Goal: Task Accomplishment & Management: Use online tool/utility

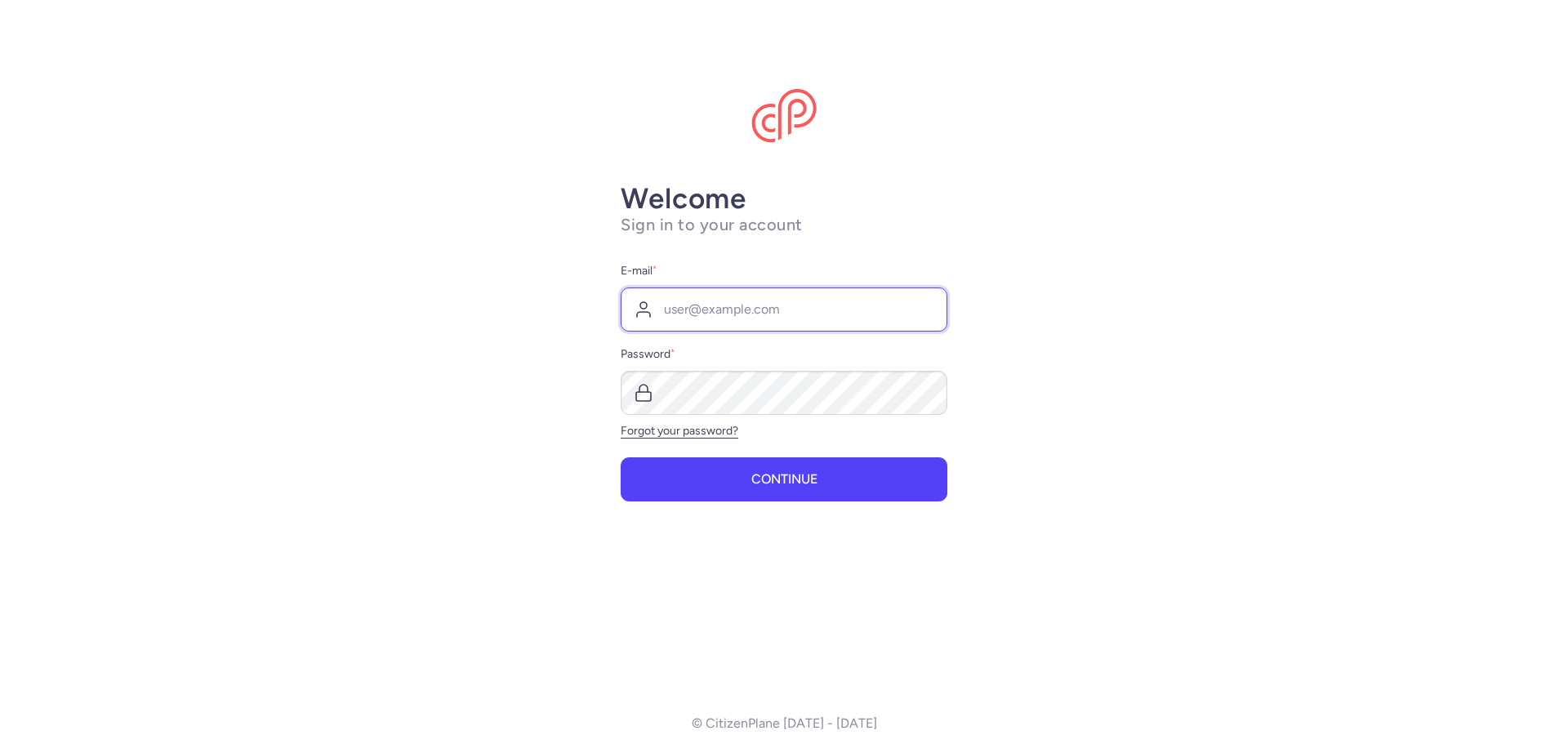
click at [680, 306] on input "E-mail *" at bounding box center [784, 310] width 326 height 44
type input "[EMAIL_ADDRESS][DOMAIN_NAME]"
click at [620, 457] on button "Continue" at bounding box center [784, 479] width 326 height 44
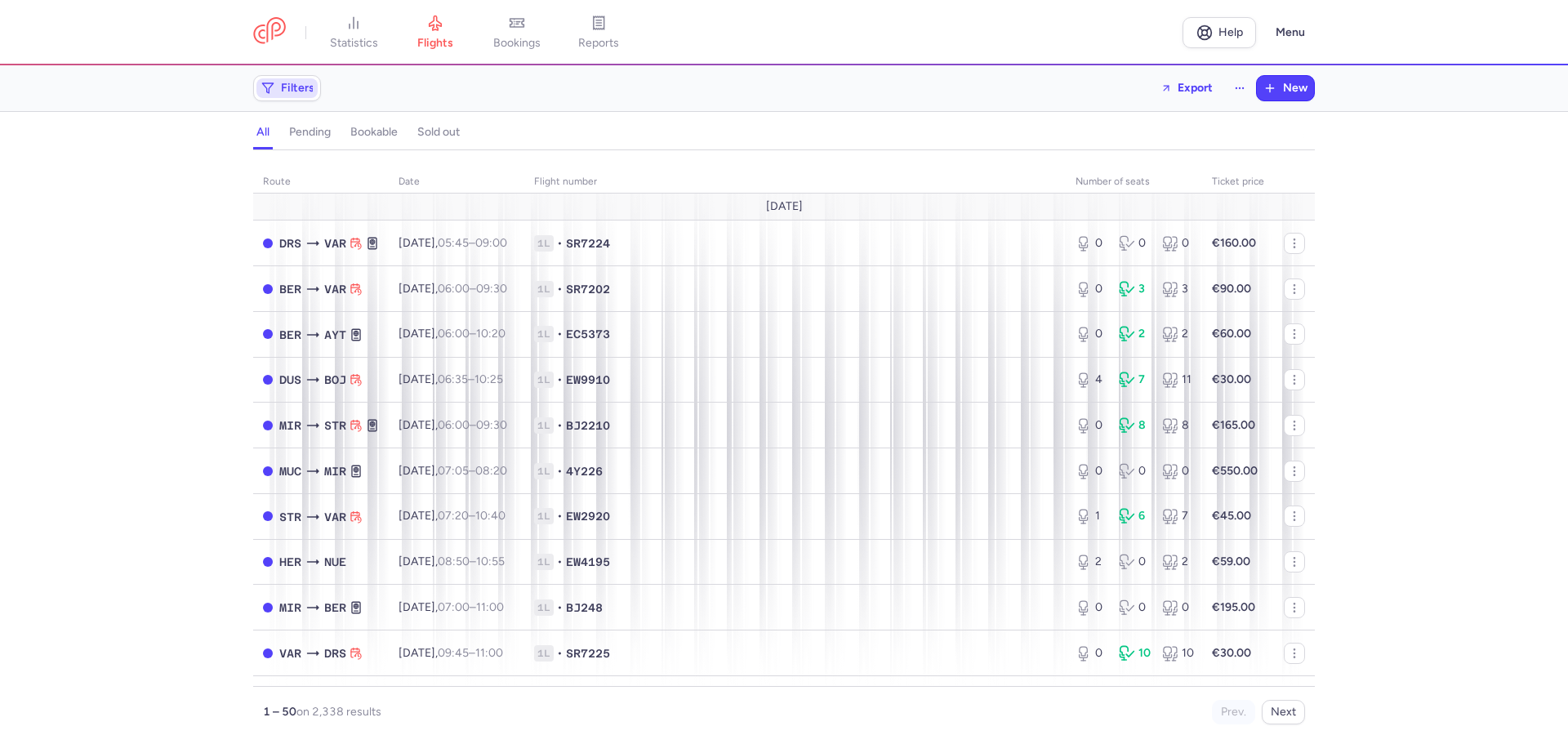
click at [288, 88] on span "Filters" at bounding box center [297, 88] width 33 height 13
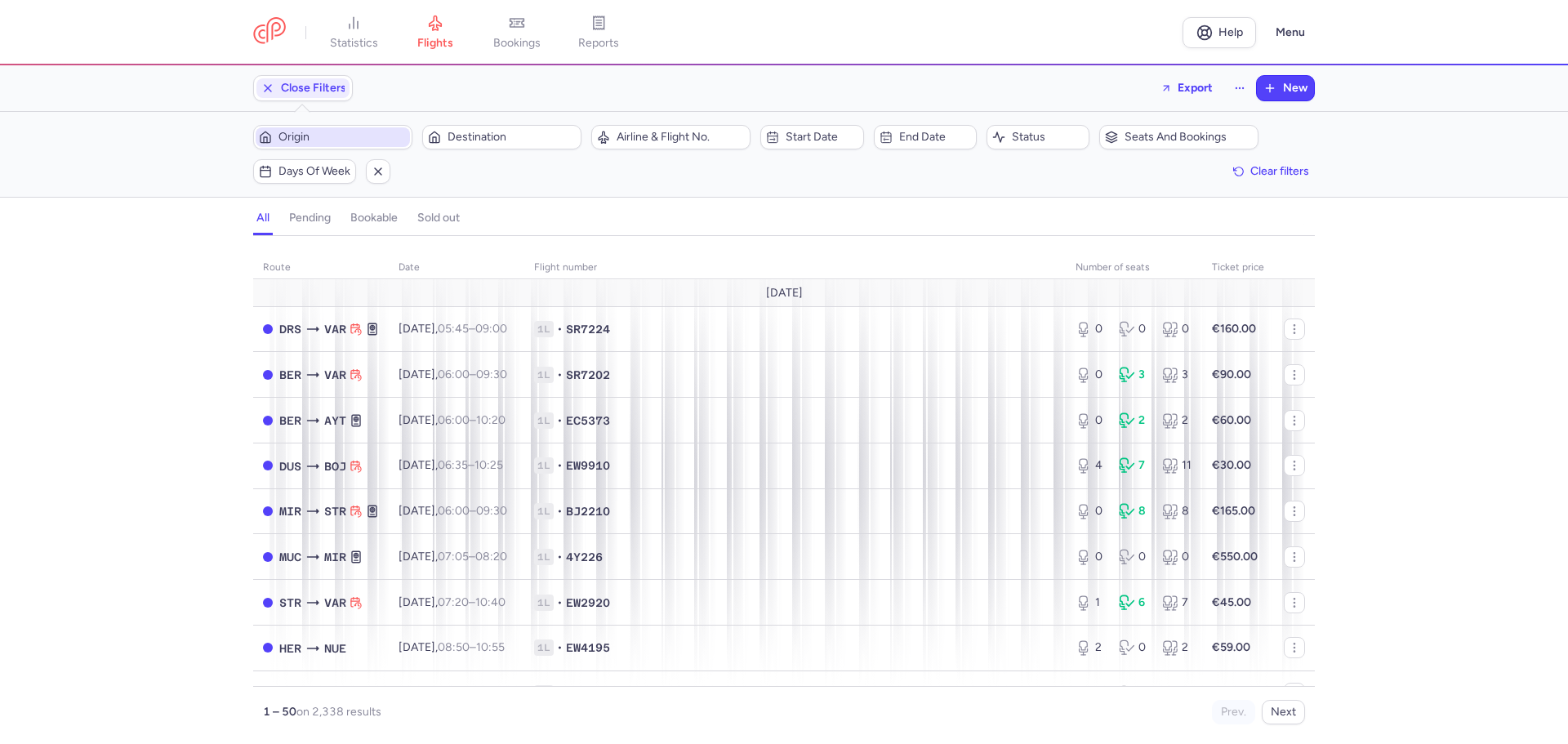
click at [296, 135] on span "Origin" at bounding box center [342, 137] width 128 height 13
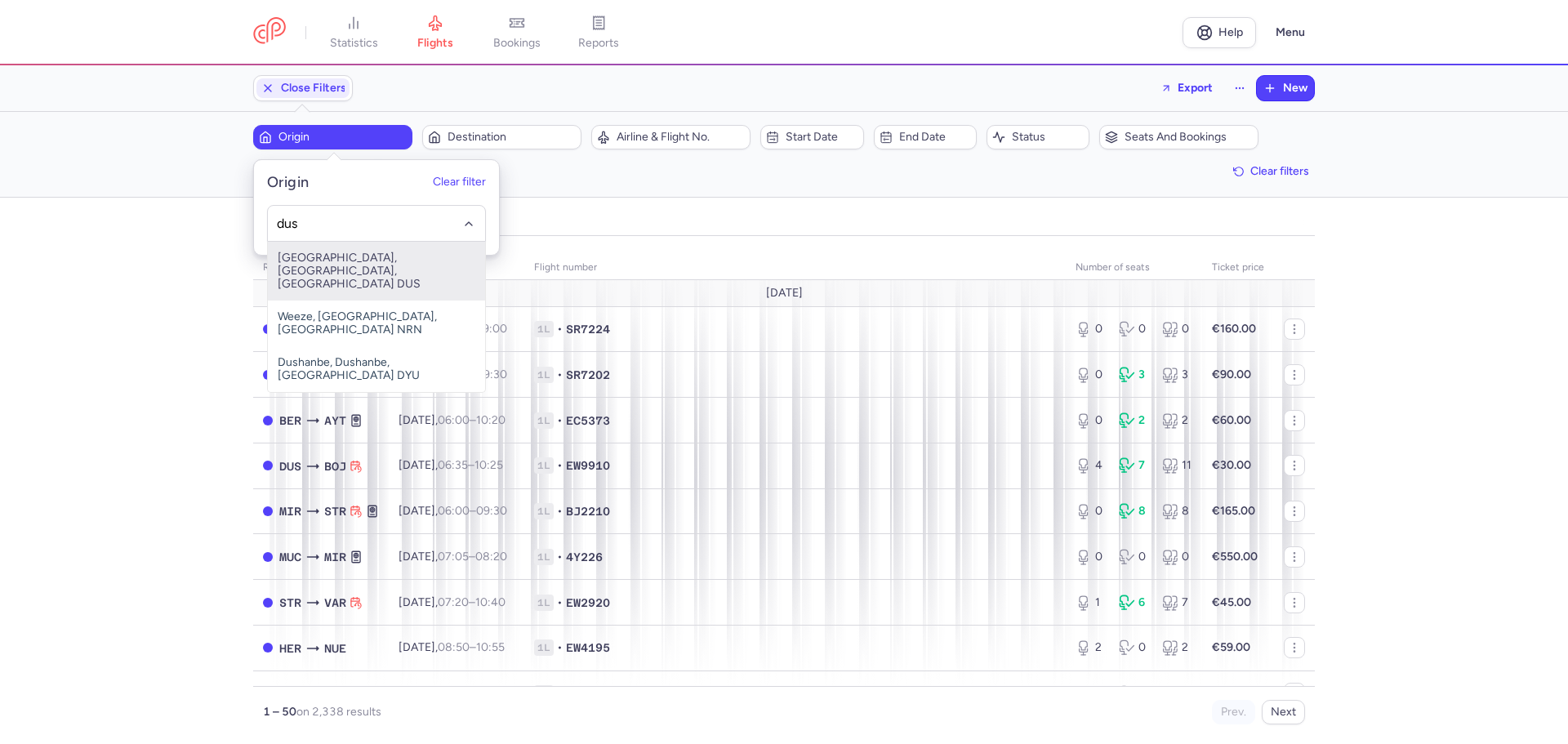
click at [327, 270] on span "Düsseldorf International Airport, Düsseldorf, Germany DUS" at bounding box center [376, 270] width 218 height 59
type input "dus"
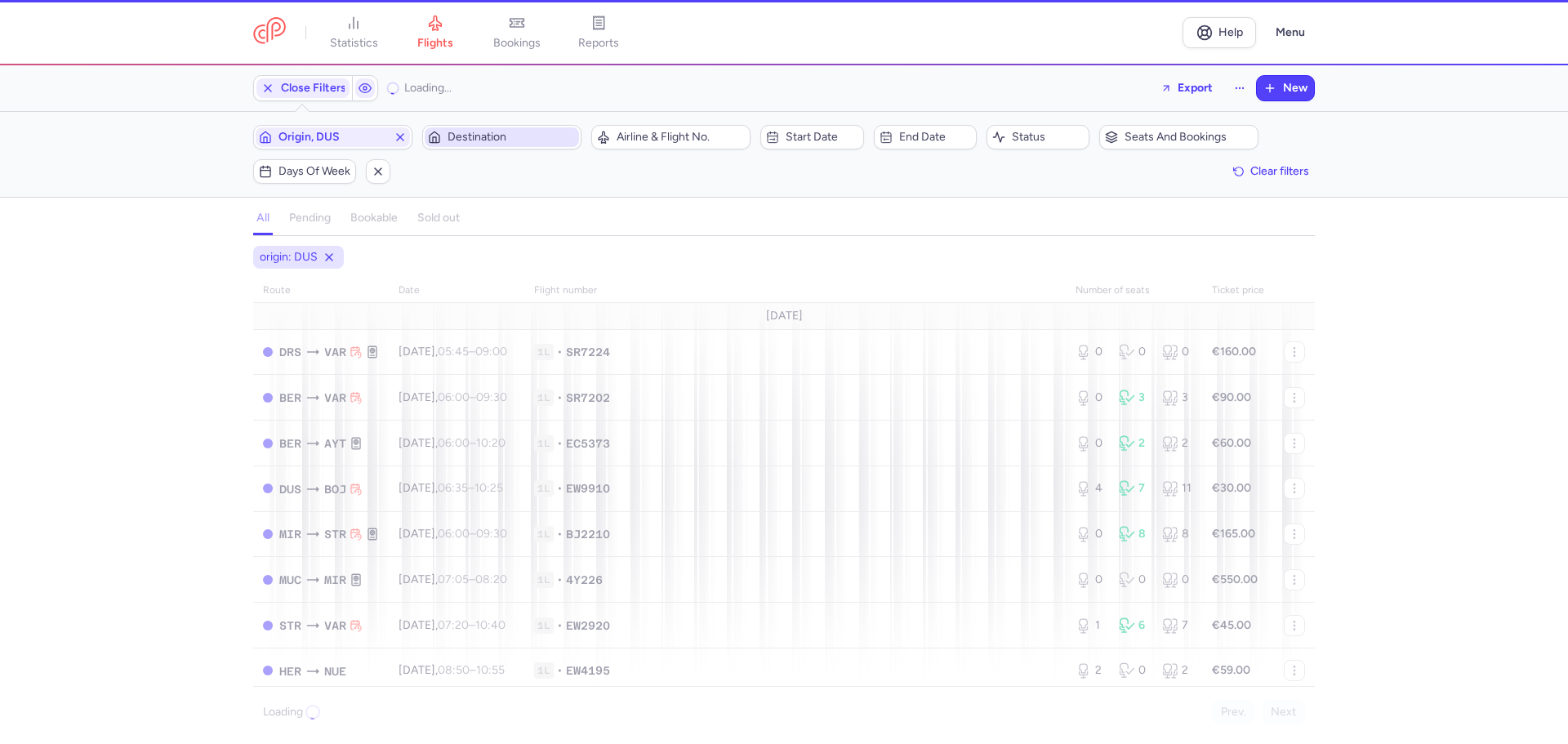
click at [473, 136] on span "Destination" at bounding box center [512, 137] width 128 height 13
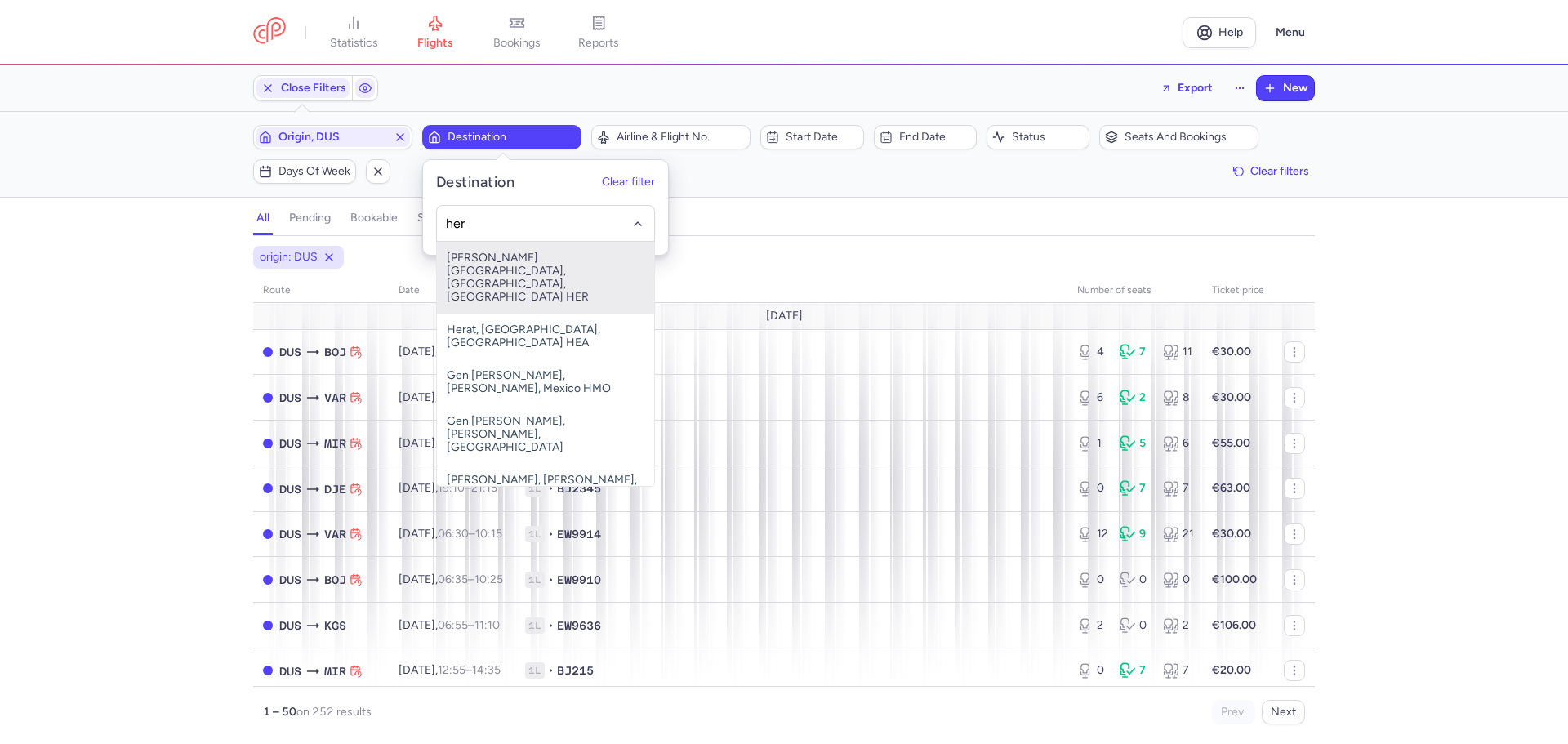
click at [513, 270] on span "Nikos Kazantzakis Airport, Irákleion, Greece HER" at bounding box center [546, 277] width 218 height 72
type input "her"
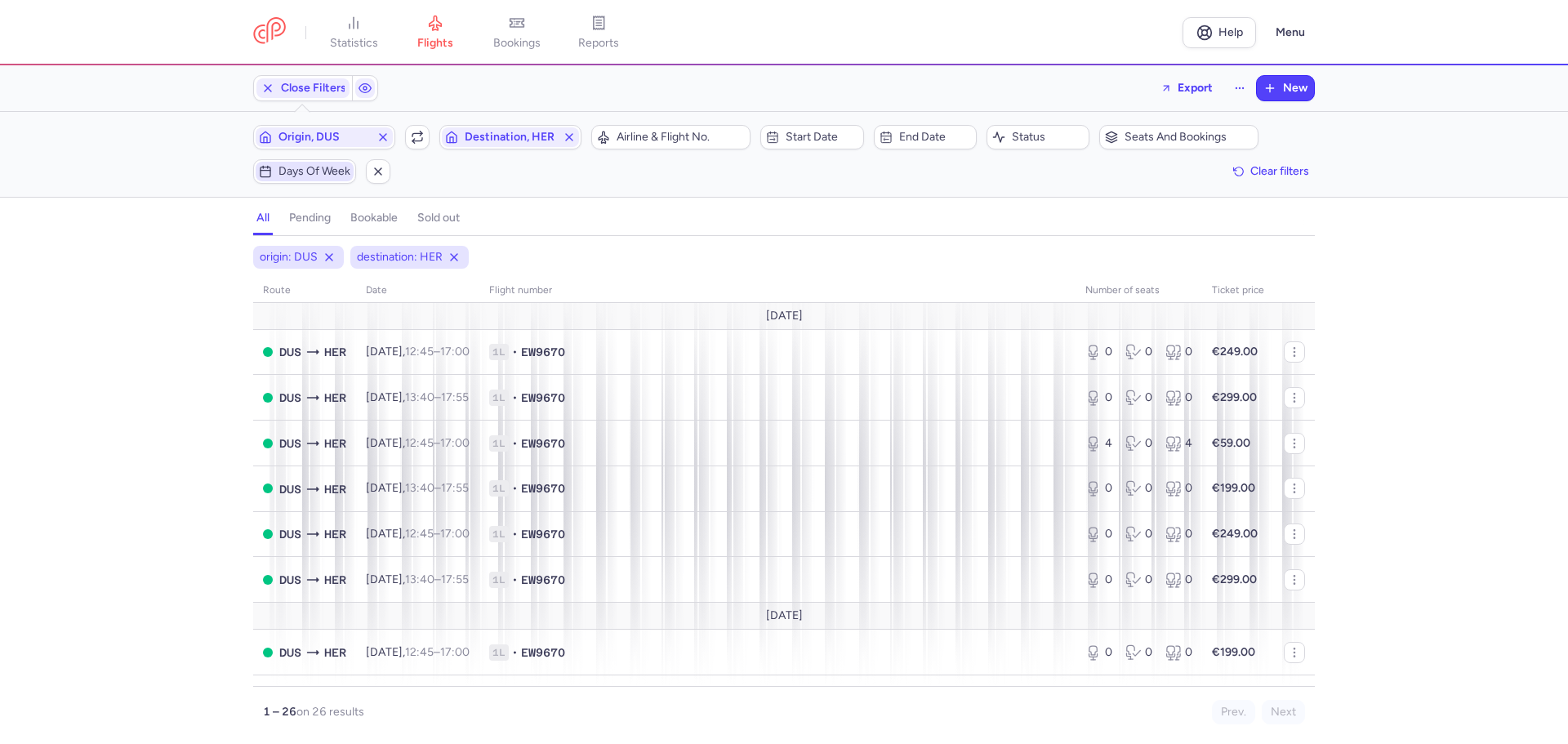
click at [284, 166] on span "Days of week" at bounding box center [314, 171] width 72 height 13
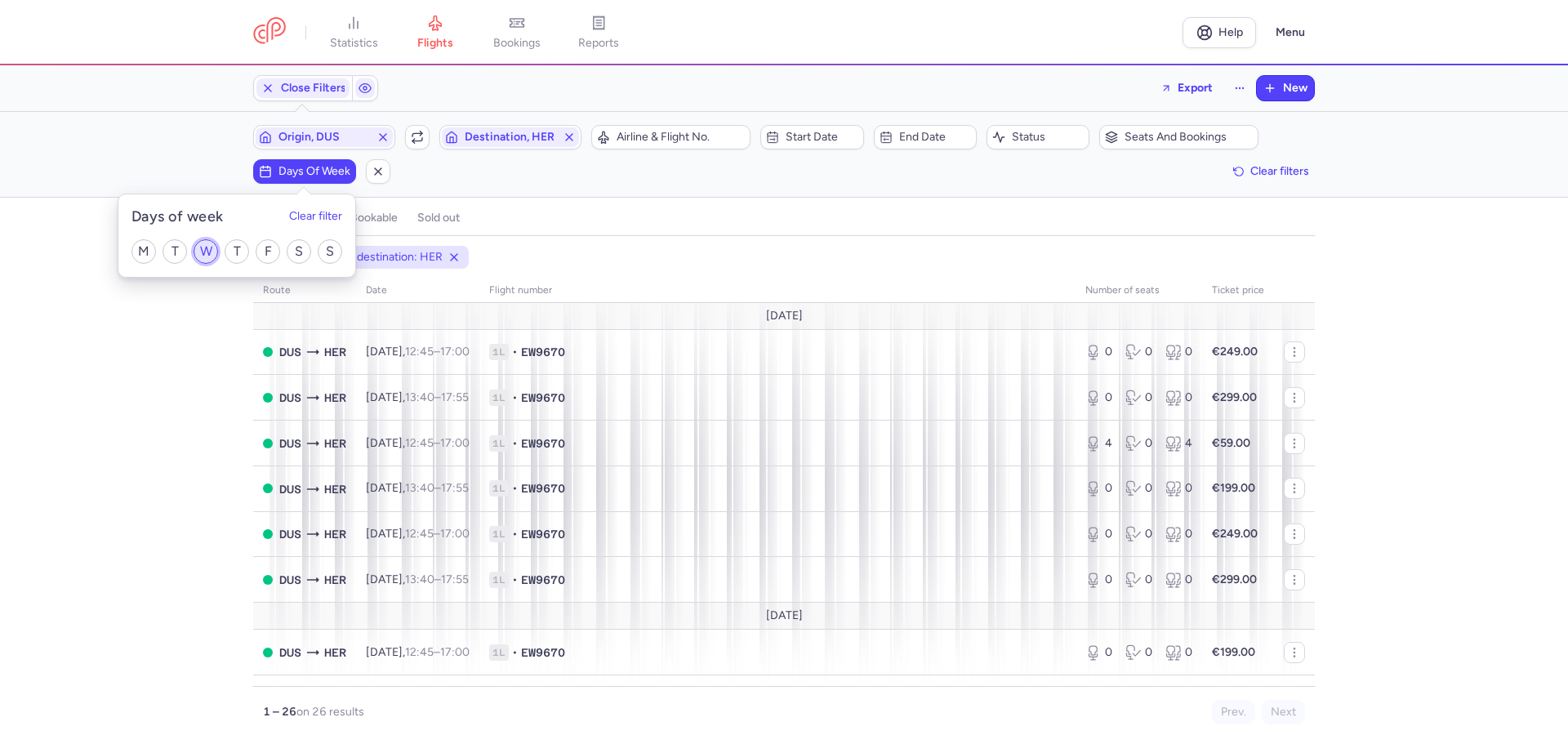
click at [204, 249] on input "W" at bounding box center [206, 252] width 25 height 25
checkbox input "true"
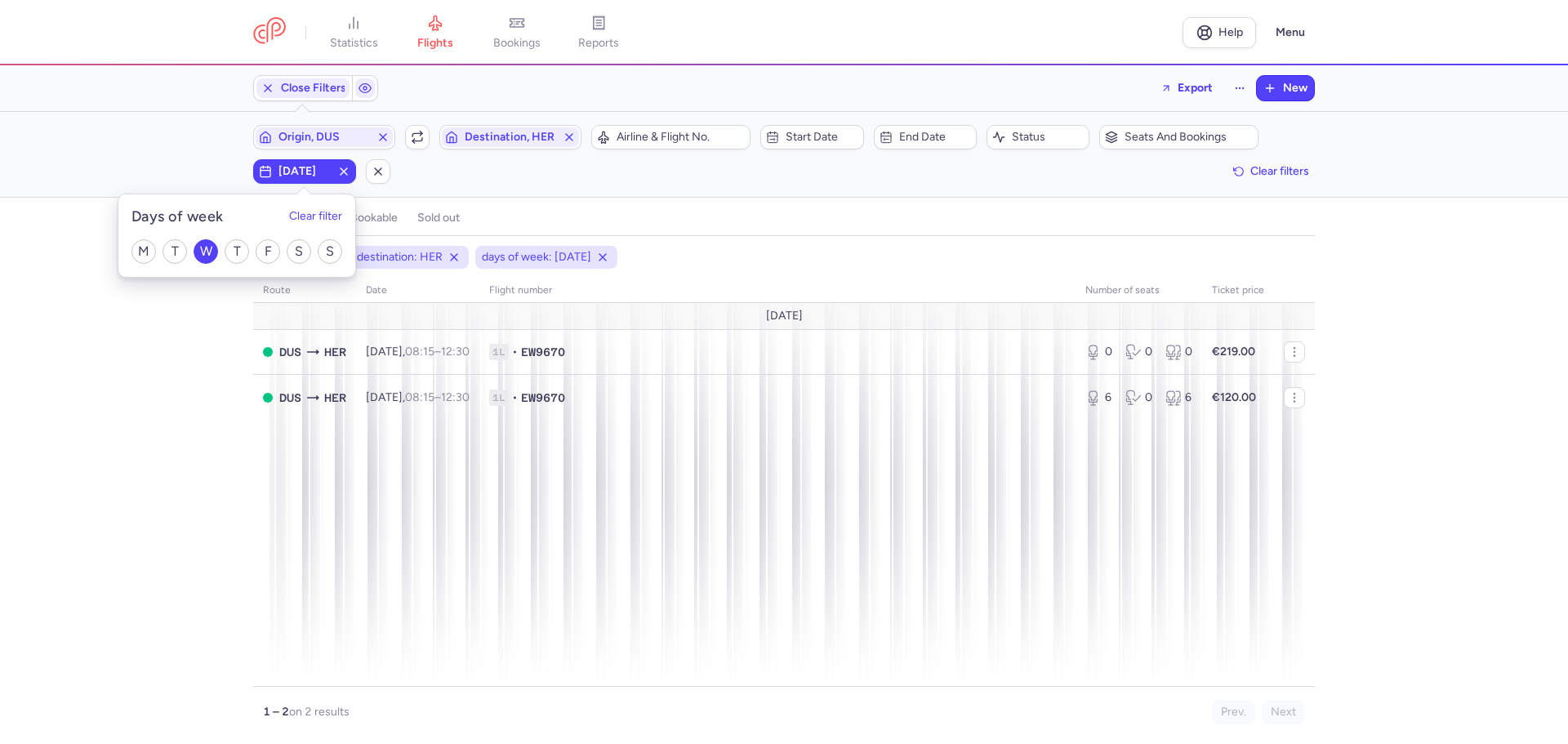
click at [189, 433] on div "origin: DUS destination: HER days of week: WEDNESDAY route date Flight number n…" at bounding box center [784, 495] width 1568 height 498
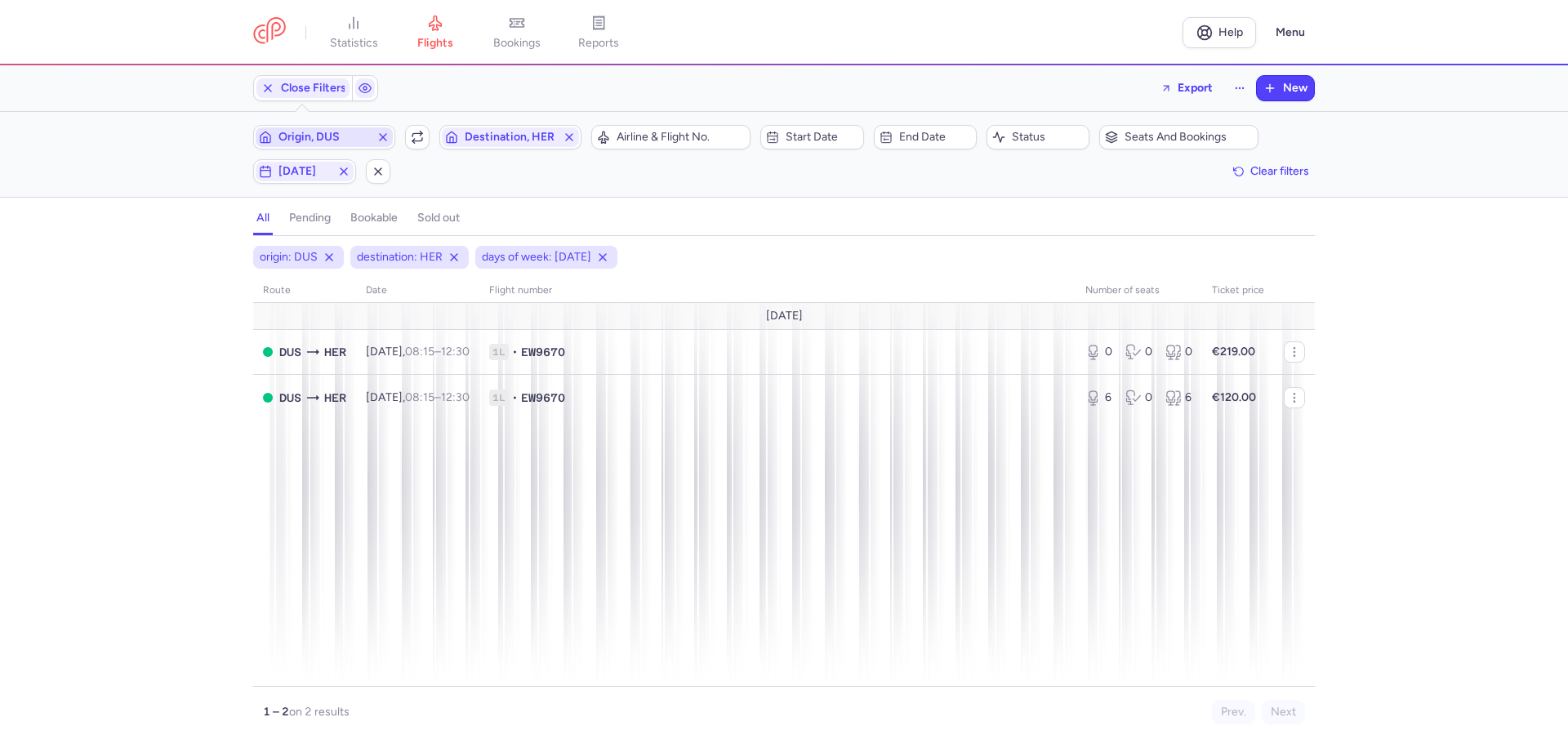
click at [311, 129] on span "Origin, DUS" at bounding box center [324, 137] width 137 height 19
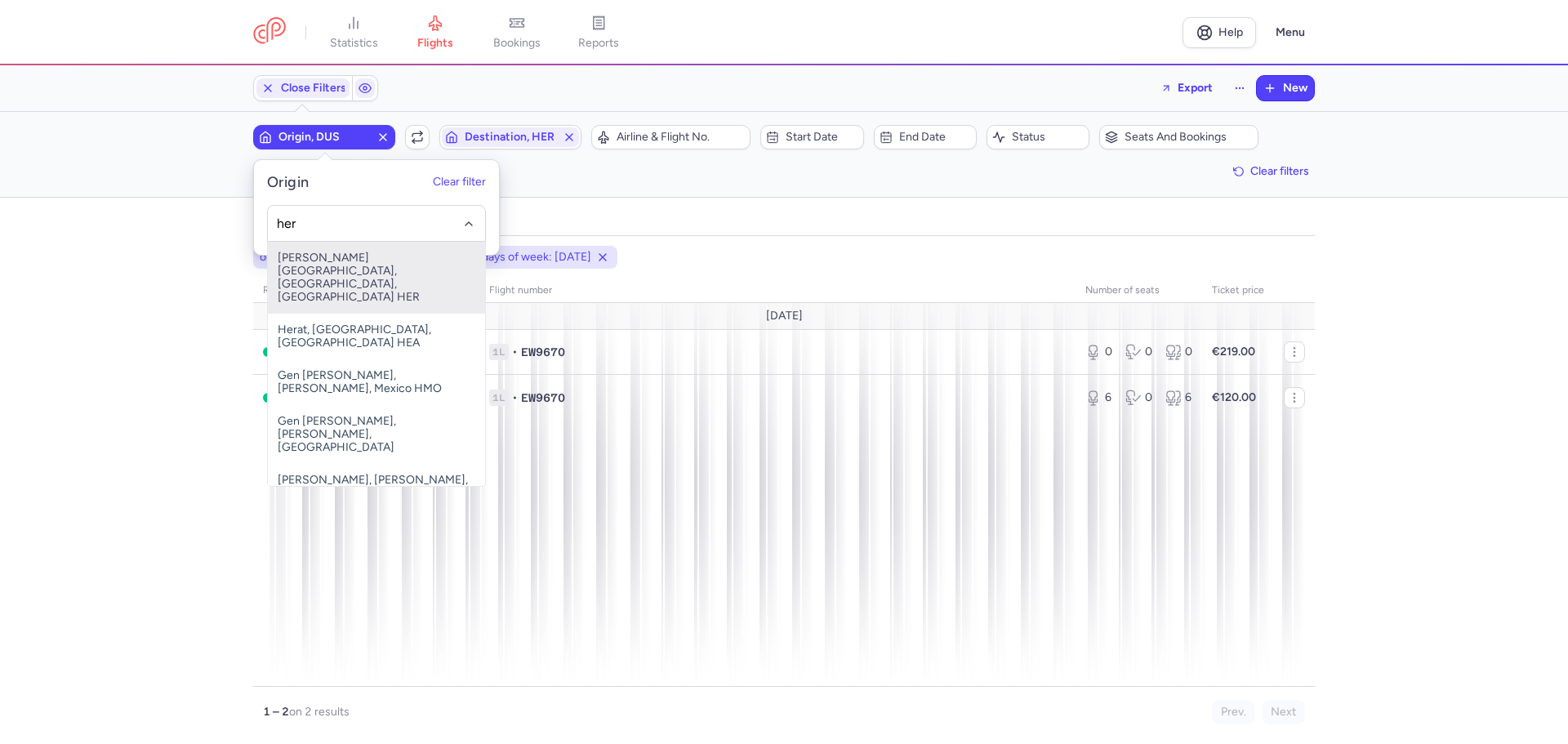
click at [321, 270] on span "Nikos Kazantzakis Airport, Irákleion, Greece HER" at bounding box center [376, 277] width 218 height 72
type input "her"
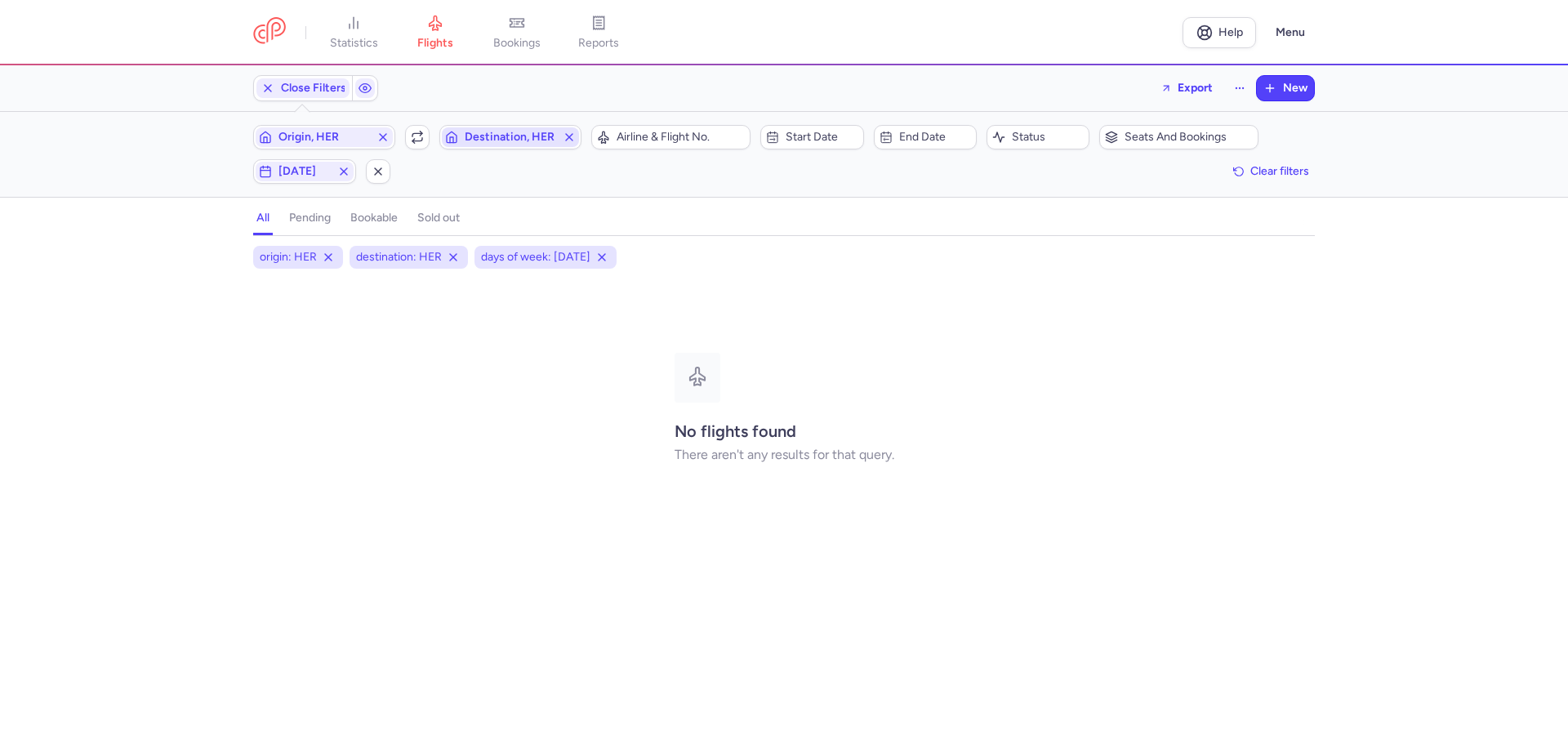
click at [483, 139] on span "Destination, HER" at bounding box center [511, 137] width 91 height 13
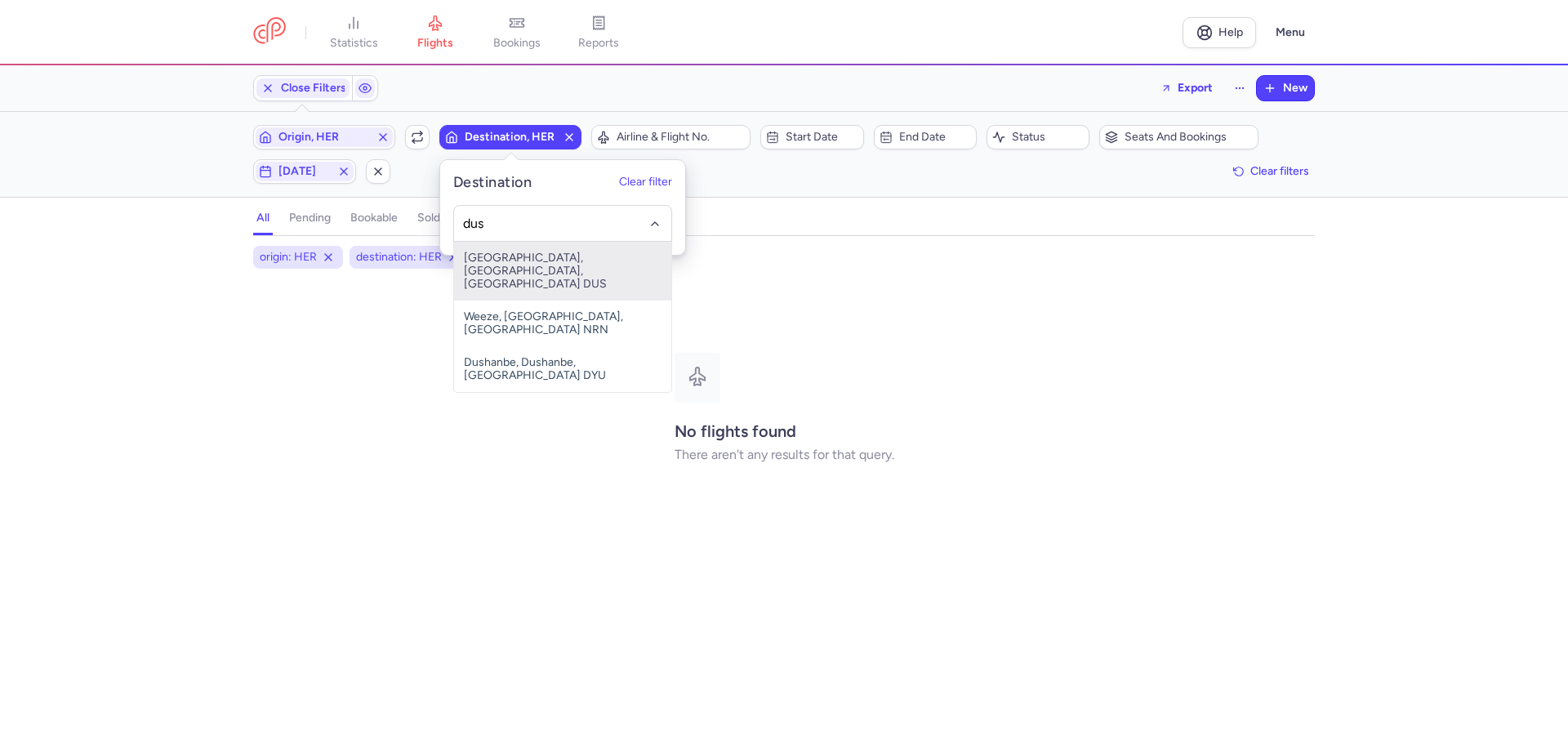
click at [498, 263] on span "Düsseldorf International Airport, Düsseldorf, Germany DUS" at bounding box center [562, 270] width 218 height 59
type input "dus"
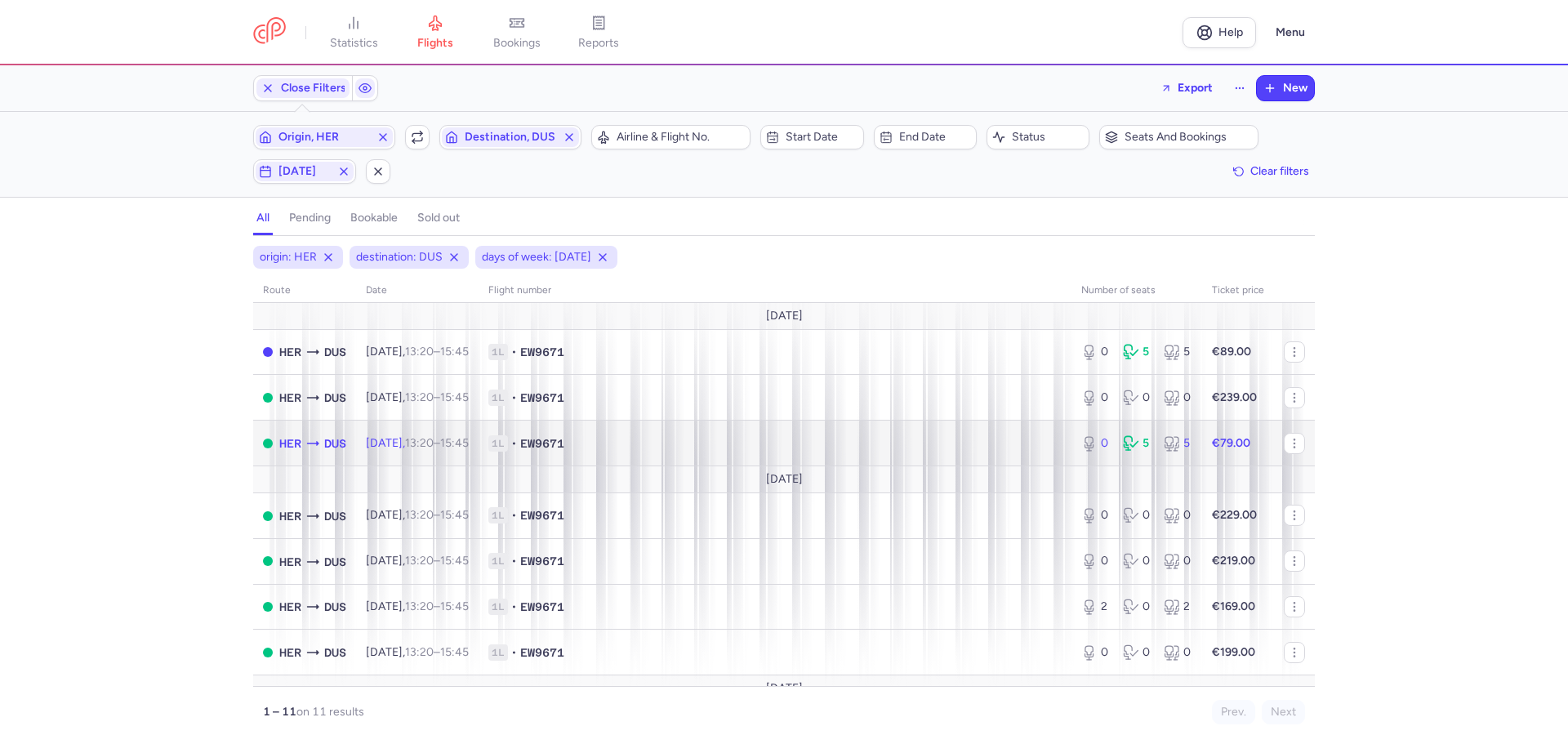
click at [643, 433] on td "1L • EW9671" at bounding box center [775, 443] width 593 height 46
select select "days"
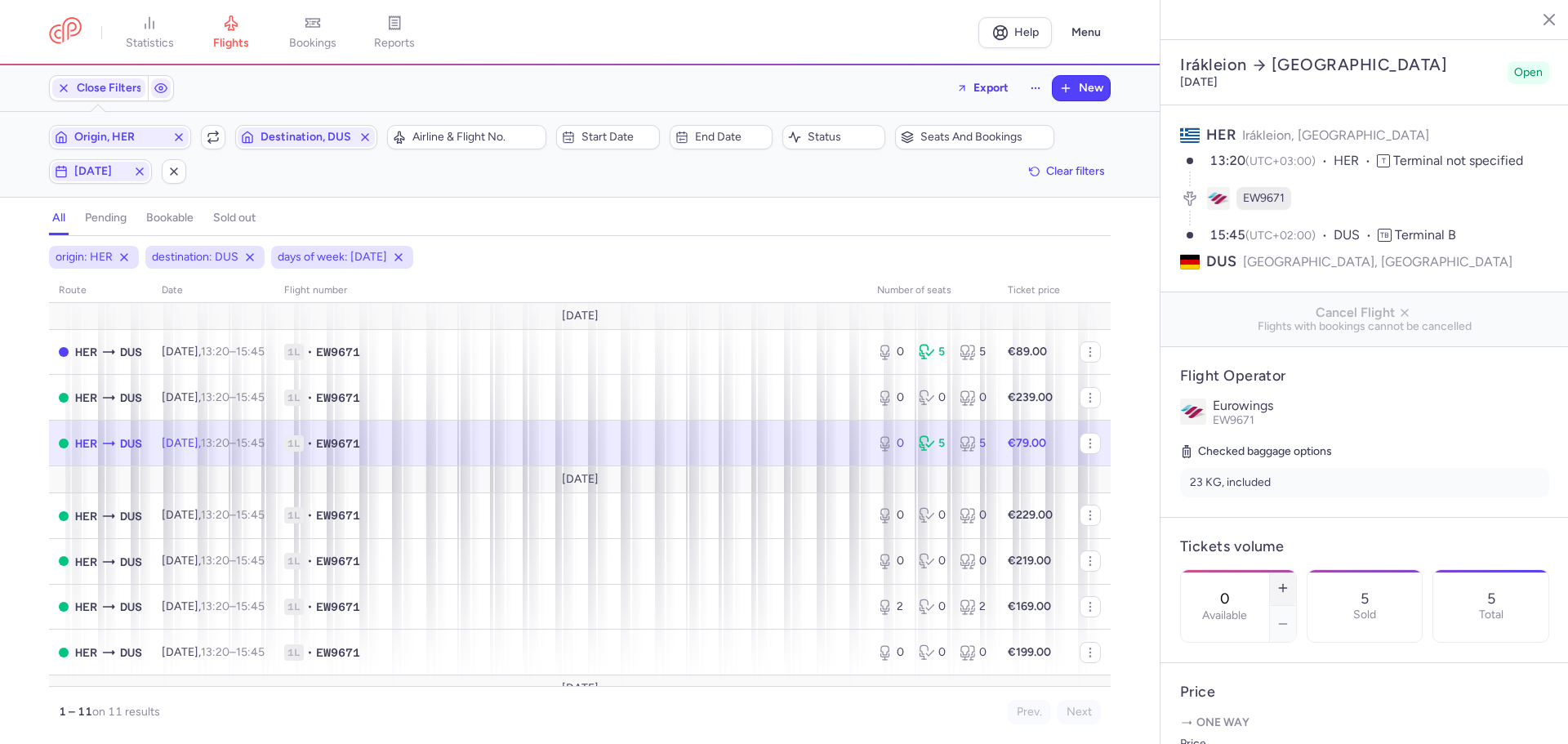
click at [1289, 582] on icon "button" at bounding box center [1283, 588] width 13 height 13
type input "2"
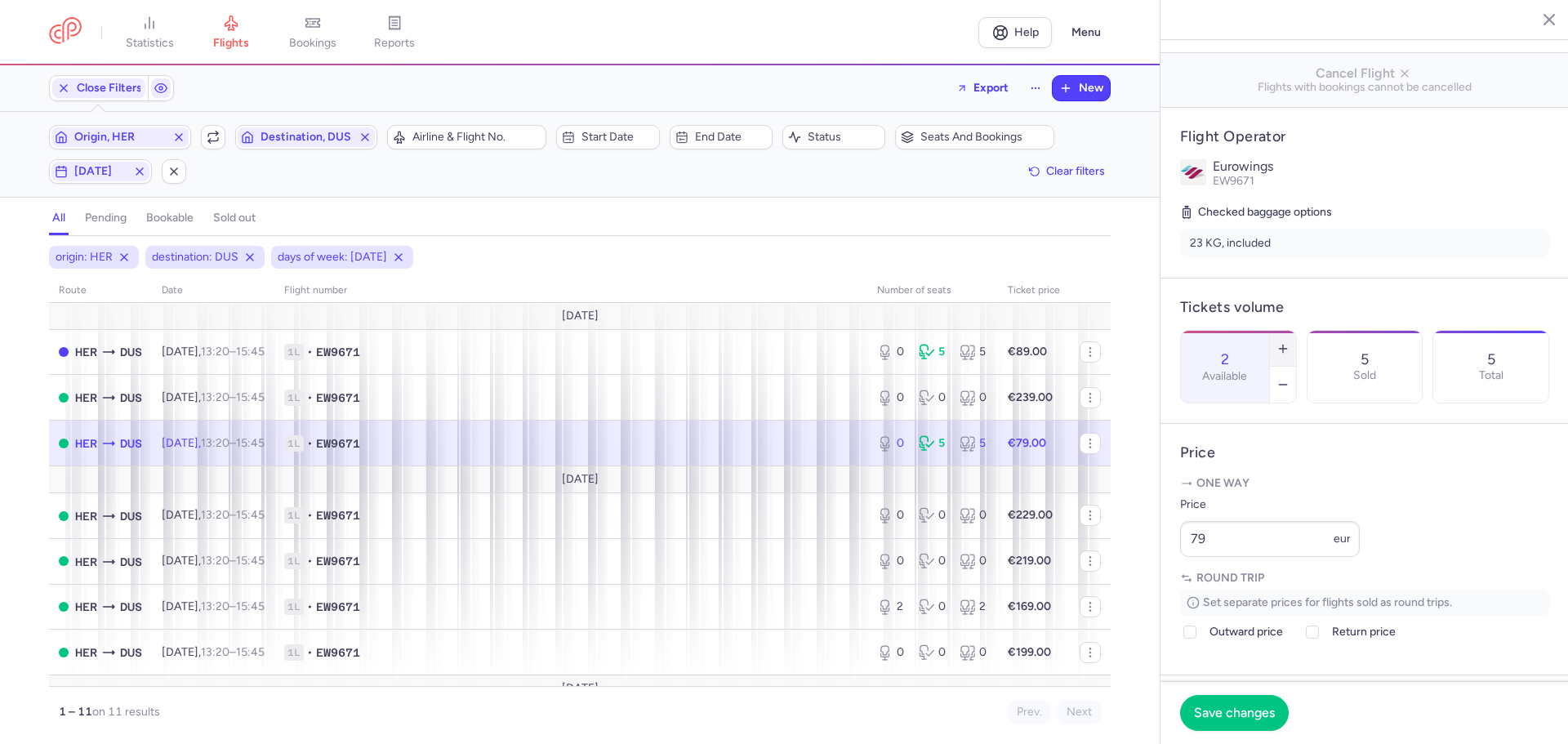
scroll to position [245, 0]
drag, startPoint x: 1251, startPoint y: 576, endPoint x: 1118, endPoint y: 571, distance: 133.1
click at [1118, 571] on div "statistics flights bookings reports Help Menu Close Filters Export New Filters …" at bounding box center [784, 372] width 1568 height 744
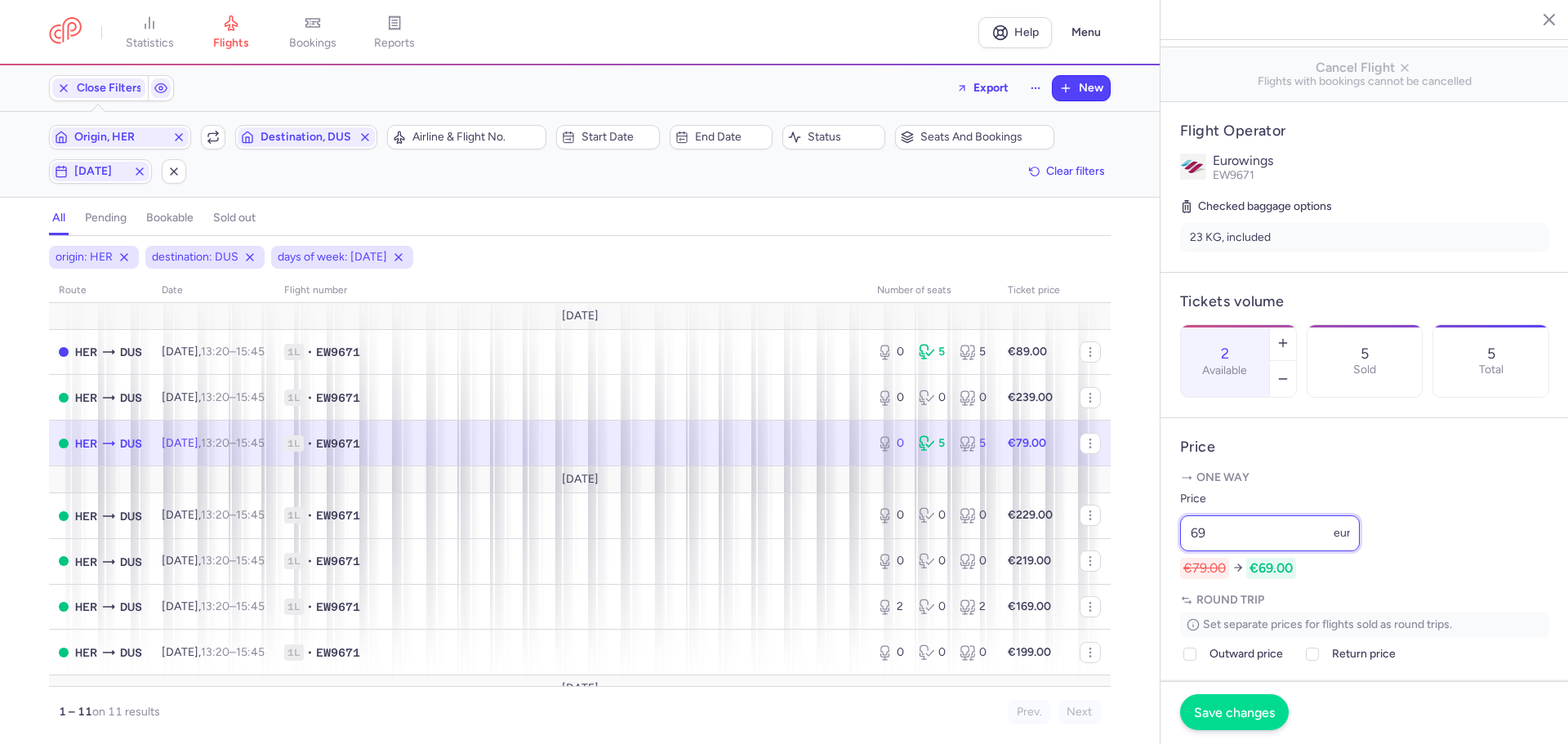
type input "69"
click at [1218, 708] on span "Save changes" at bounding box center [1235, 712] width 81 height 15
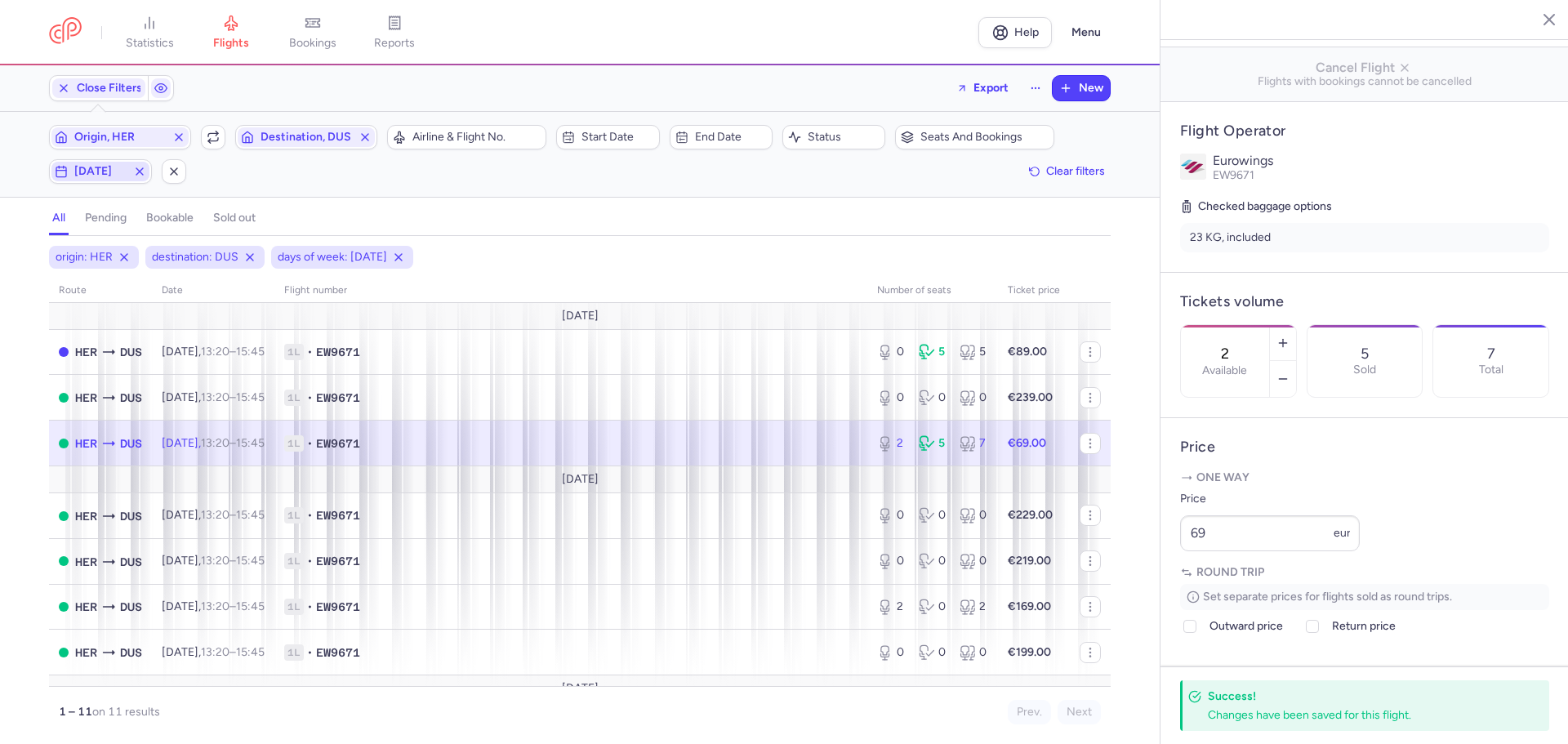
click at [106, 170] on span "wednesday" at bounding box center [101, 171] width 53 height 13
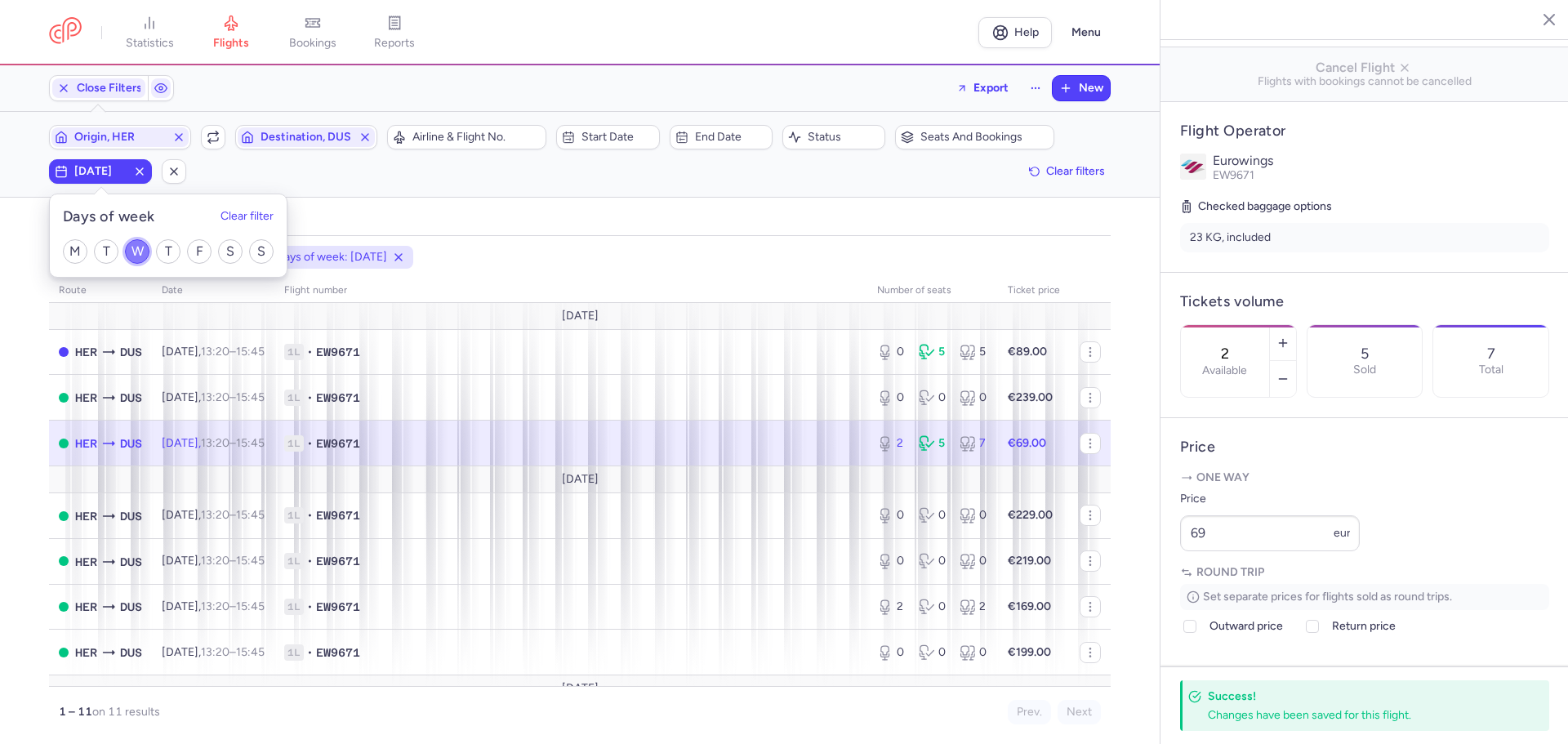
click at [135, 246] on input "W" at bounding box center [137, 252] width 25 height 25
checkbox input "false"
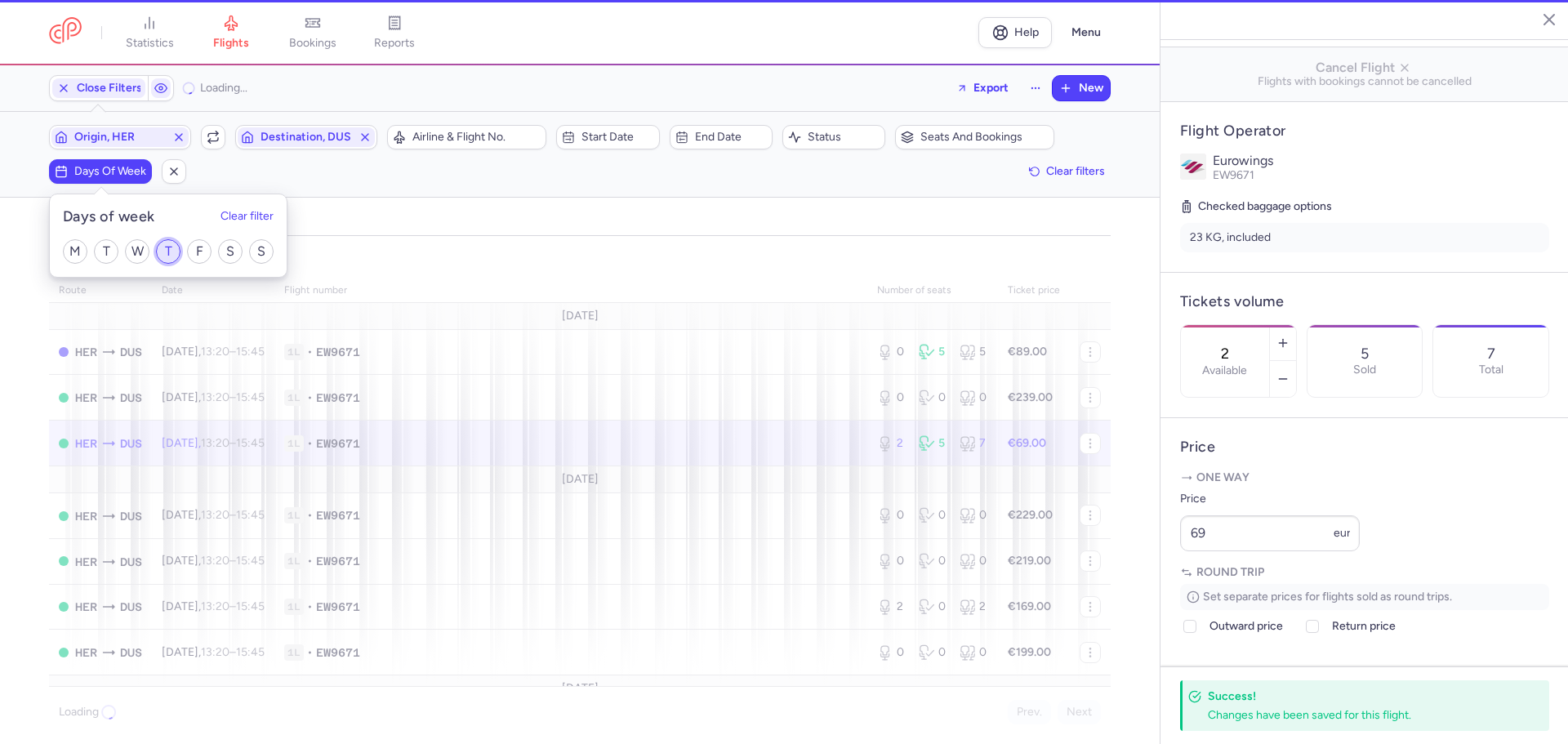
click at [166, 248] on input "T" at bounding box center [168, 252] width 25 height 25
checkbox input "true"
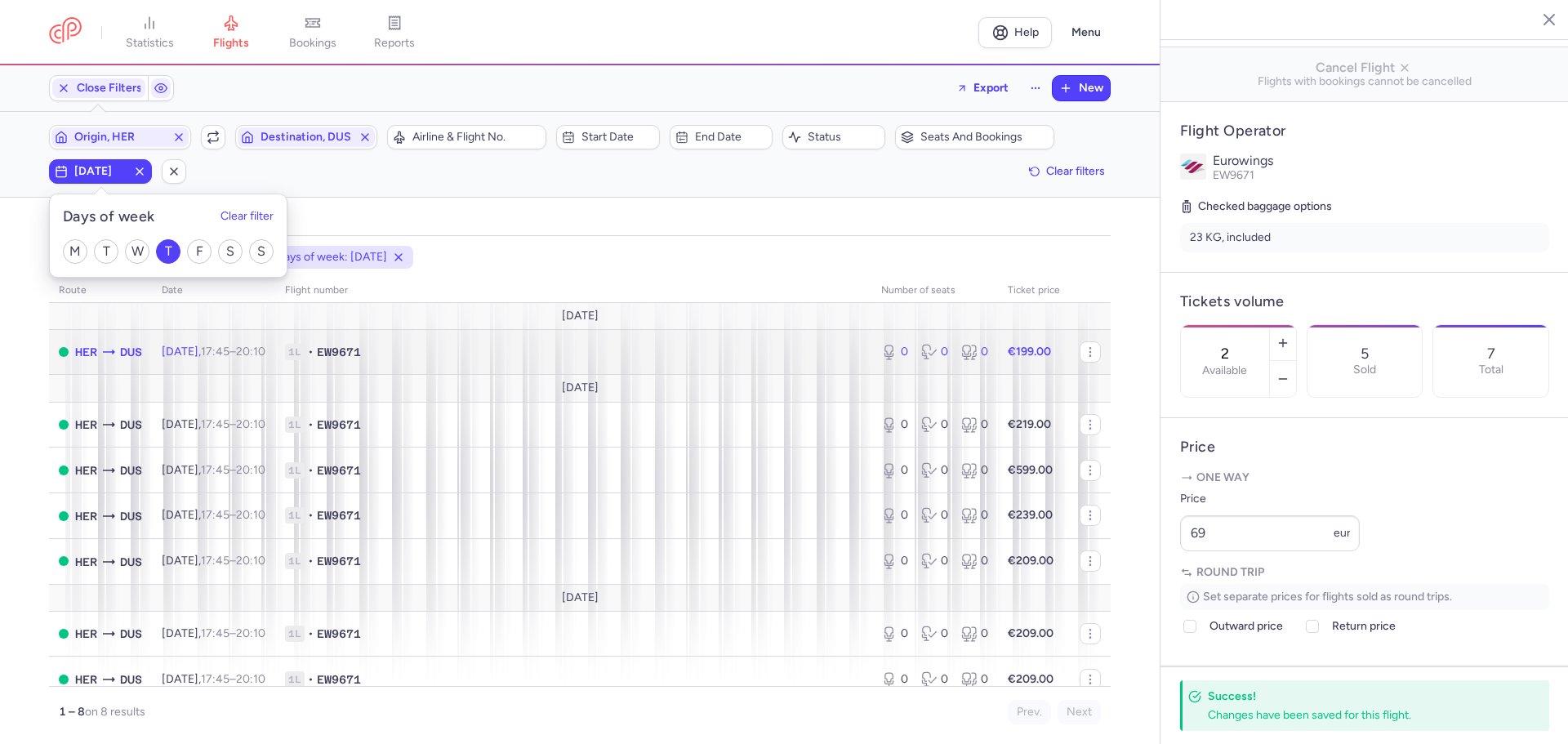
click at [498, 354] on span "1L • EW9671" at bounding box center [573, 352] width 576 height 17
type input "0"
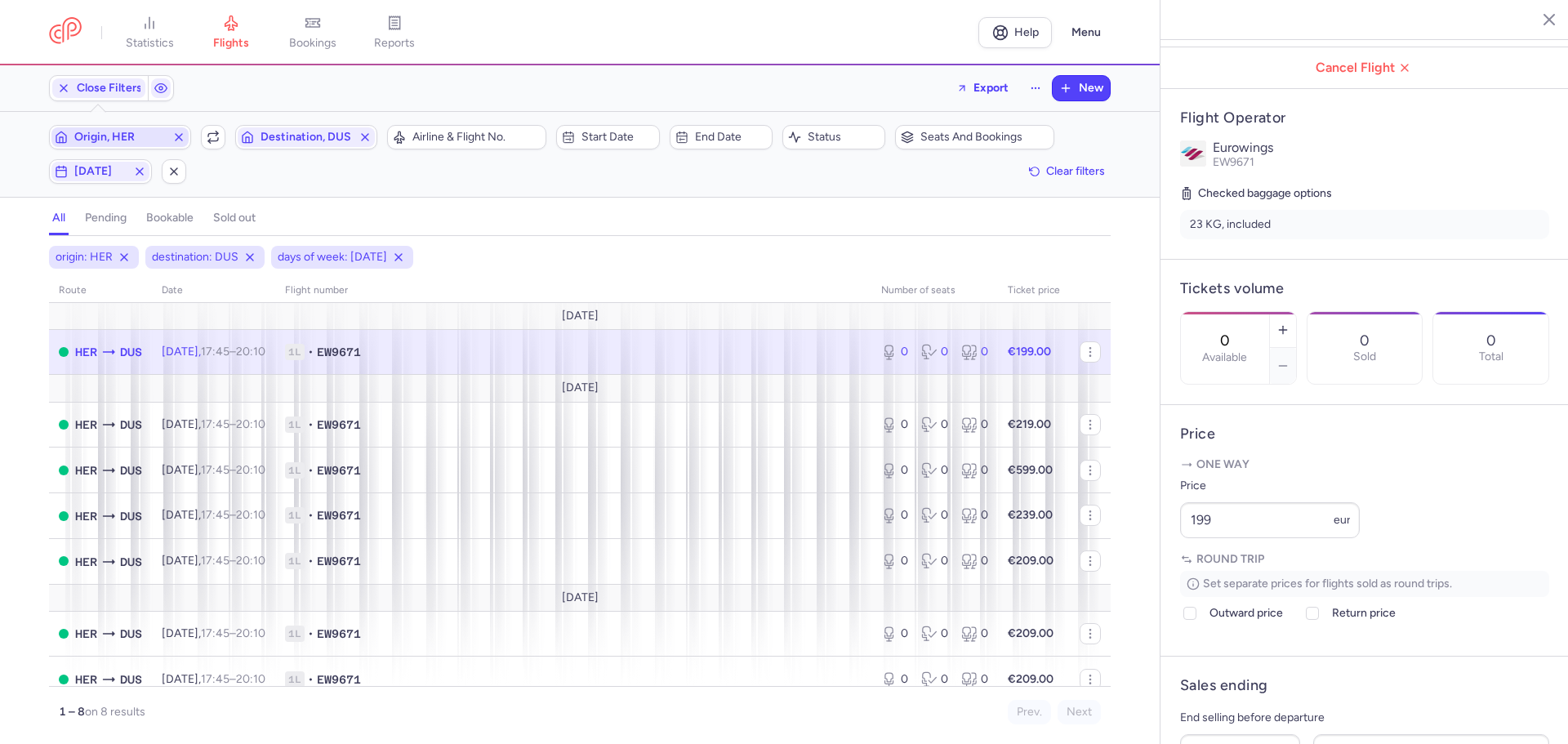
click at [135, 134] on span "Origin, HER" at bounding box center [120, 137] width 91 height 13
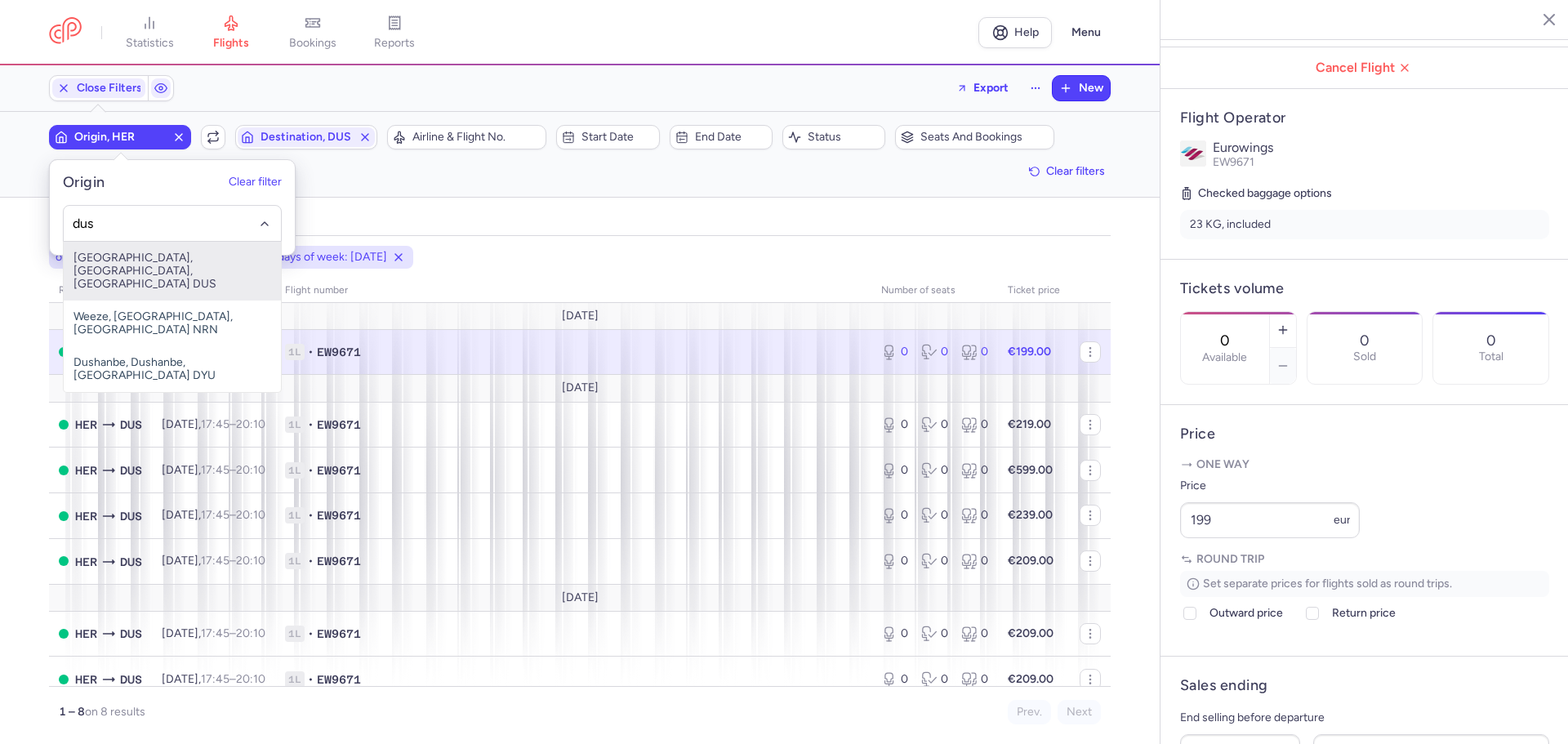
click at [179, 268] on span "Düsseldorf International Airport, Düsseldorf, Germany DUS" at bounding box center [173, 270] width 218 height 59
type input "dus"
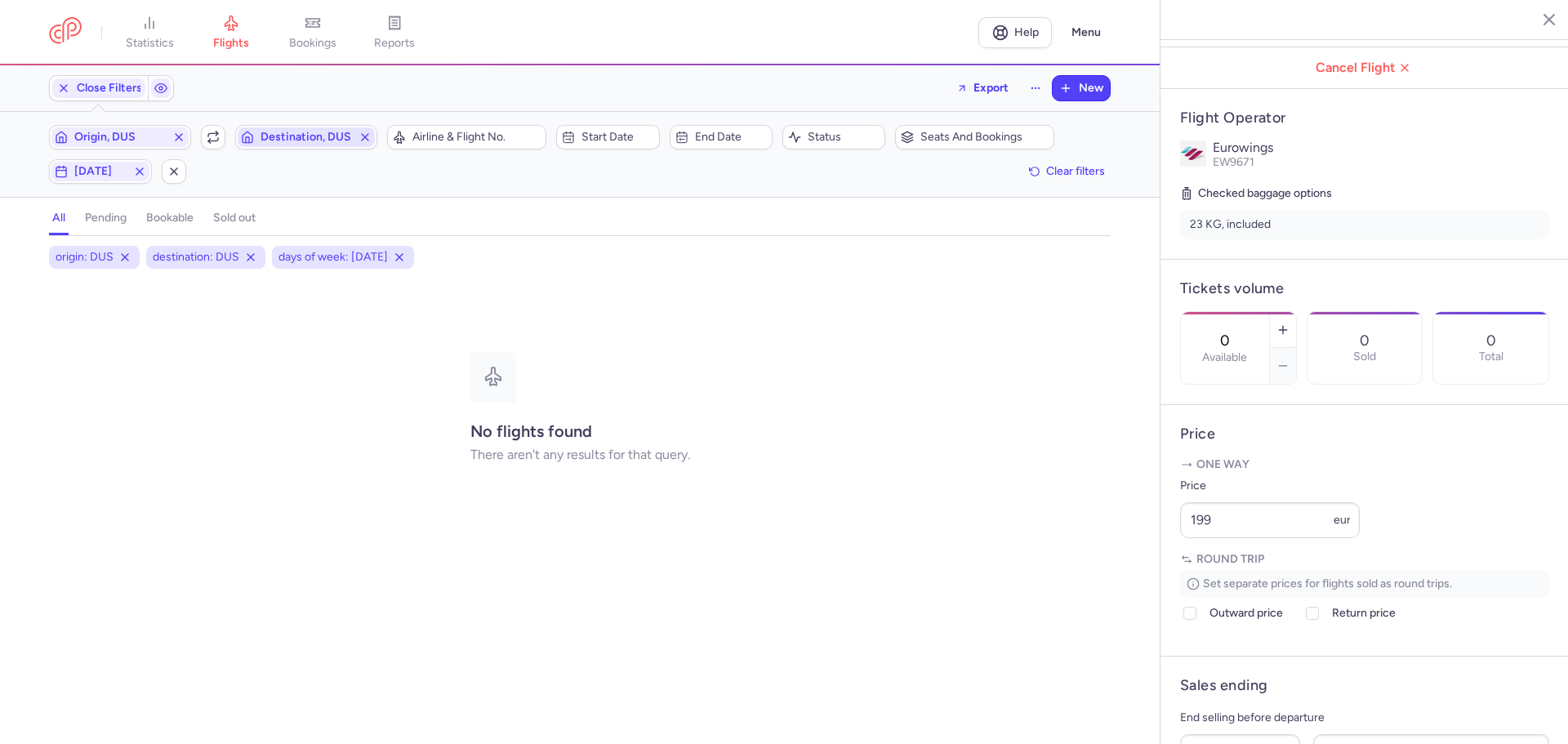
click at [272, 139] on span "Destination, DUS" at bounding box center [306, 137] width 91 height 13
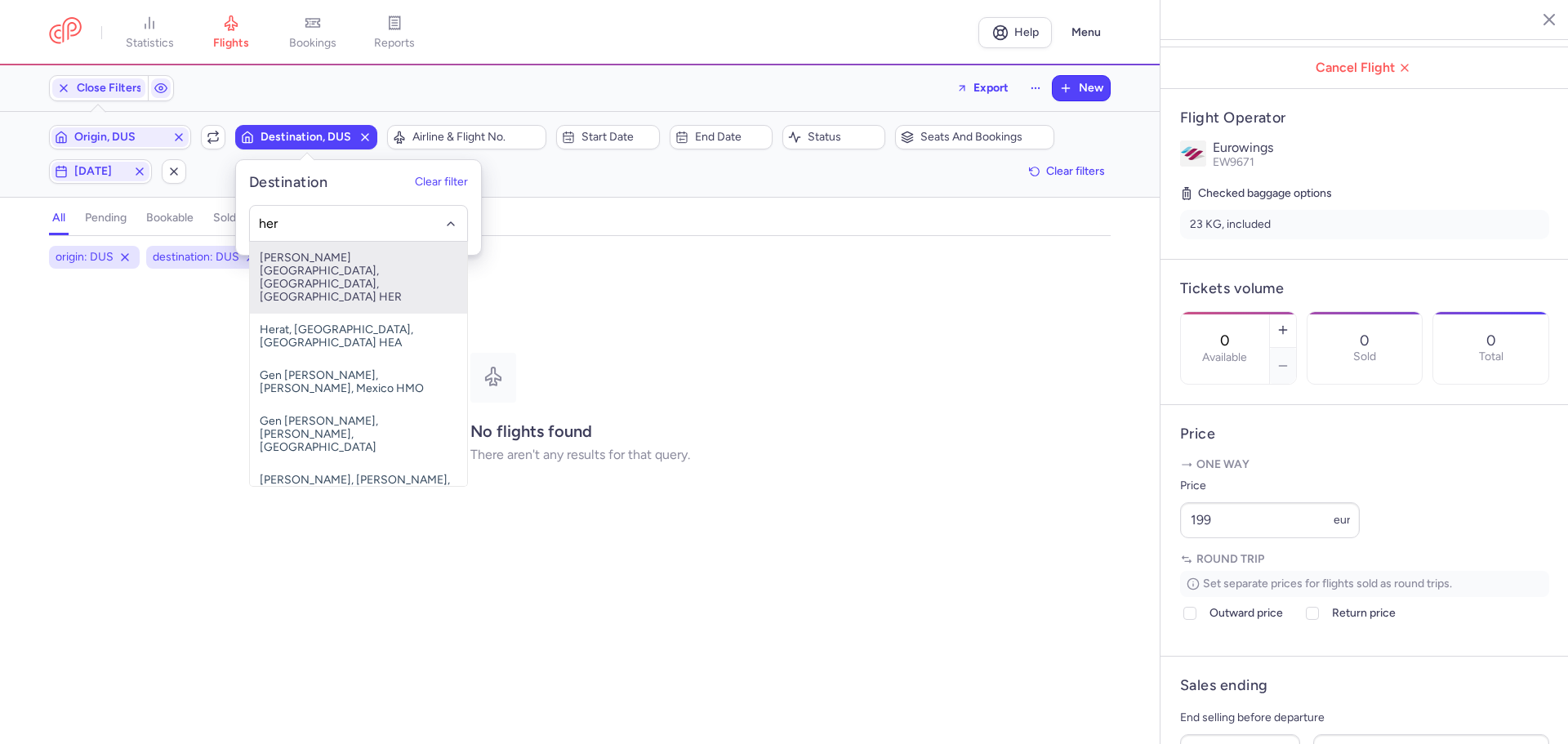
click at [309, 275] on span "Nikos Kazantzakis Airport, Irákleion, Greece HER" at bounding box center [359, 277] width 218 height 72
type input "her"
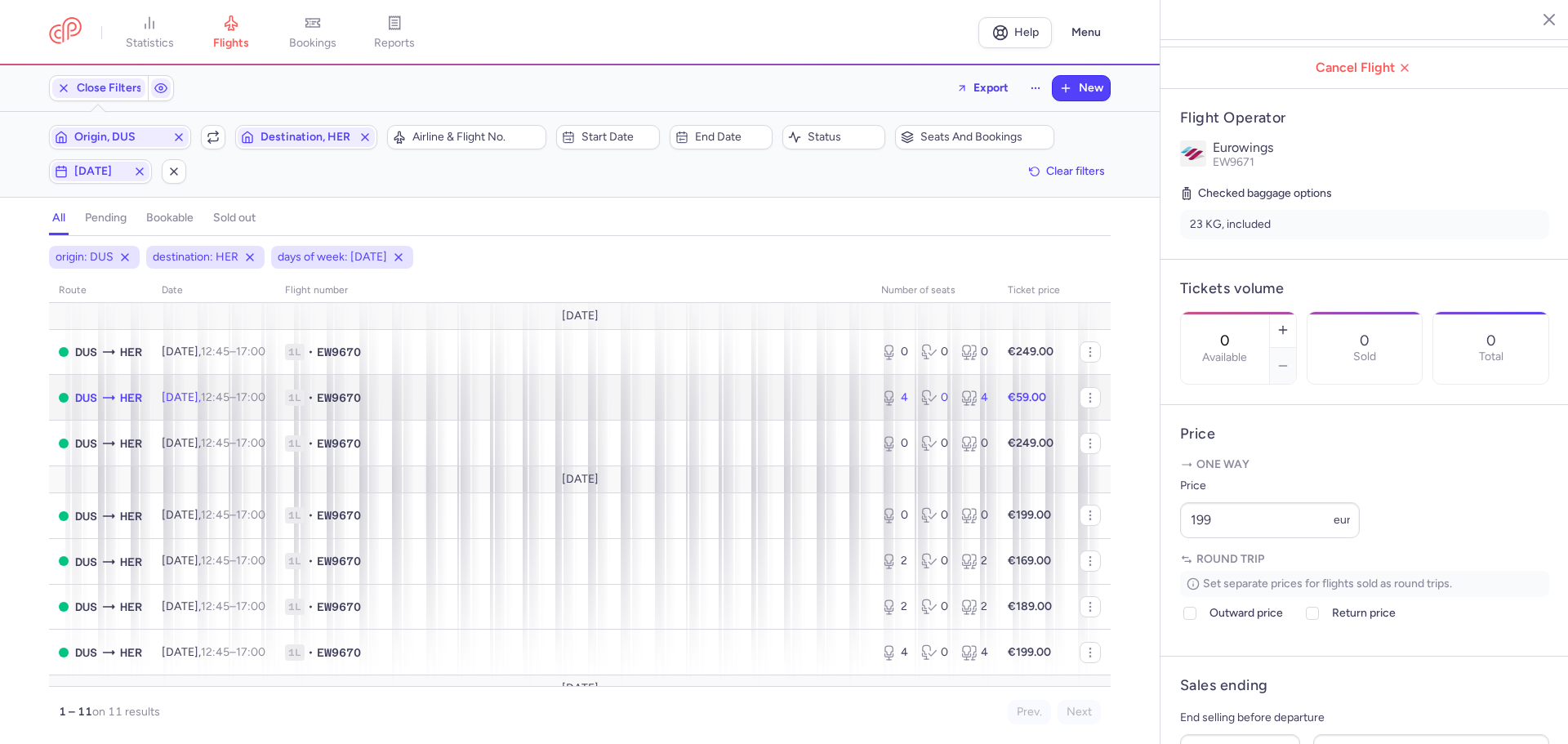
click at [490, 397] on span "1L • EW9670" at bounding box center [573, 397] width 576 height 17
click at [1289, 324] on icon "button" at bounding box center [1283, 330] width 13 height 13
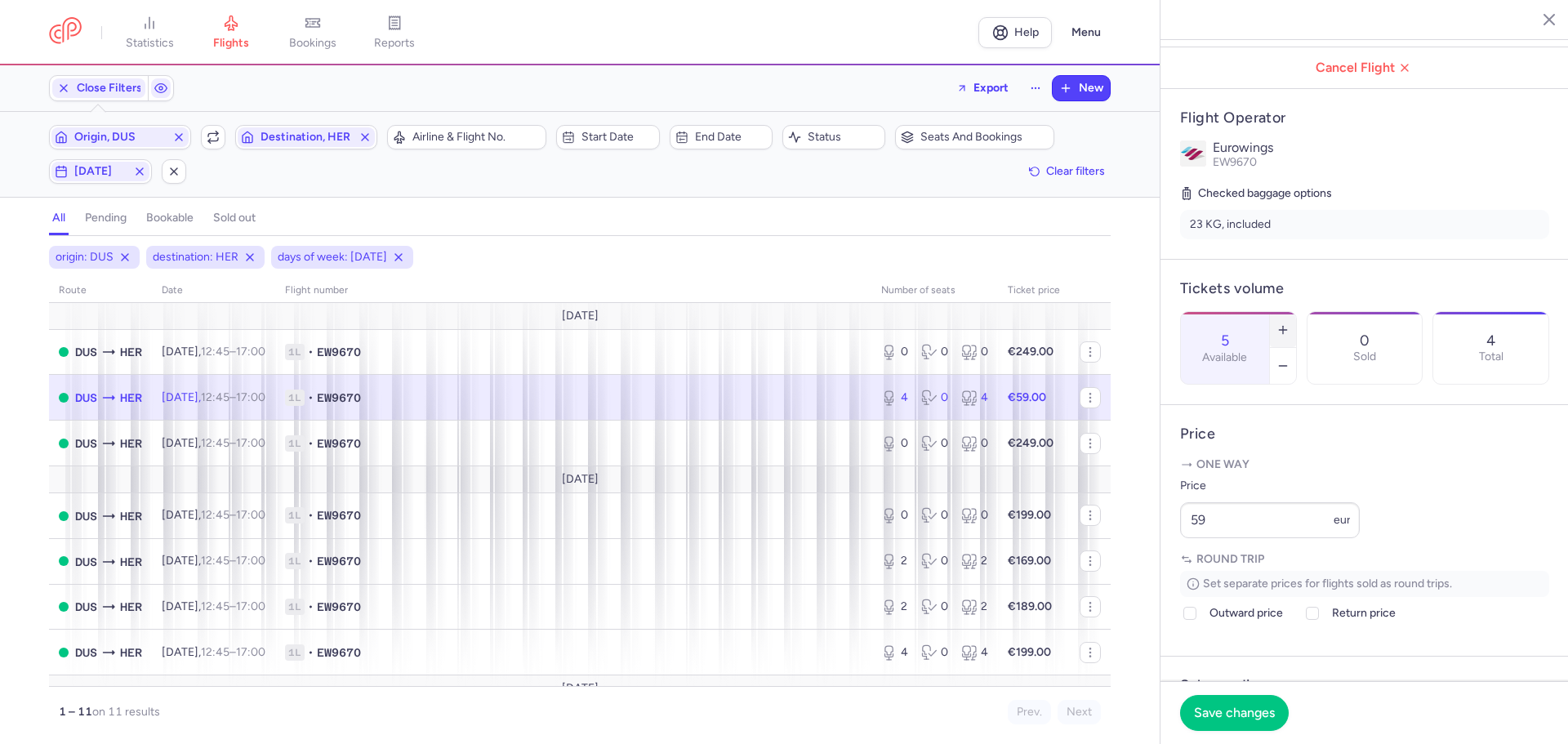
click at [1289, 324] on icon "button" at bounding box center [1283, 330] width 13 height 13
type input "6"
click at [1235, 716] on span "Save changes" at bounding box center [1235, 712] width 81 height 15
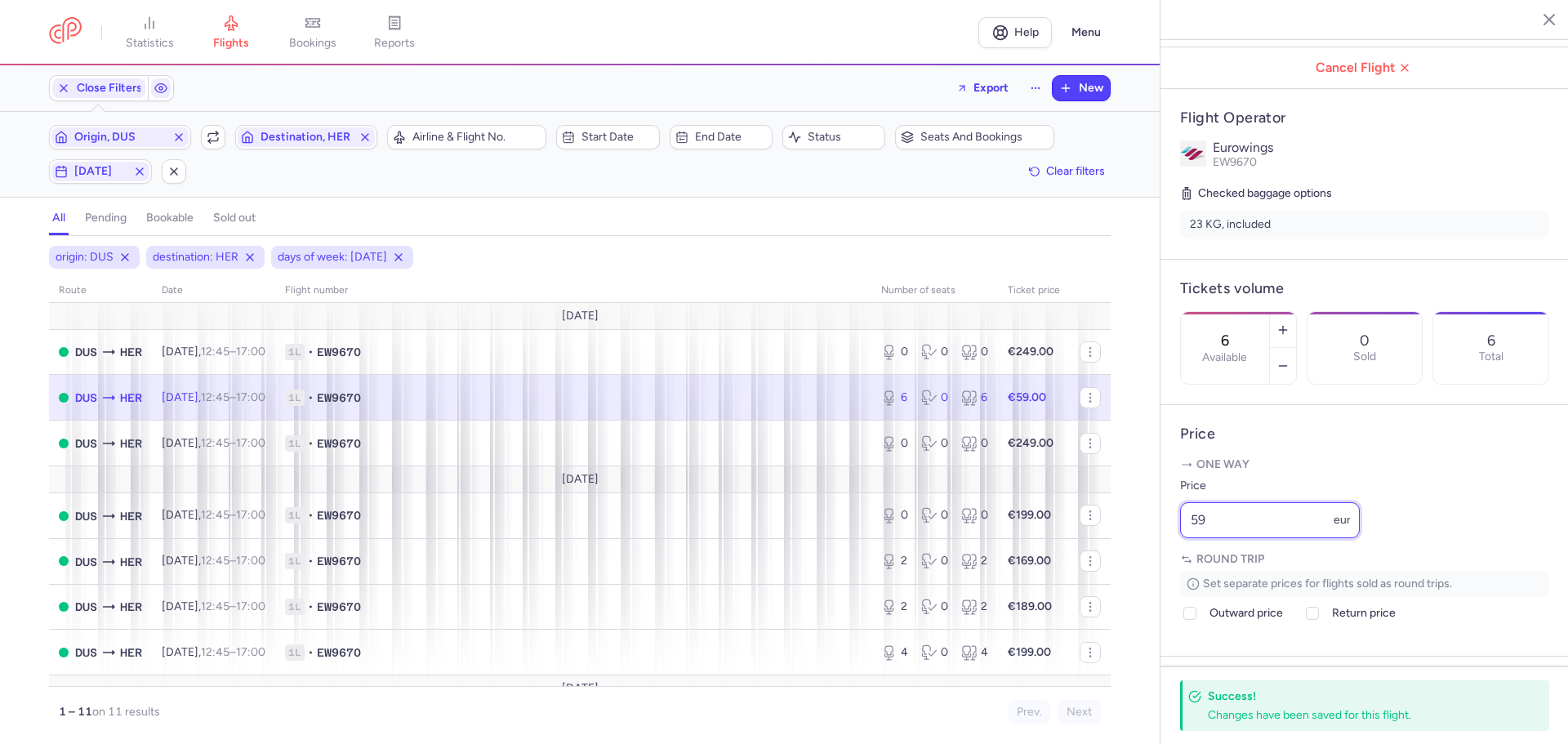
drag, startPoint x: 1204, startPoint y: 565, endPoint x: 1162, endPoint y: 568, distance: 42.1
click at [1162, 568] on article "Price One way Price 59 eur Round trip Set separate prices for flights sold as r…" at bounding box center [1364, 531] width 408 height 252
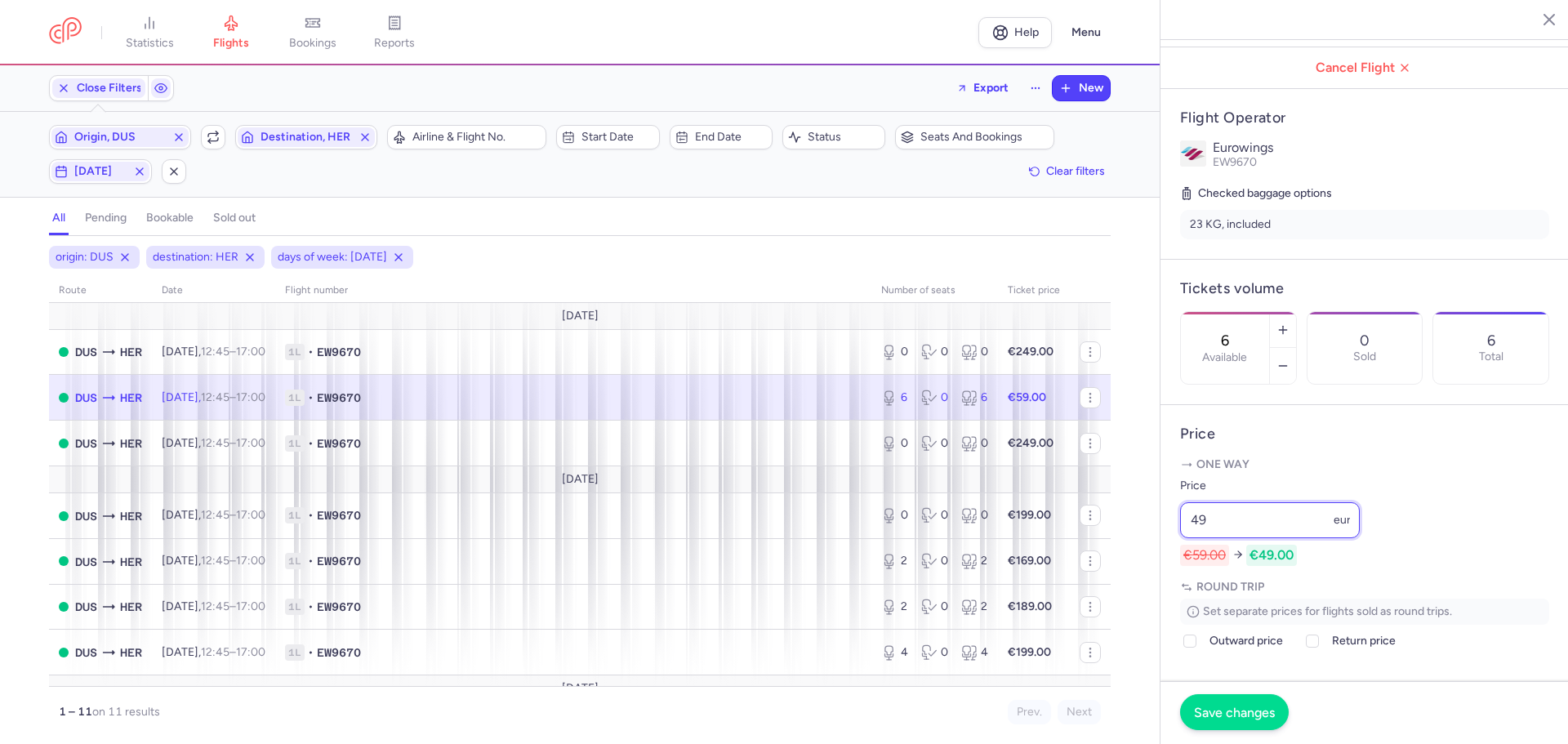
type input "49"
click at [1243, 708] on span "Save changes" at bounding box center [1235, 712] width 81 height 15
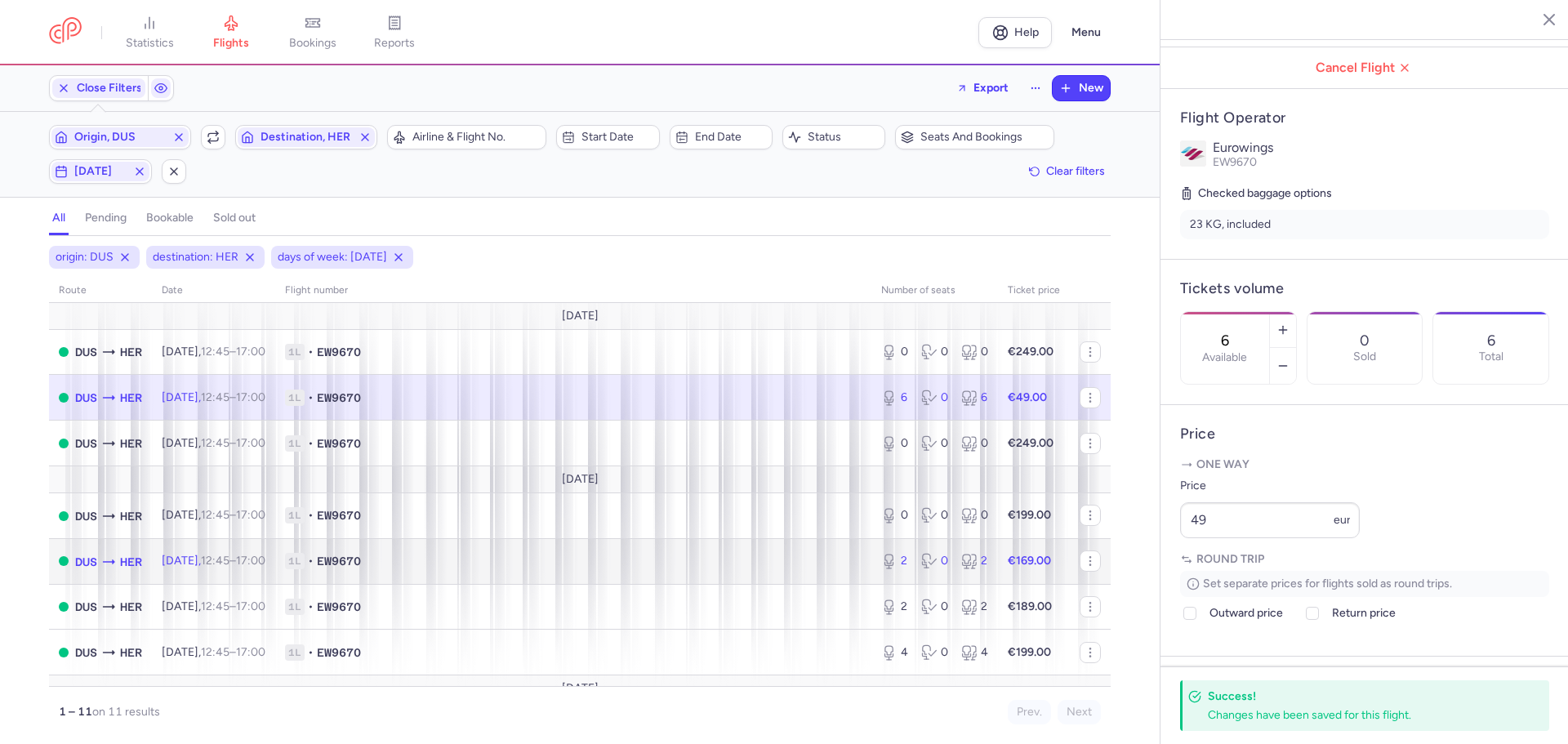
click at [462, 563] on span "1L • EW9670" at bounding box center [573, 561] width 576 height 17
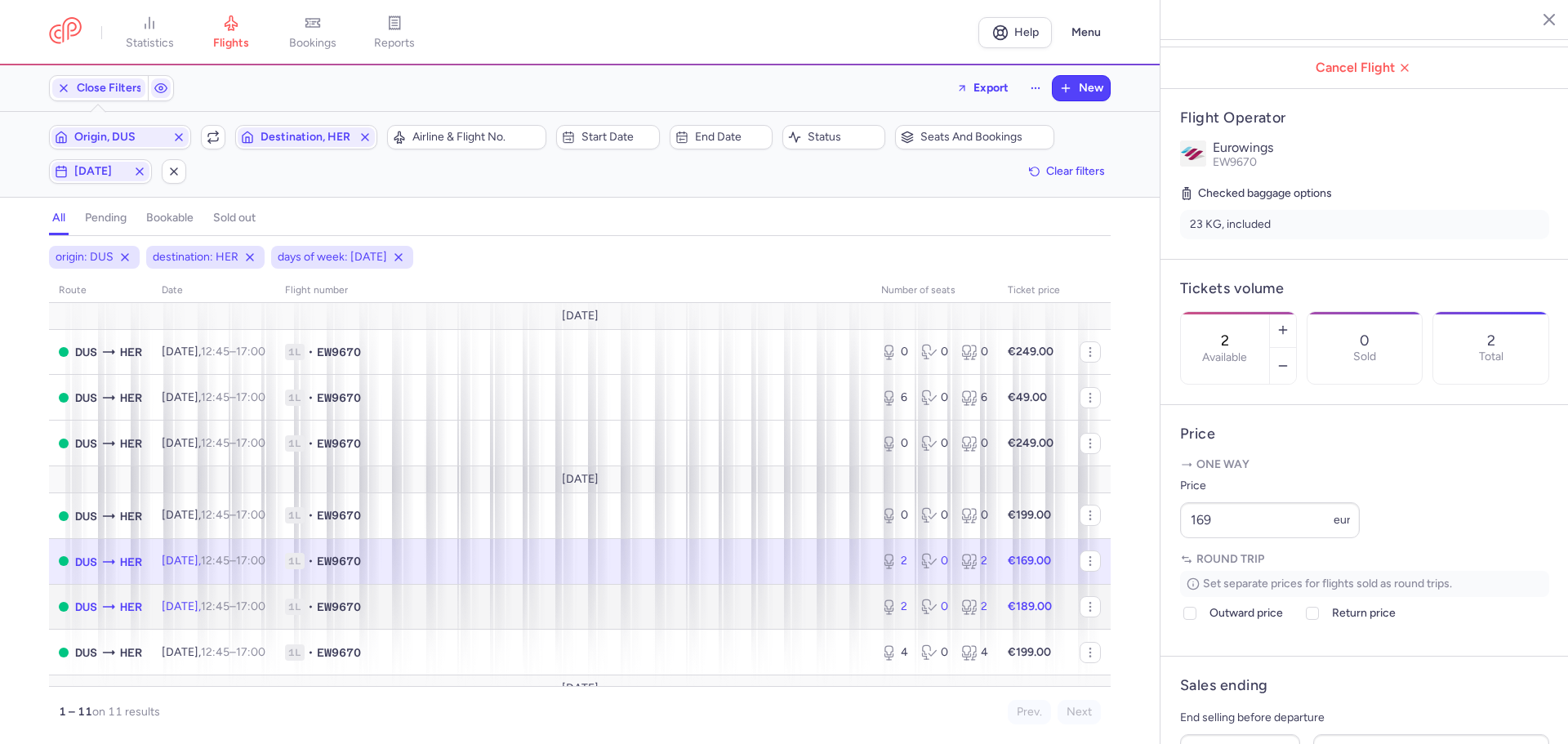
click at [468, 604] on span "1L • EW9670" at bounding box center [573, 606] width 576 height 17
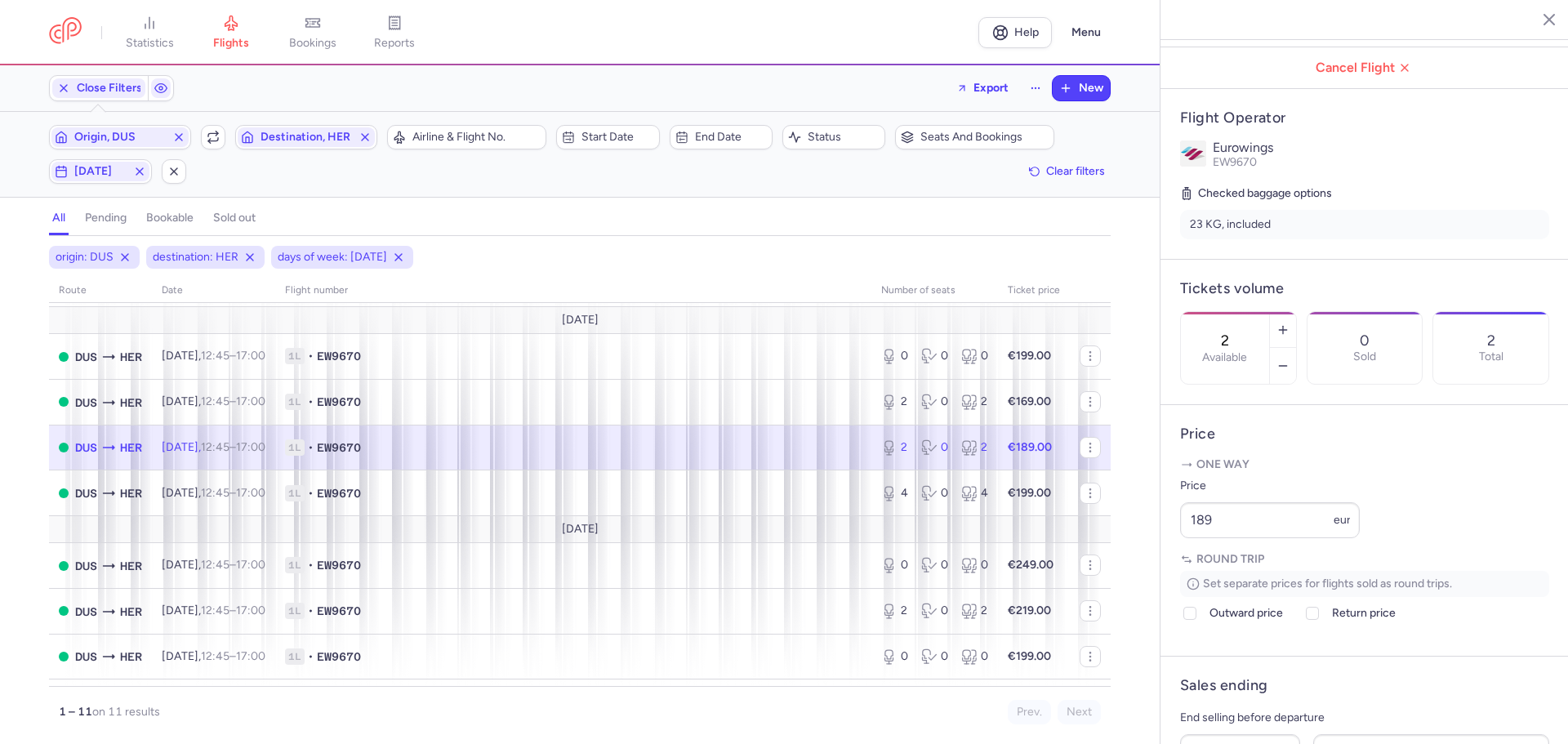
scroll to position [163, 0]
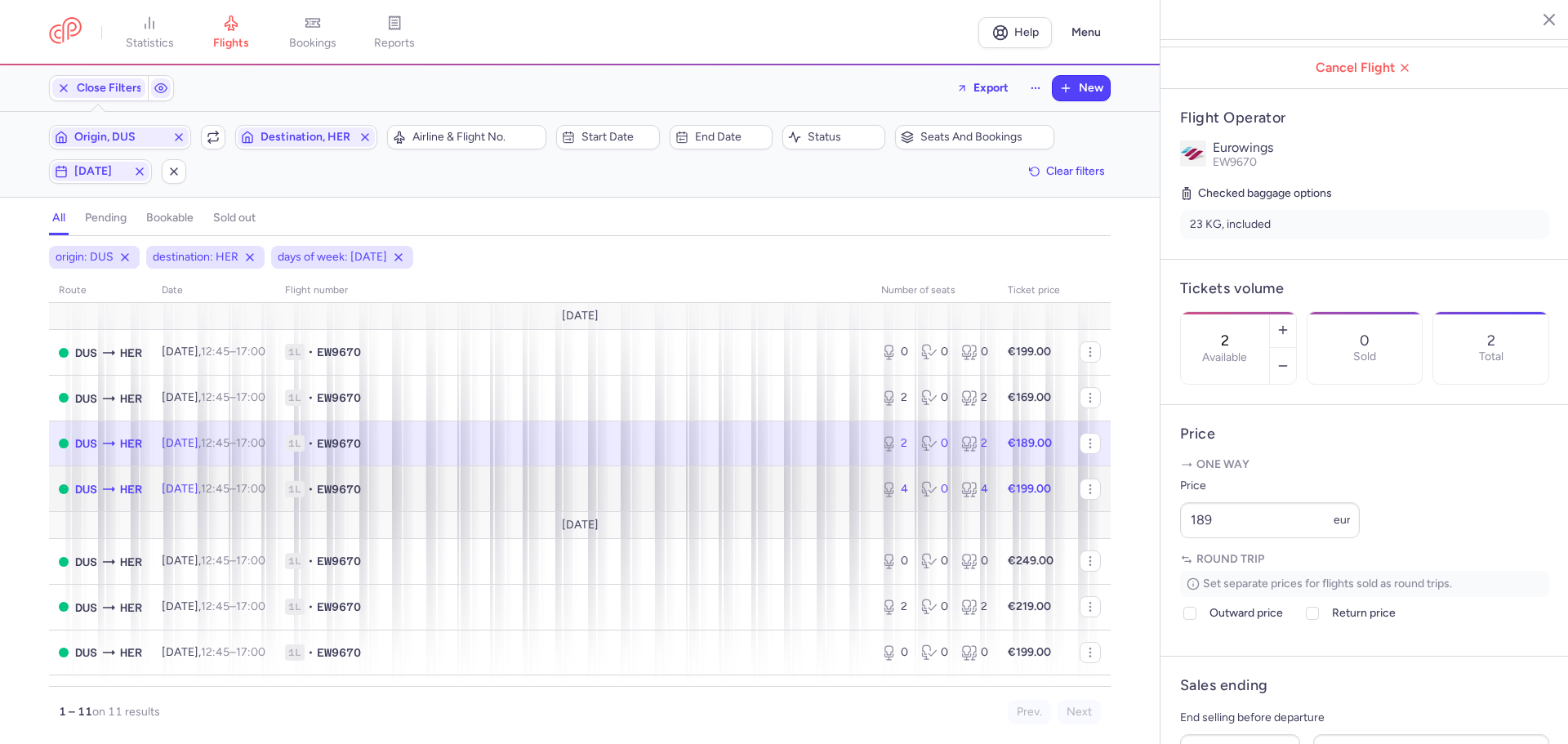
click at [458, 491] on span "1L • EW9670" at bounding box center [573, 489] width 576 height 17
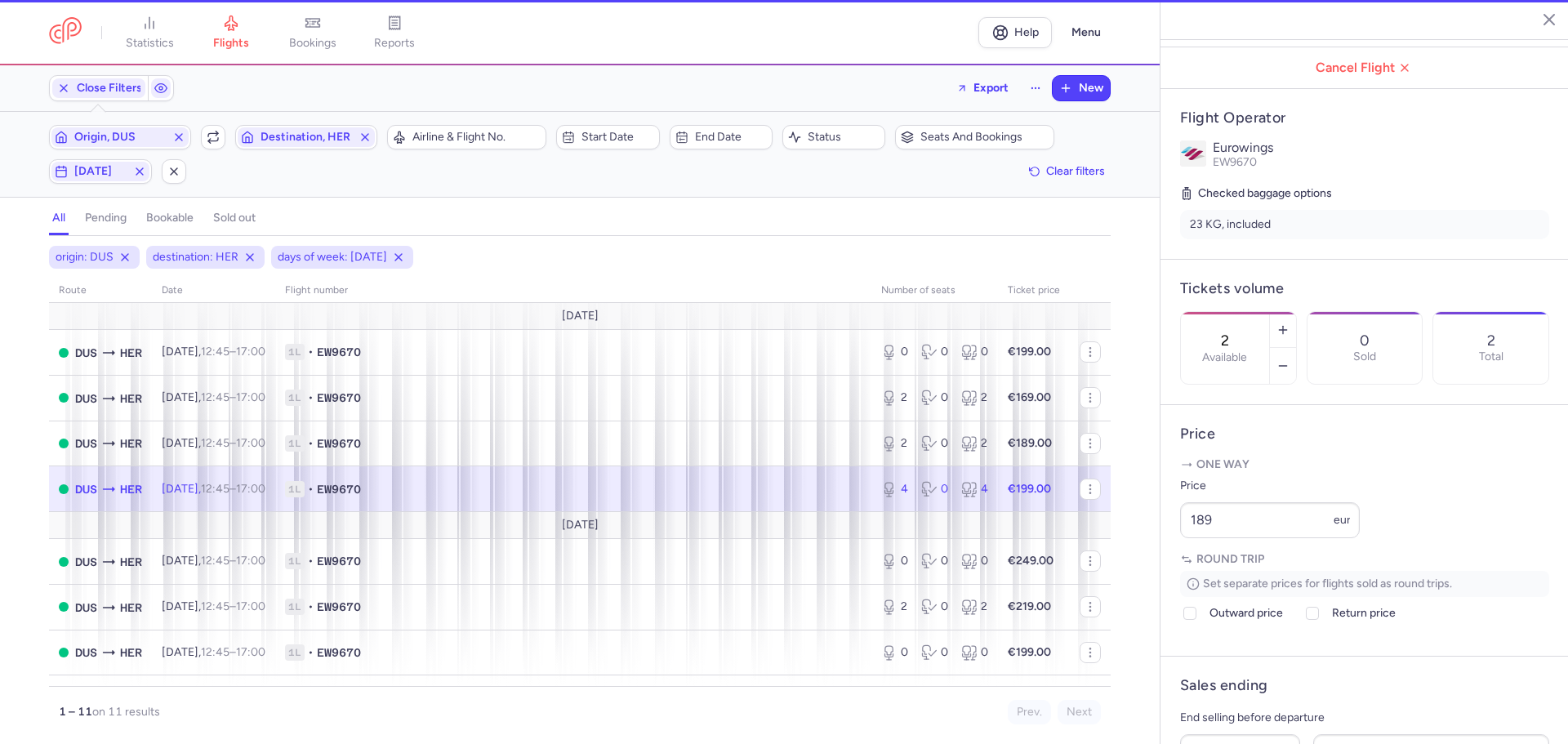
type input "4"
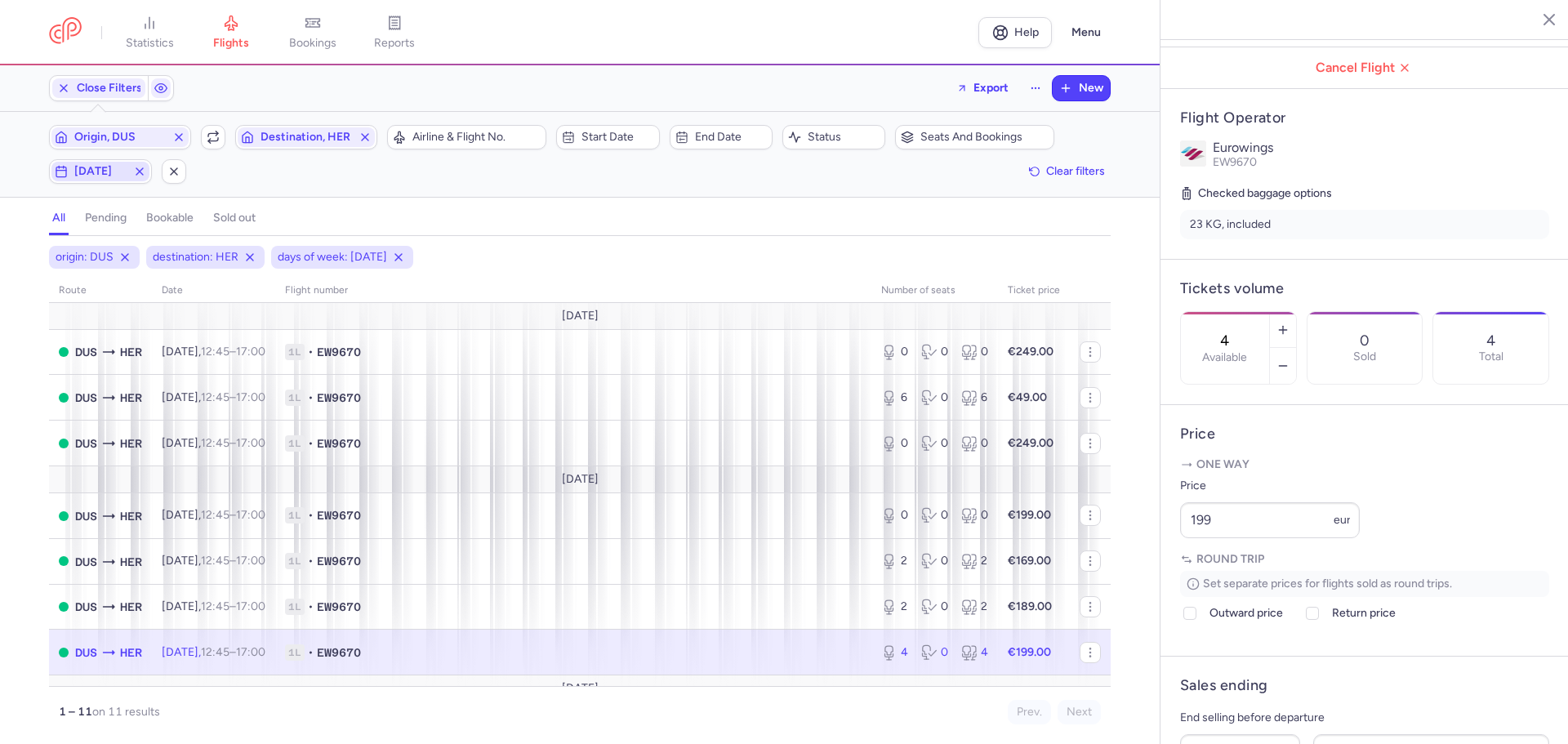
click at [88, 171] on span "thursday" at bounding box center [101, 171] width 53 height 13
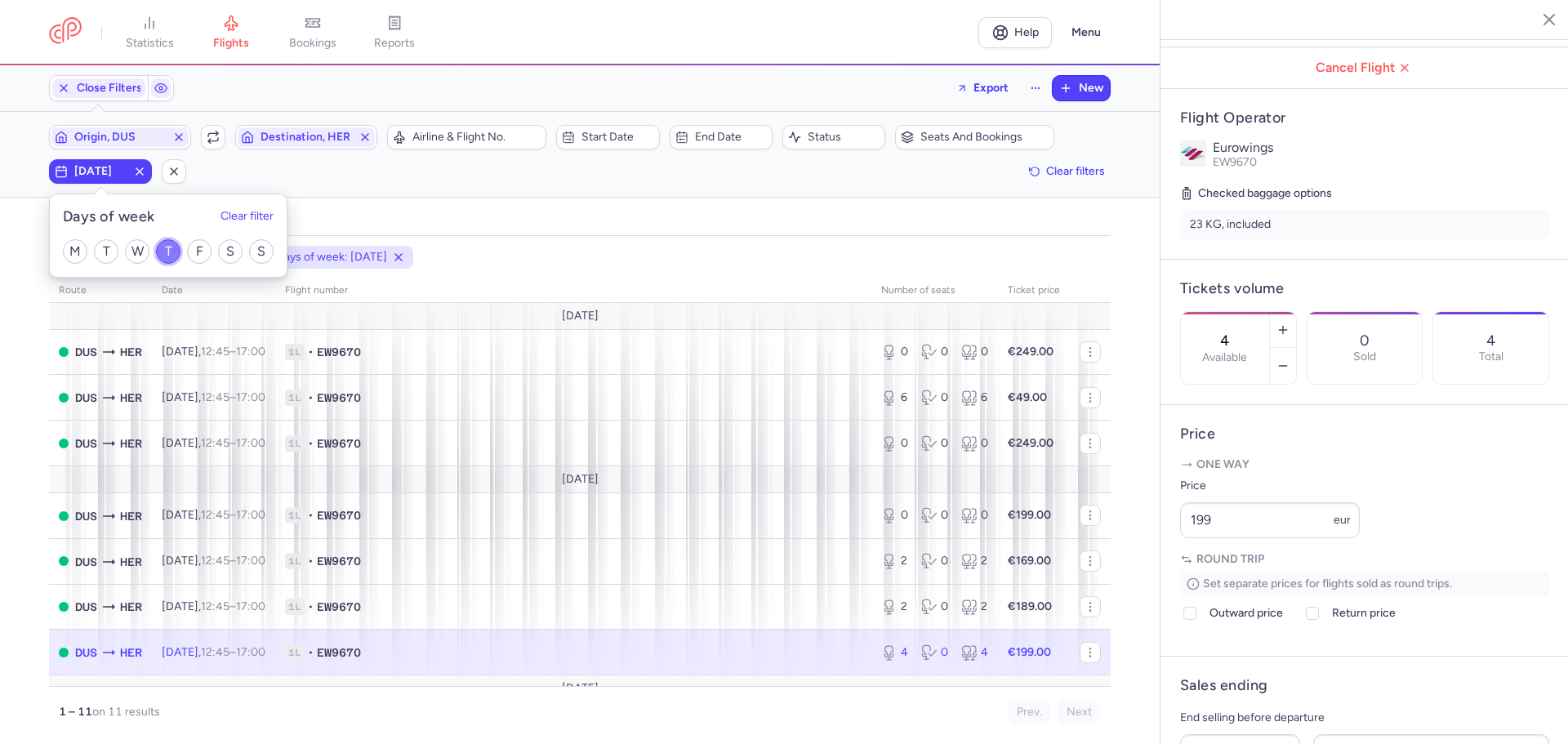
click at [168, 252] on input "T" at bounding box center [168, 252] width 25 height 25
checkbox input "false"
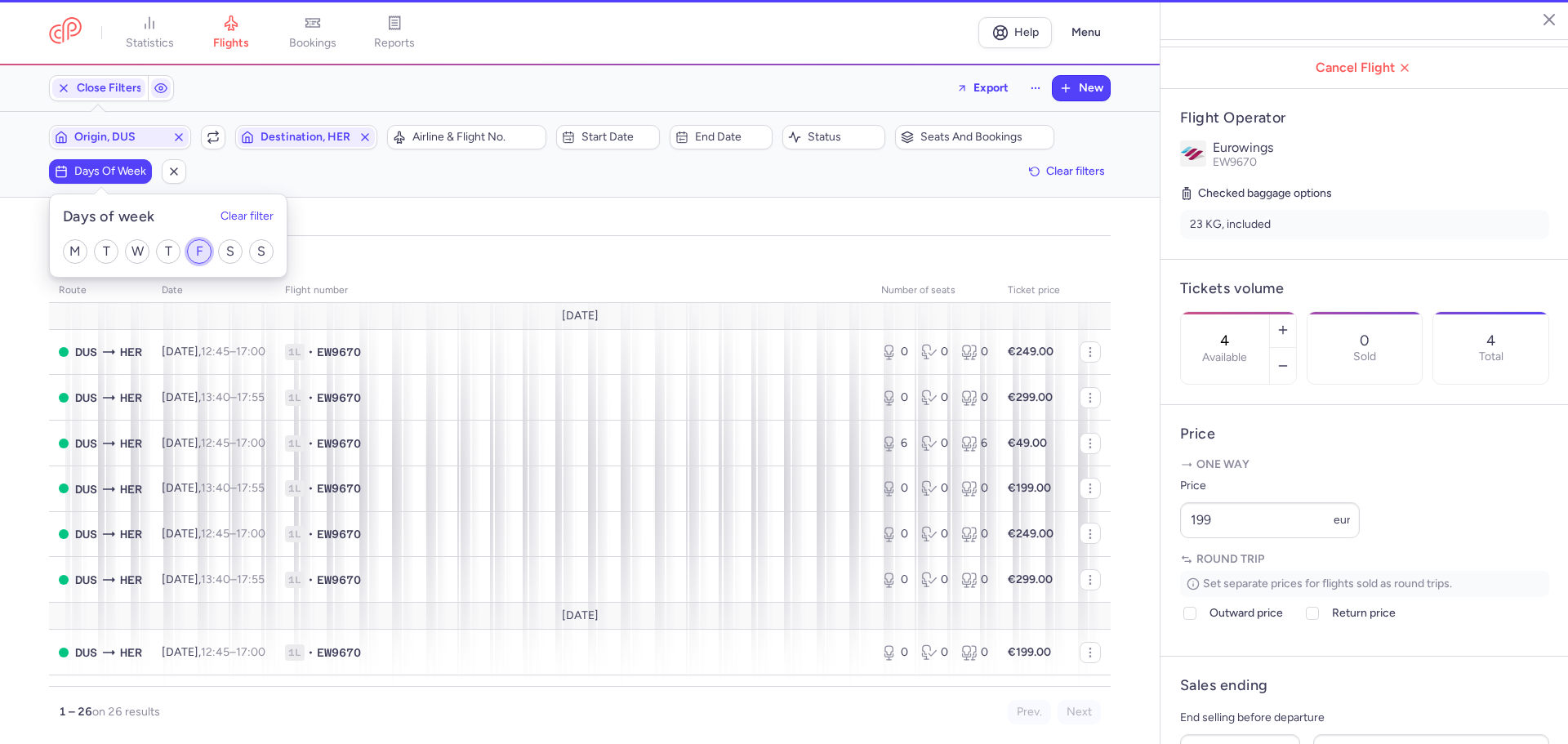
click at [200, 253] on input "F" at bounding box center [199, 252] width 25 height 25
checkbox input "true"
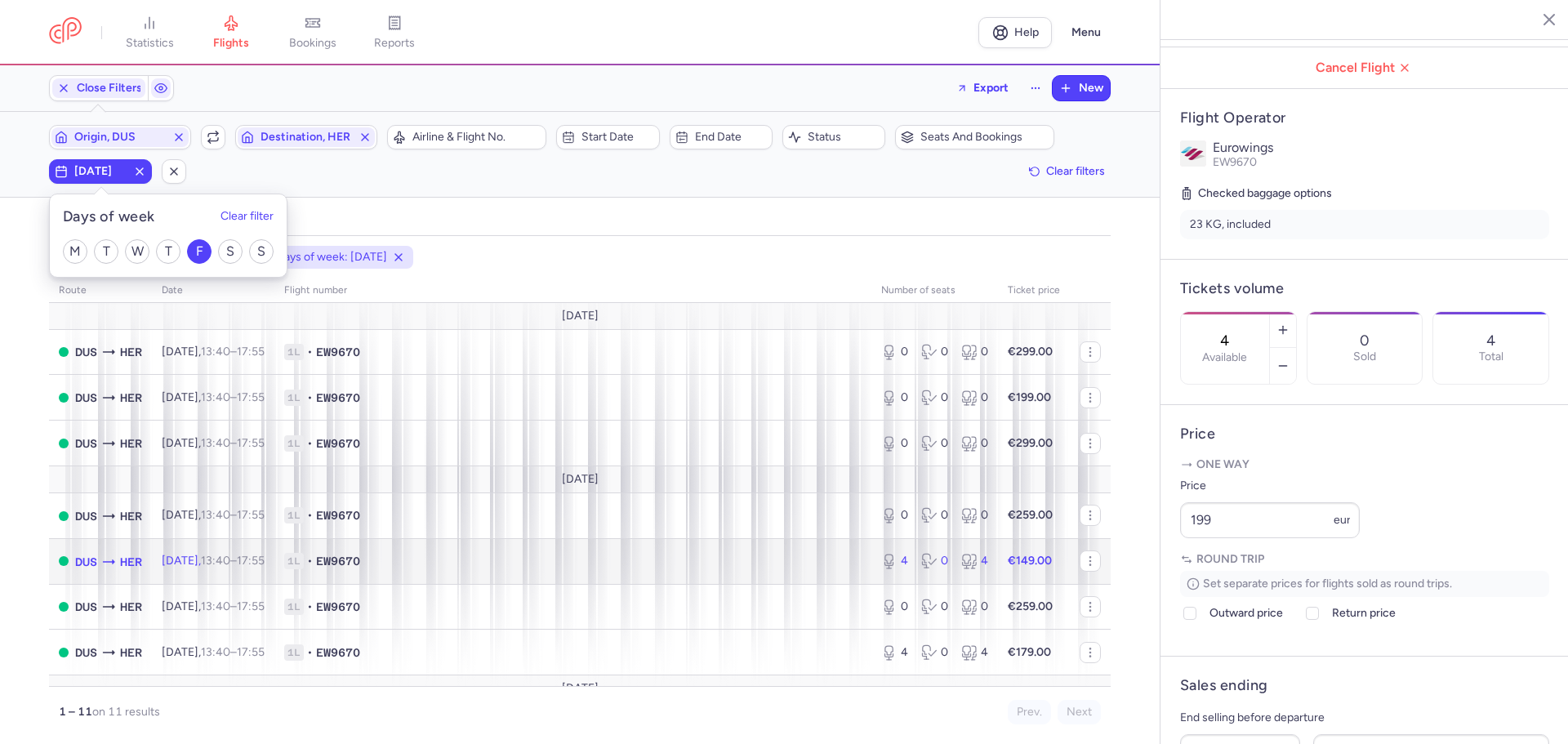
click at [507, 570] on td "1L • EW9670" at bounding box center [573, 561] width 597 height 46
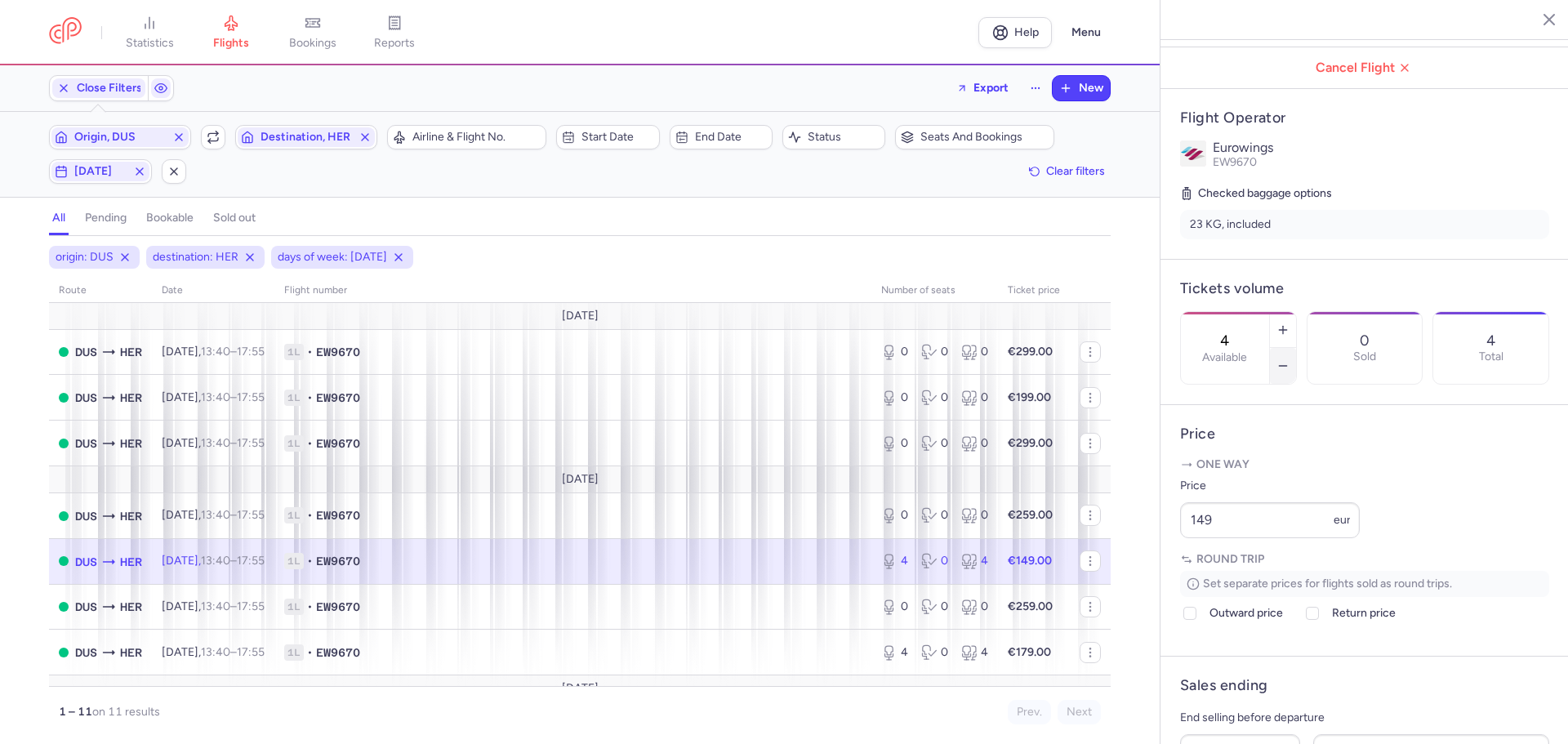
click at [1289, 359] on icon "button" at bounding box center [1283, 365] width 13 height 13
type input "1"
click at [1245, 709] on span "Save changes" at bounding box center [1235, 712] width 81 height 15
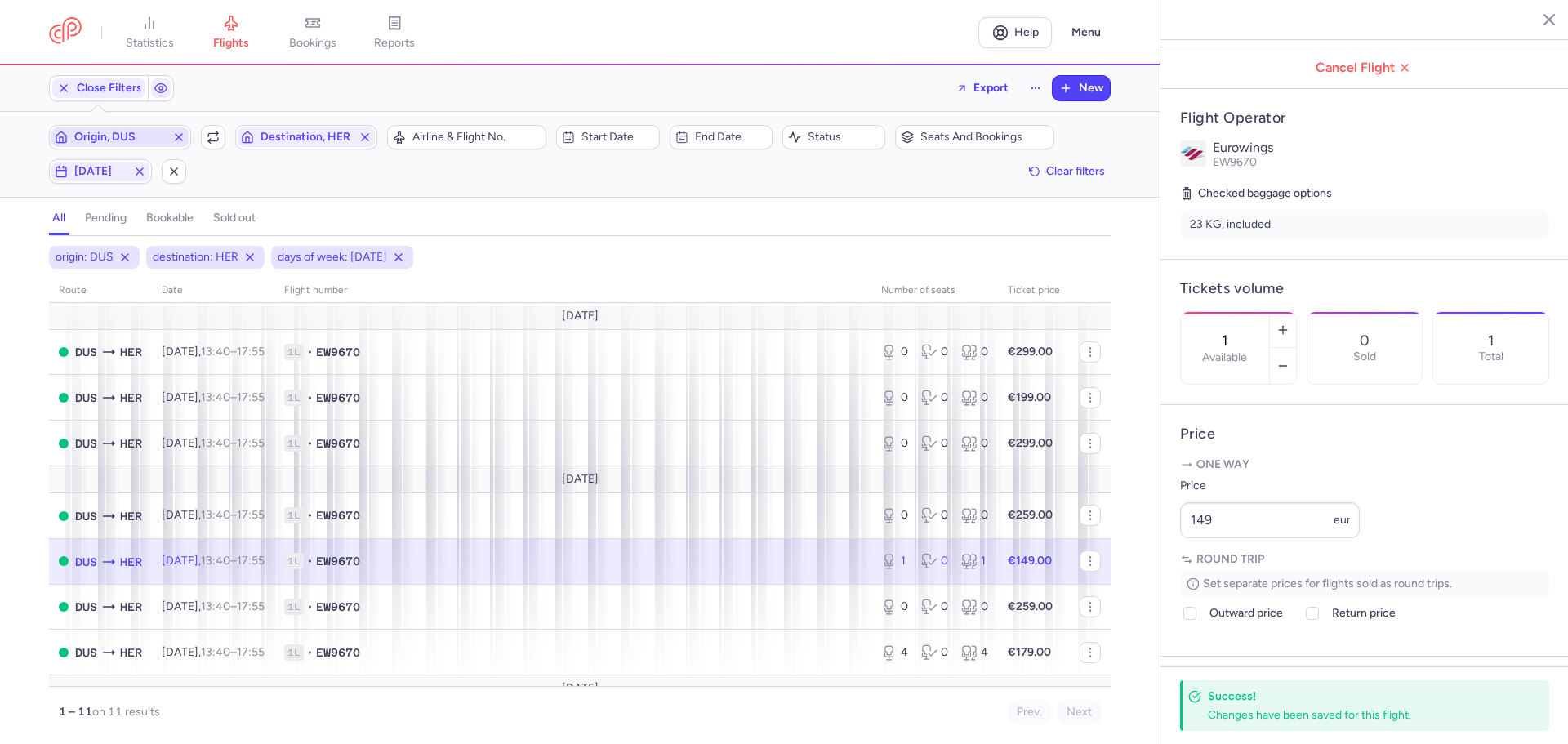
click at [139, 133] on span "Origin, DUS" at bounding box center [120, 137] width 91 height 13
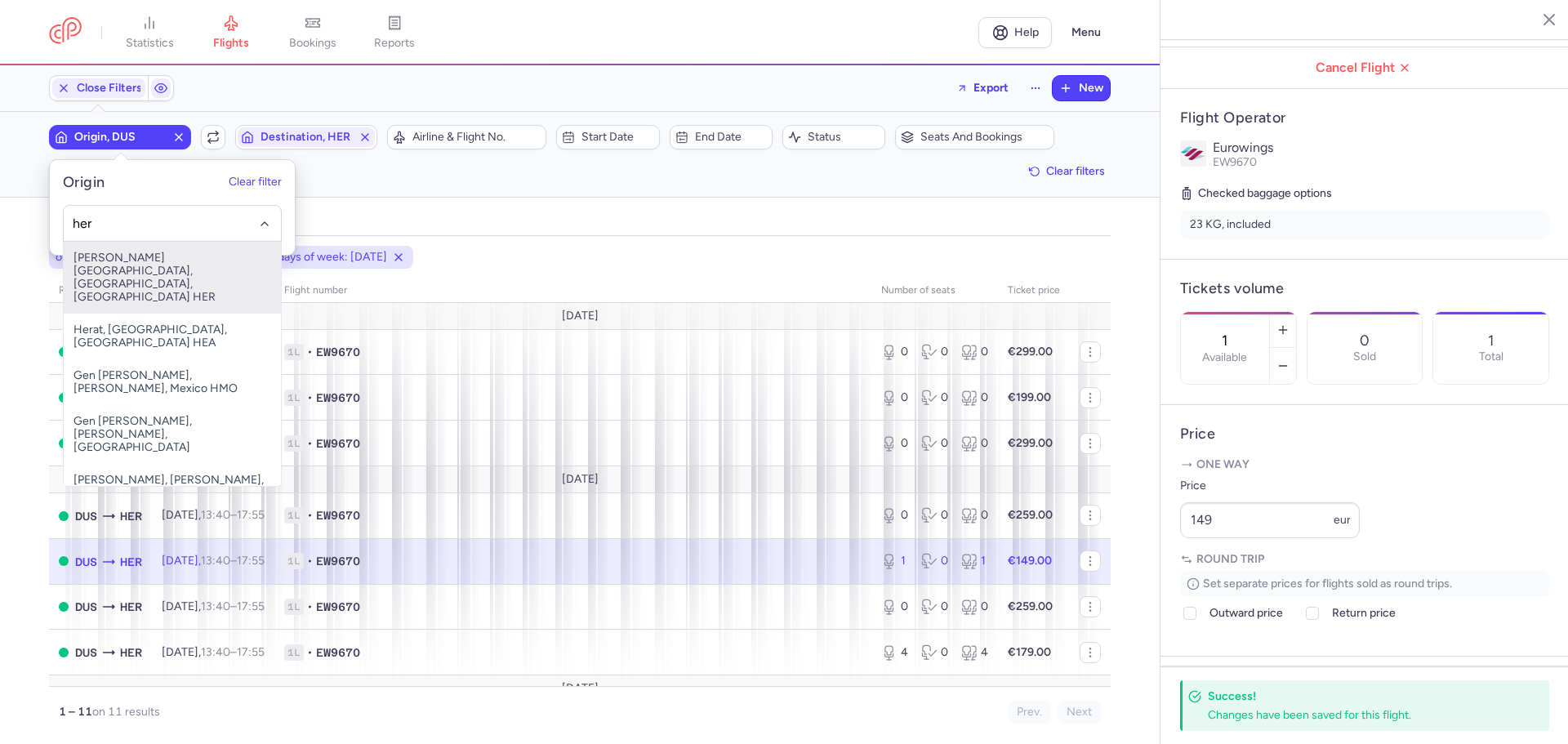
click at [186, 266] on span "Nikos Kazantzakis Airport, Irákleion, Greece HER" at bounding box center [173, 277] width 218 height 72
type input "her"
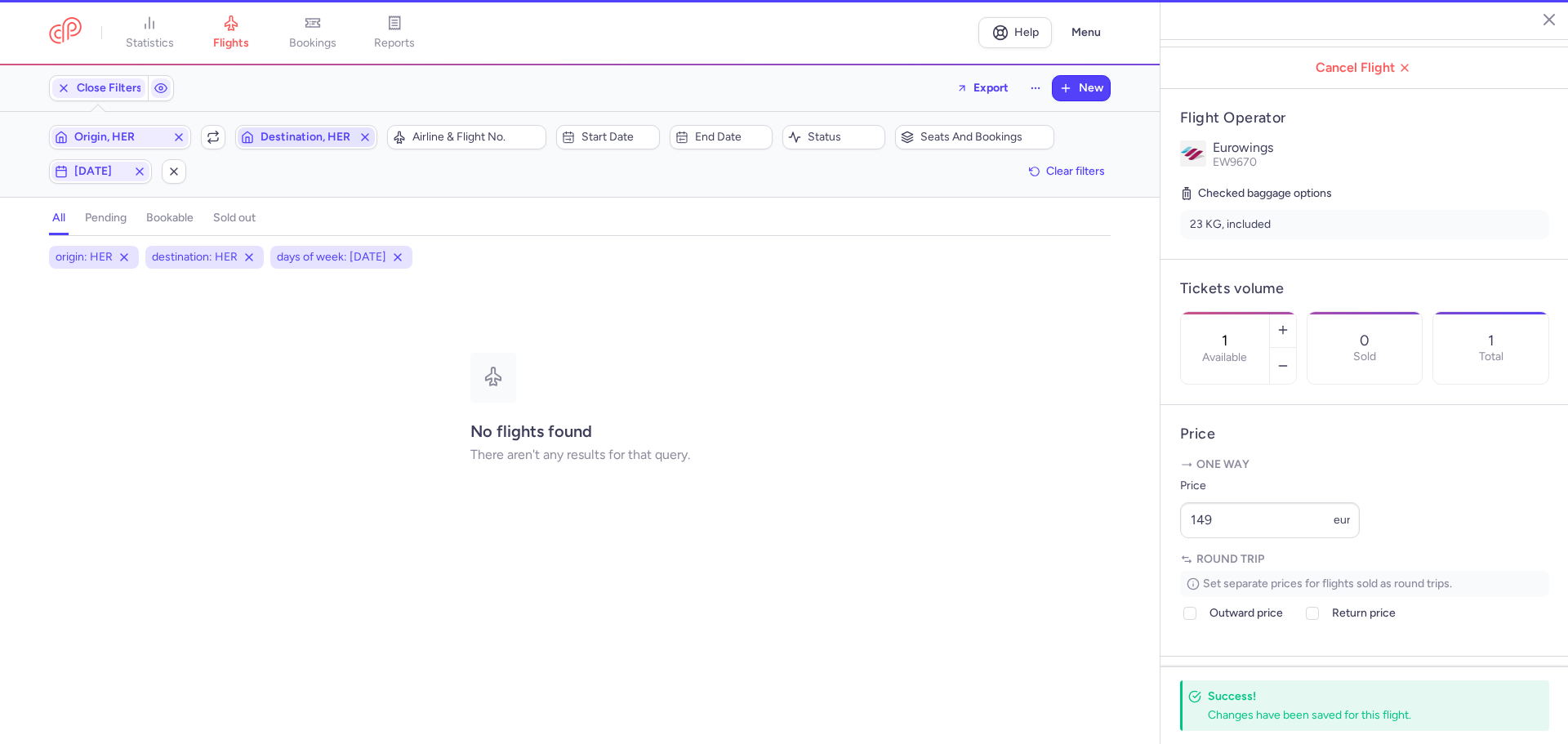
click at [278, 134] on span "Destination, HER" at bounding box center [306, 137] width 91 height 13
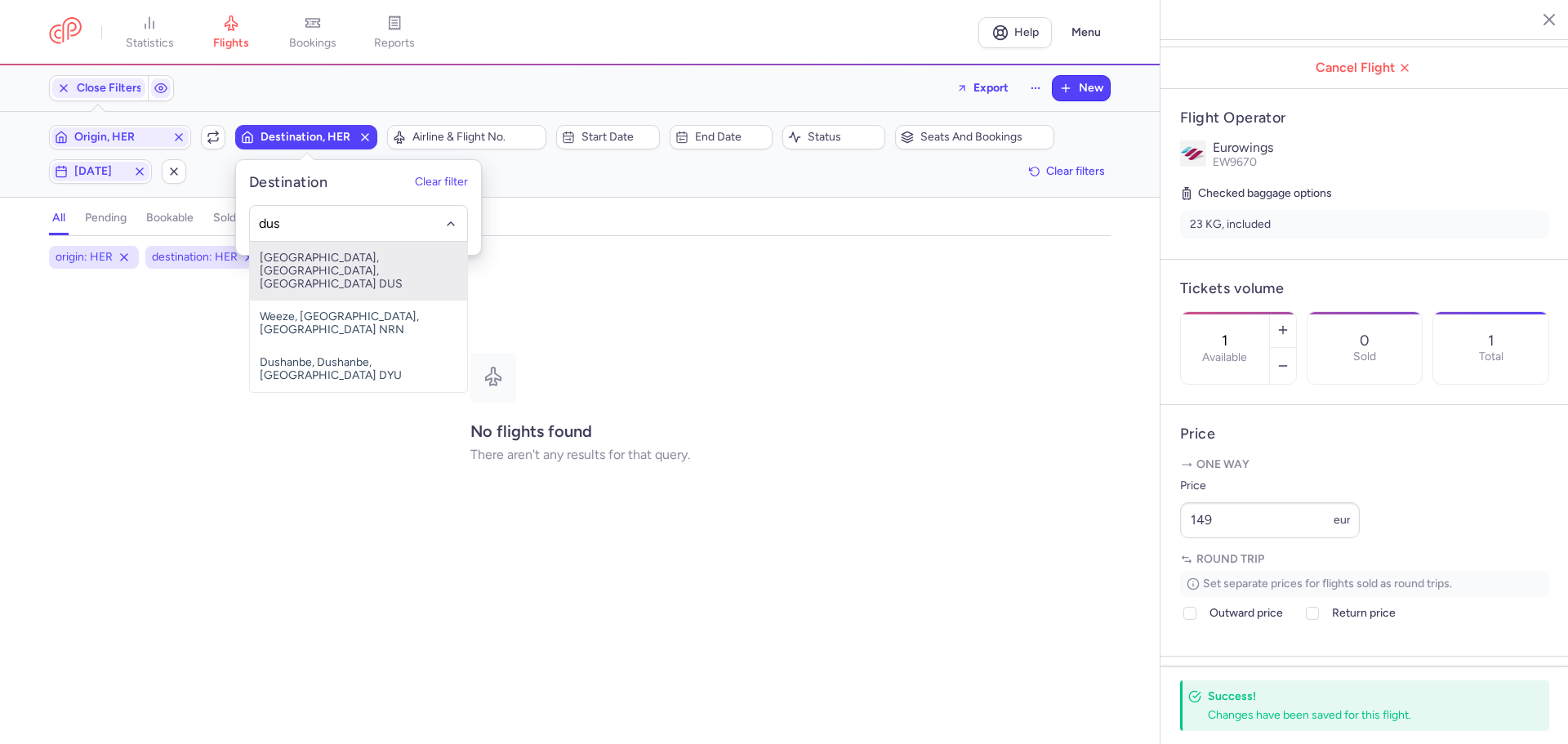
click at [301, 269] on span "Düsseldorf International Airport, Düsseldorf, Germany DUS" at bounding box center [359, 270] width 218 height 59
type input "dus"
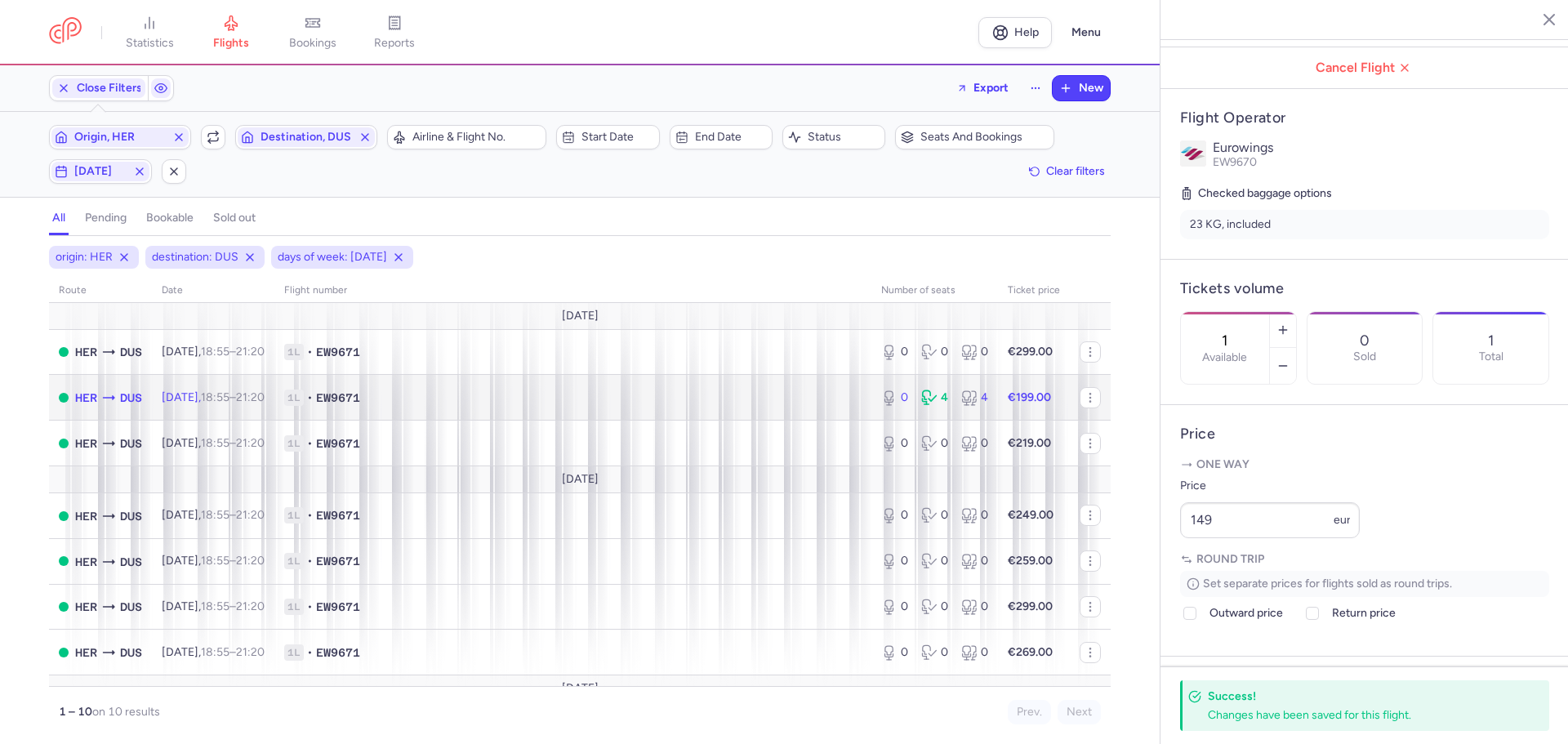
drag, startPoint x: 227, startPoint y: 404, endPoint x: 240, endPoint y: 417, distance: 18.4
click at [227, 404] on time "18:55" at bounding box center [215, 397] width 29 height 14
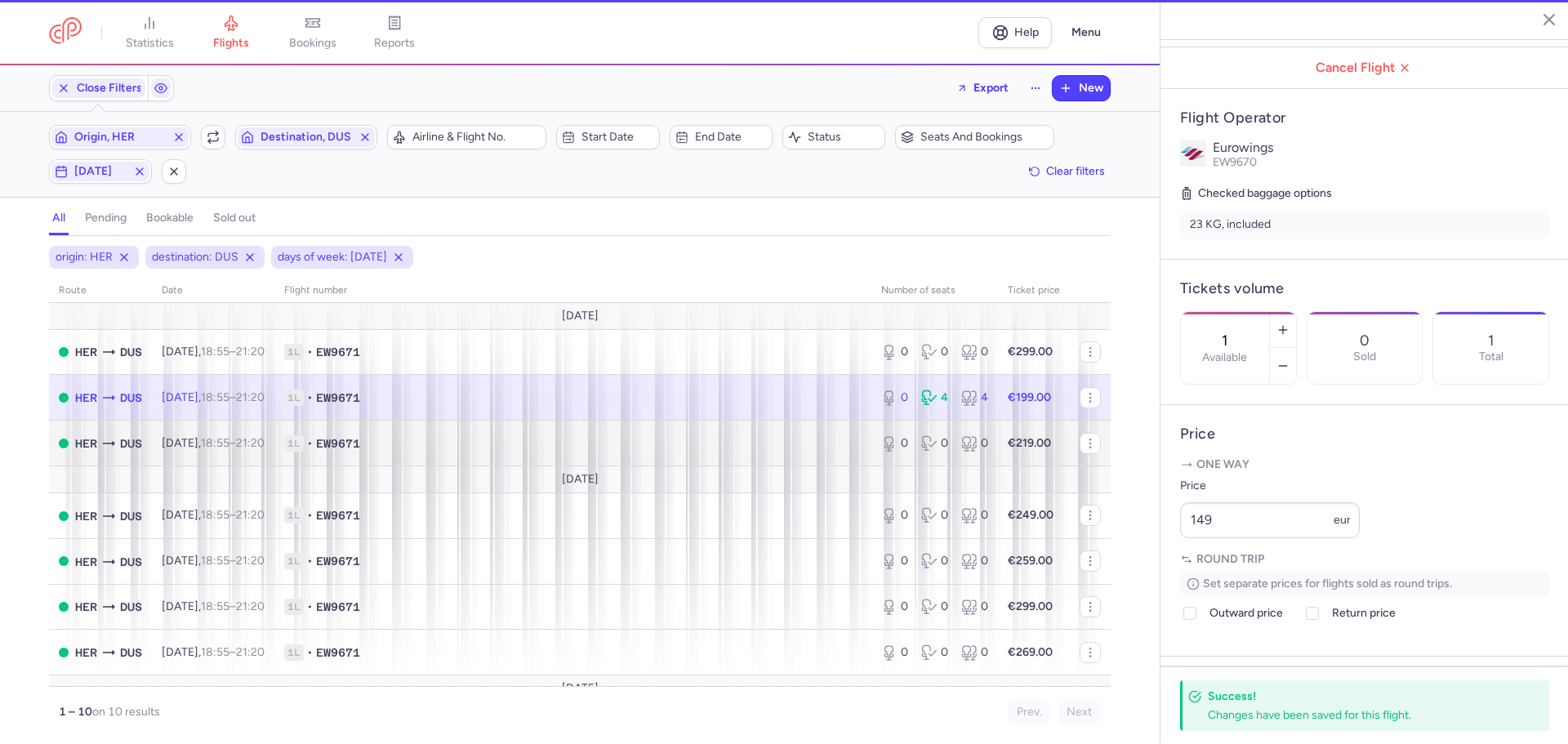
type input "0"
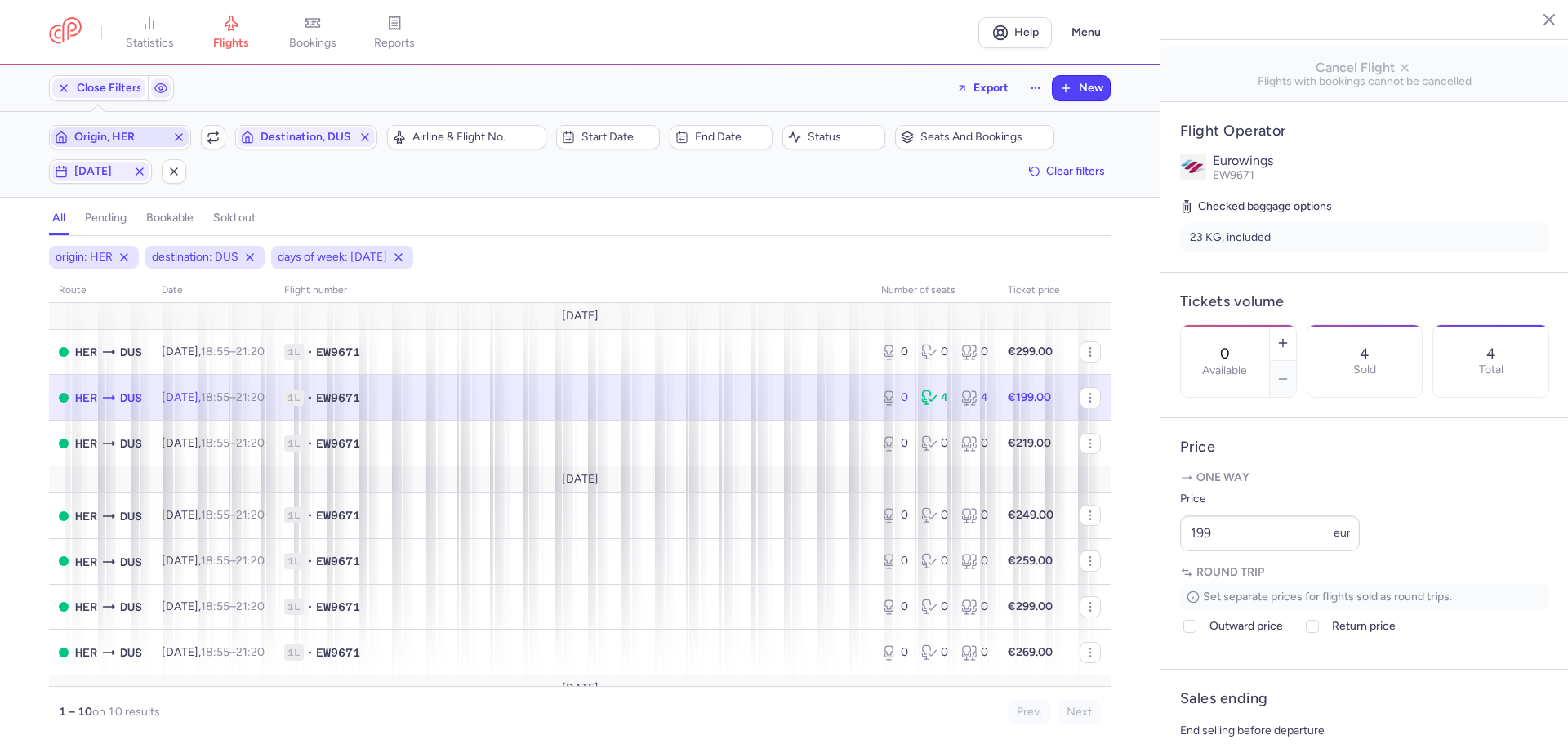
click at [118, 131] on span "Origin, HER" at bounding box center [120, 137] width 91 height 13
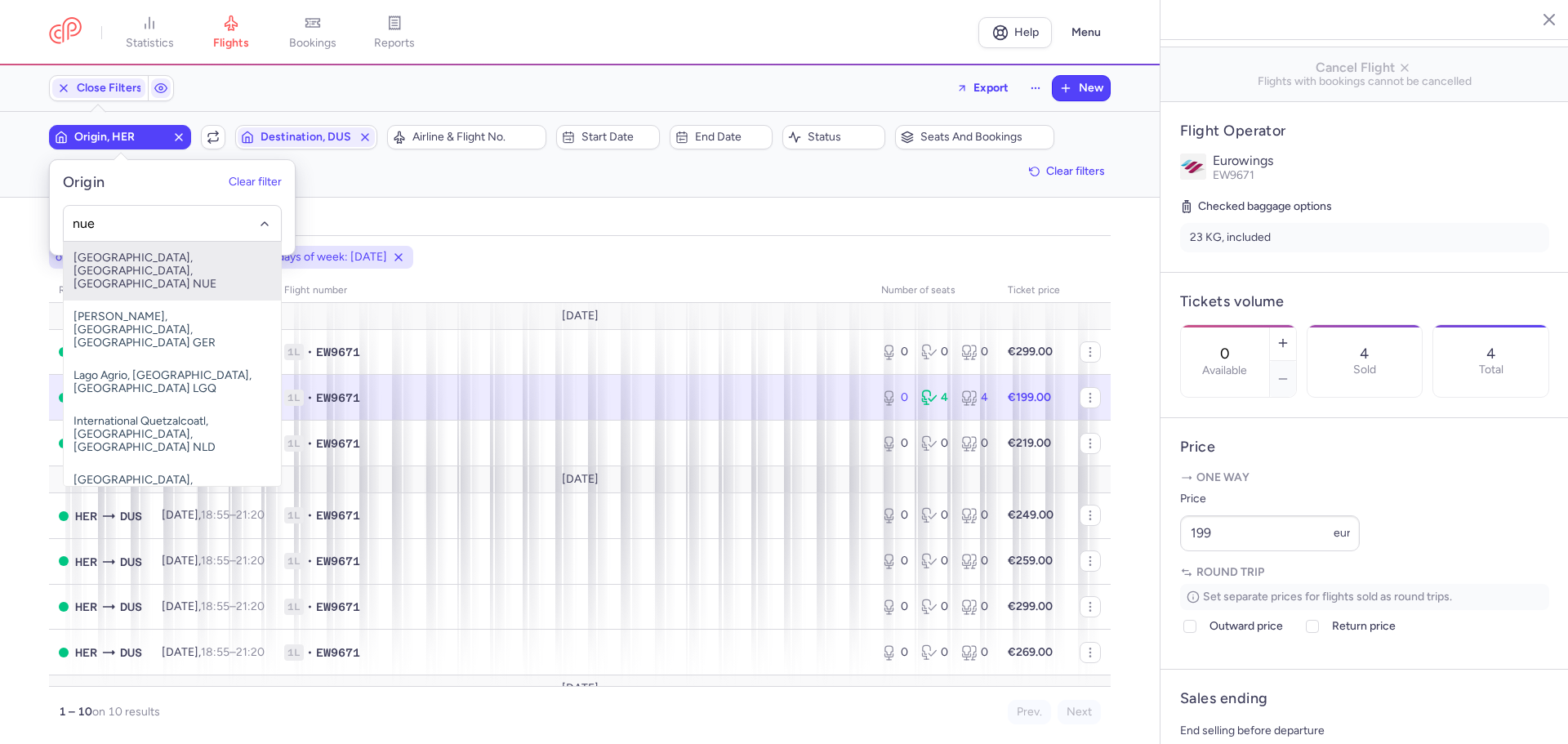
click at [149, 257] on span "Nürnberg, Nürnberg, Germany NUE" at bounding box center [173, 270] width 218 height 59
type input "nue"
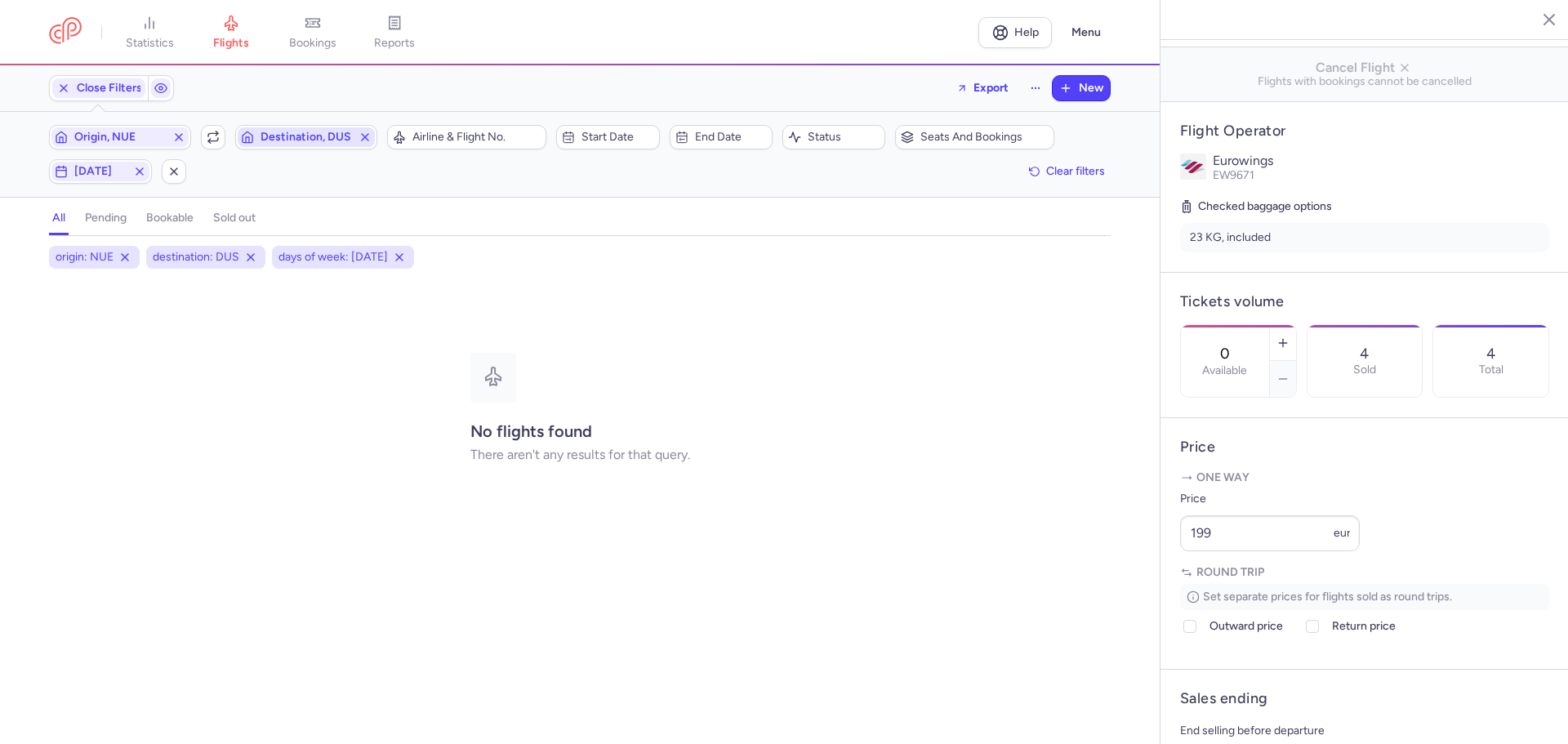
click at [314, 127] on span "Destination, DUS" at bounding box center [306, 137] width 137 height 19
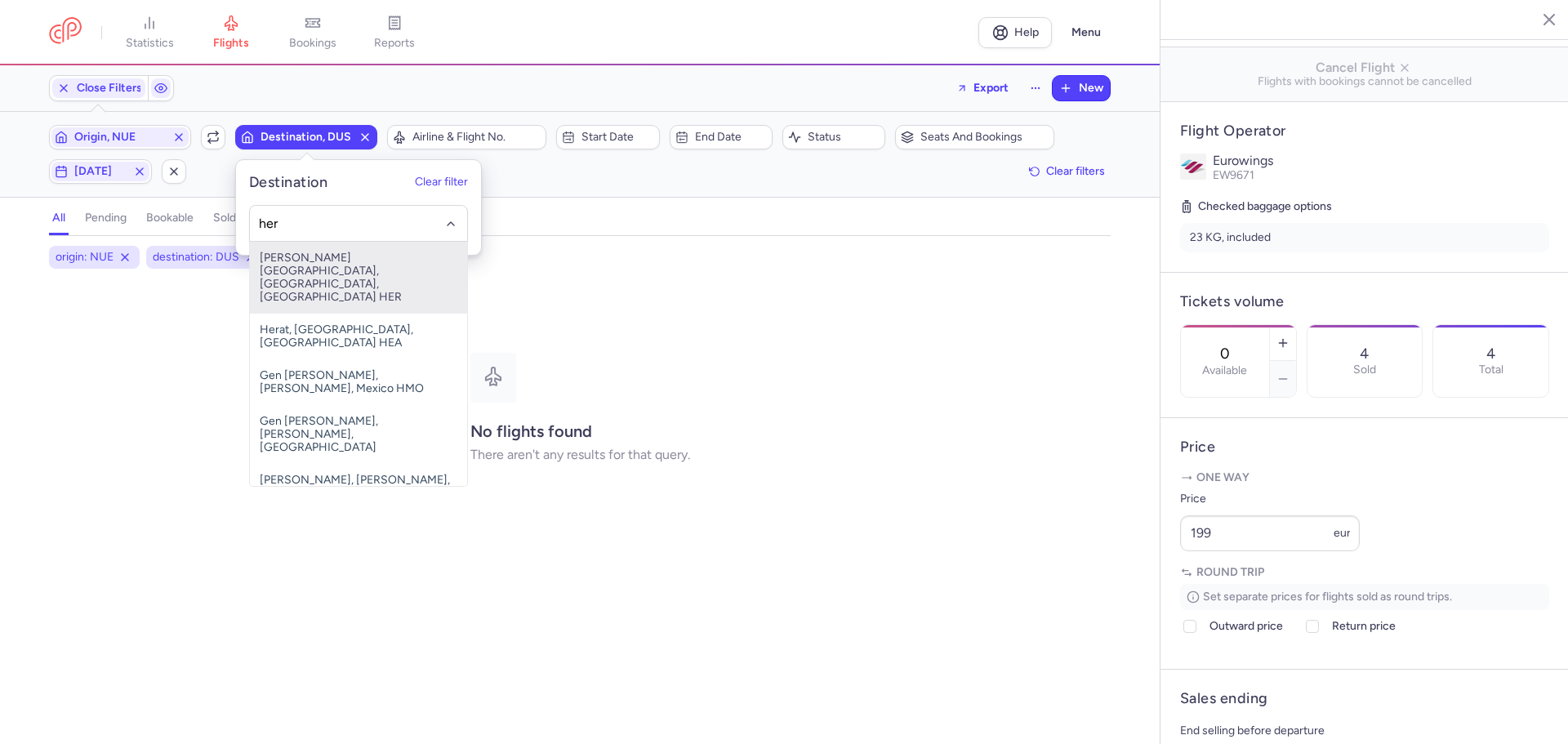
click at [334, 257] on span "Nikos Kazantzakis Airport, Irákleion, Greece HER" at bounding box center [359, 277] width 218 height 72
type input "her"
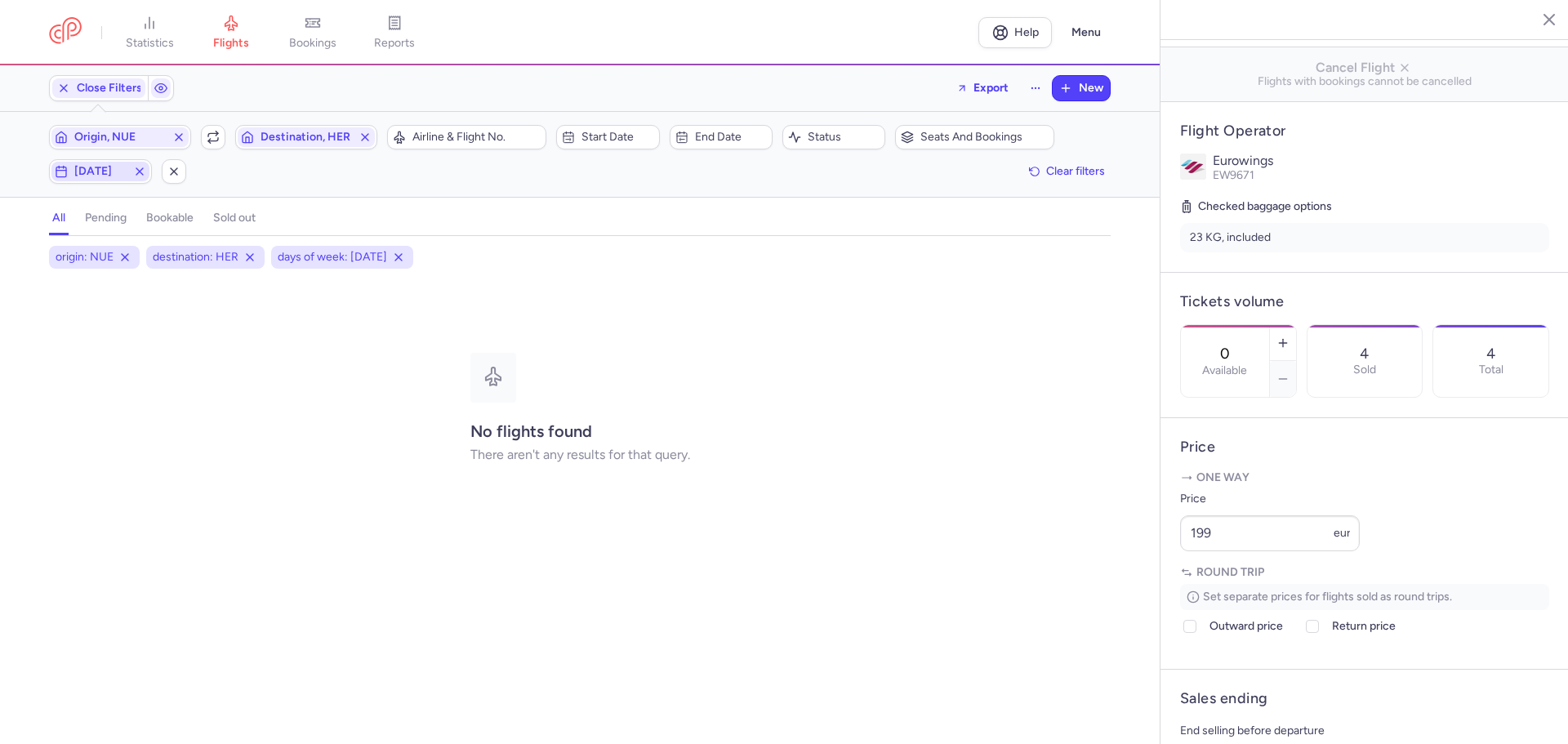
click at [88, 167] on span "friday" at bounding box center [101, 171] width 53 height 13
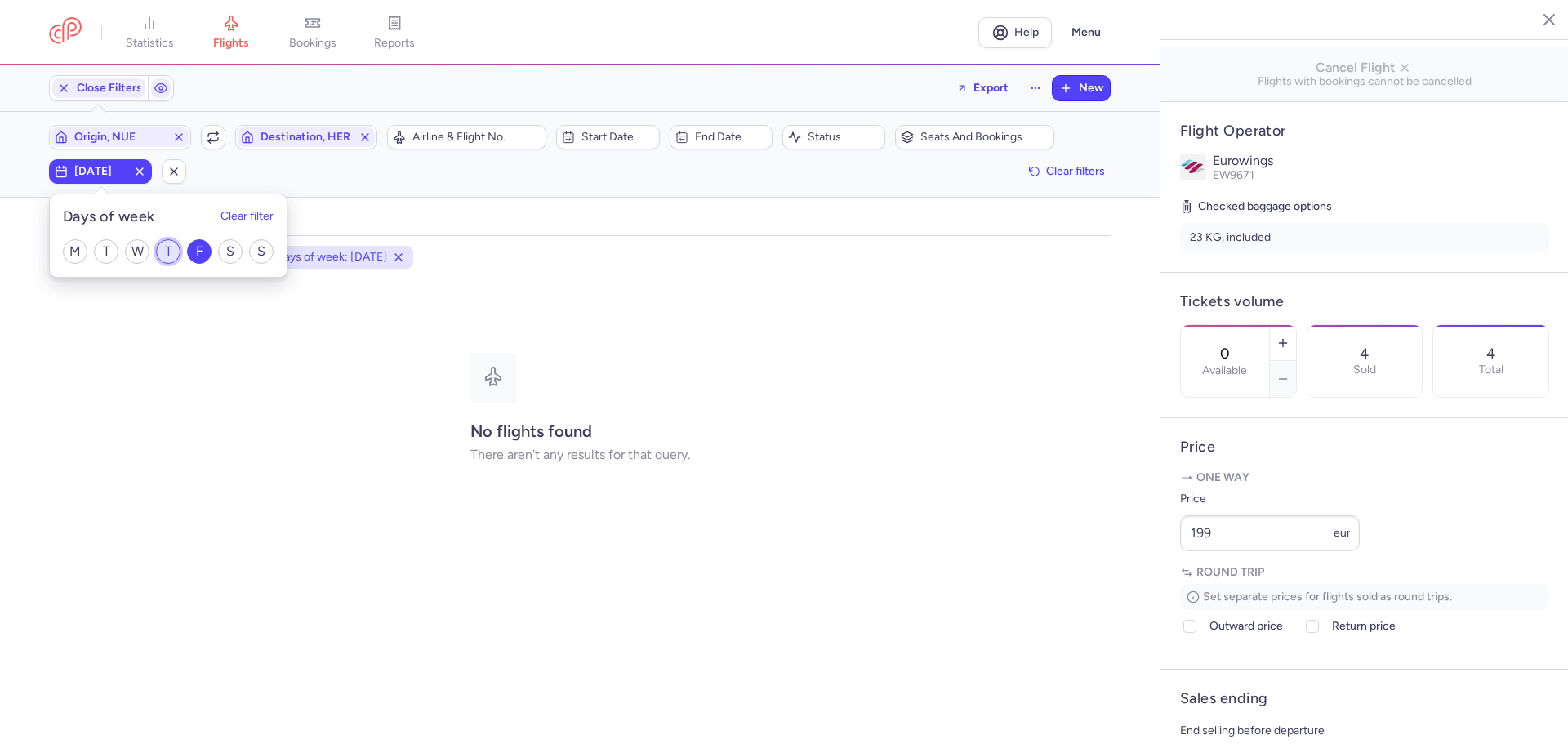
click at [170, 247] on input "T" at bounding box center [168, 252] width 25 height 25
checkbox input "true"
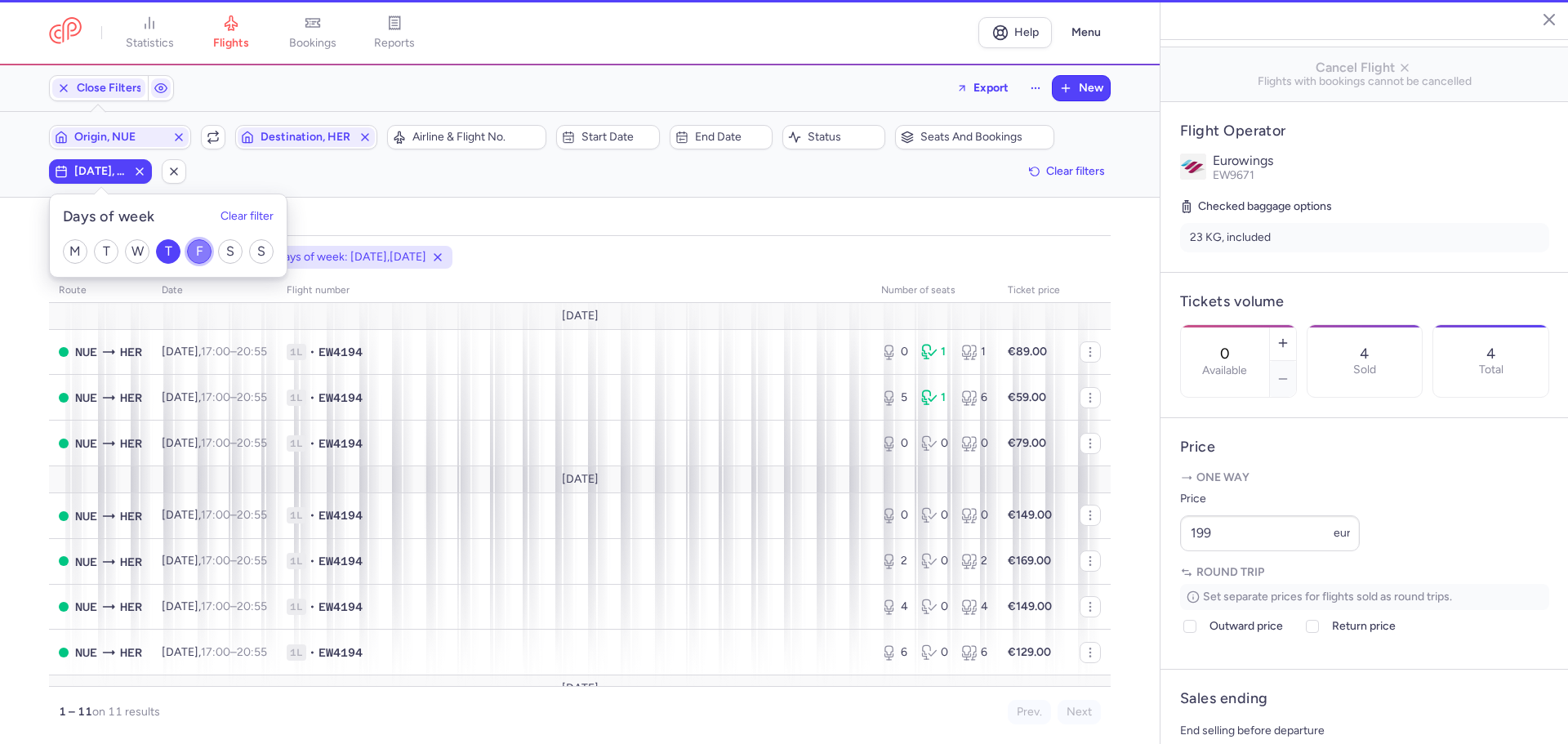
click at [203, 249] on input "F" at bounding box center [199, 252] width 25 height 25
checkbox input "false"
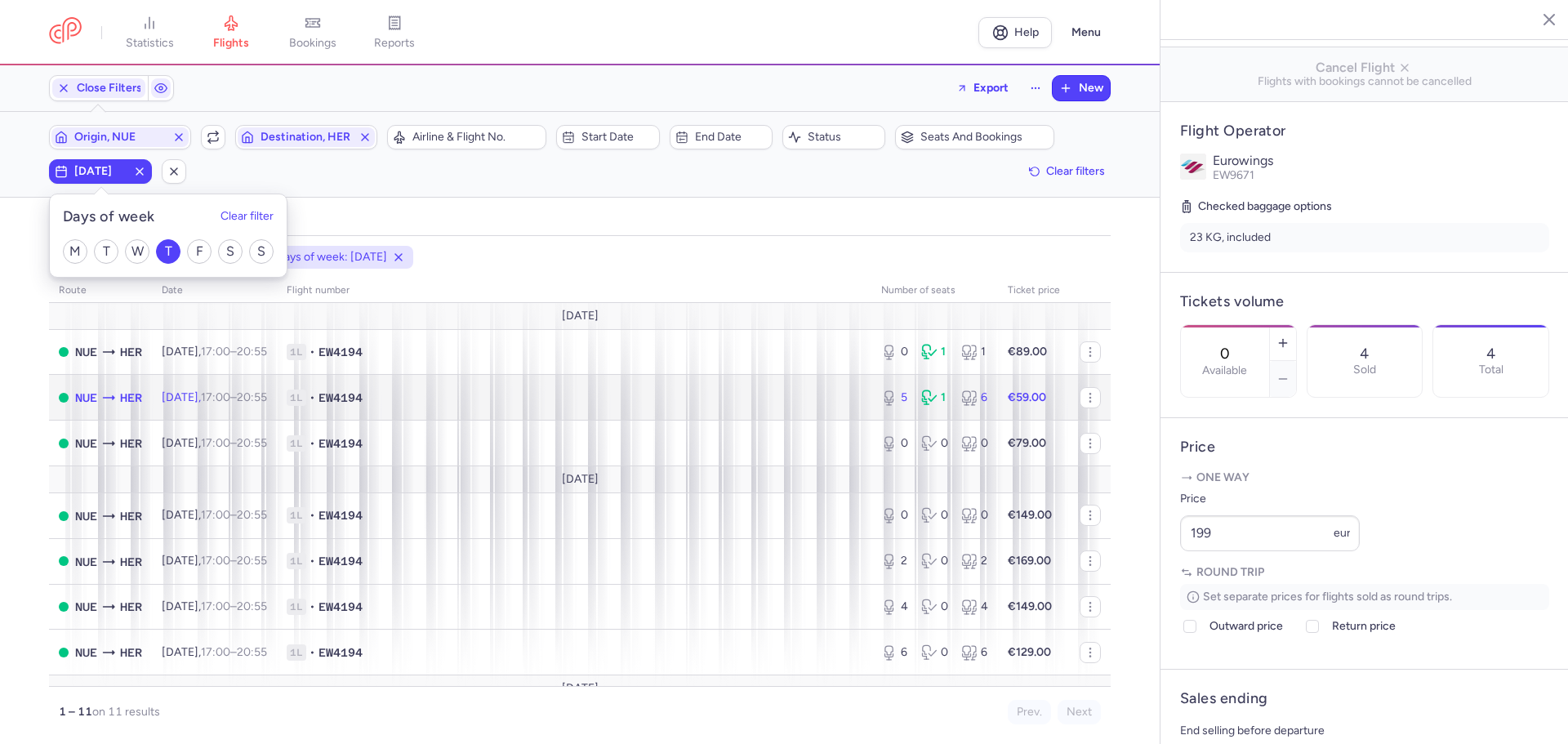
click at [496, 392] on span "1L • EW4194" at bounding box center [574, 397] width 575 height 17
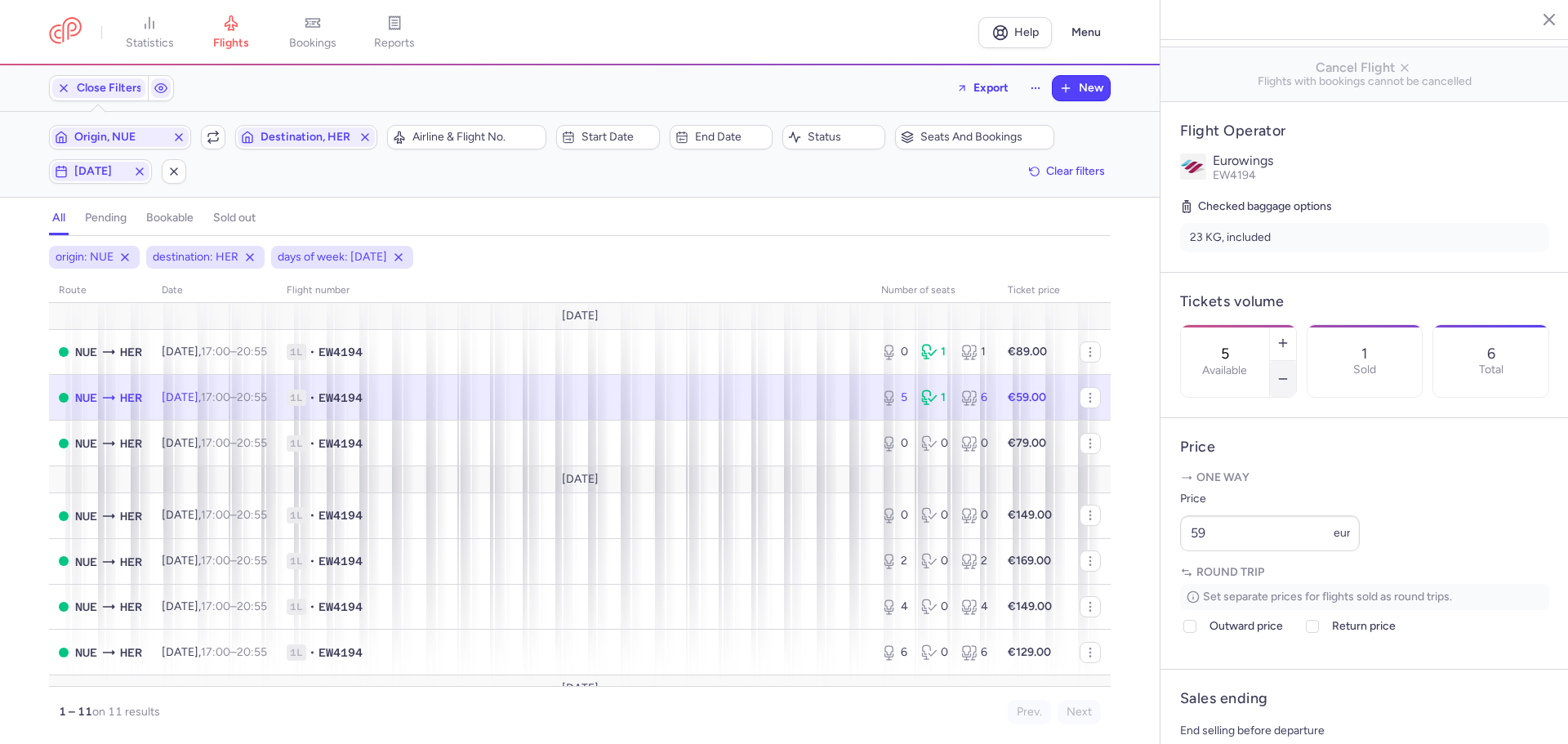
click at [1289, 372] on icon "button" at bounding box center [1283, 378] width 13 height 13
click at [1252, 716] on span "Save changes" at bounding box center [1235, 712] width 81 height 15
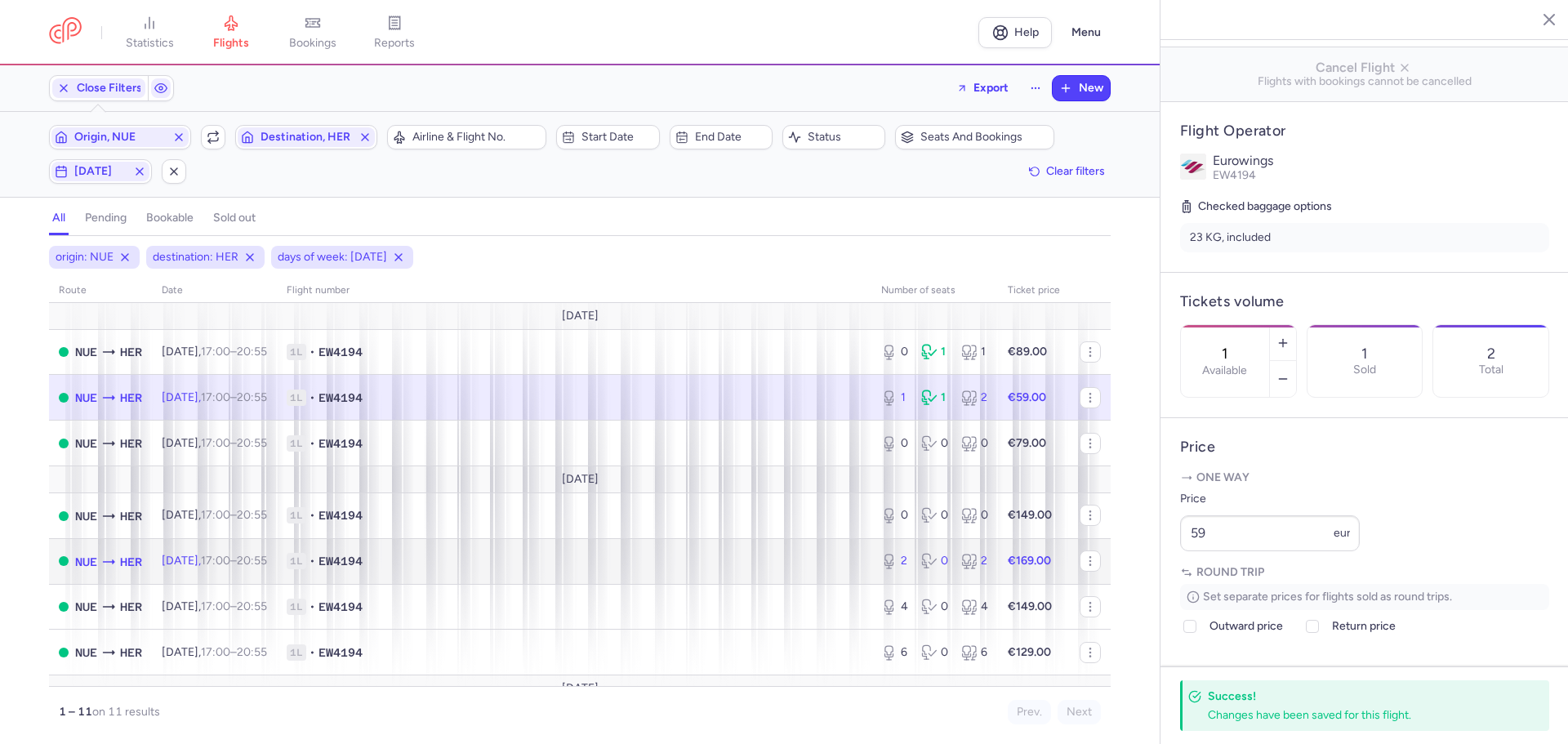
click at [445, 562] on span "1L • EW4194" at bounding box center [574, 561] width 575 height 17
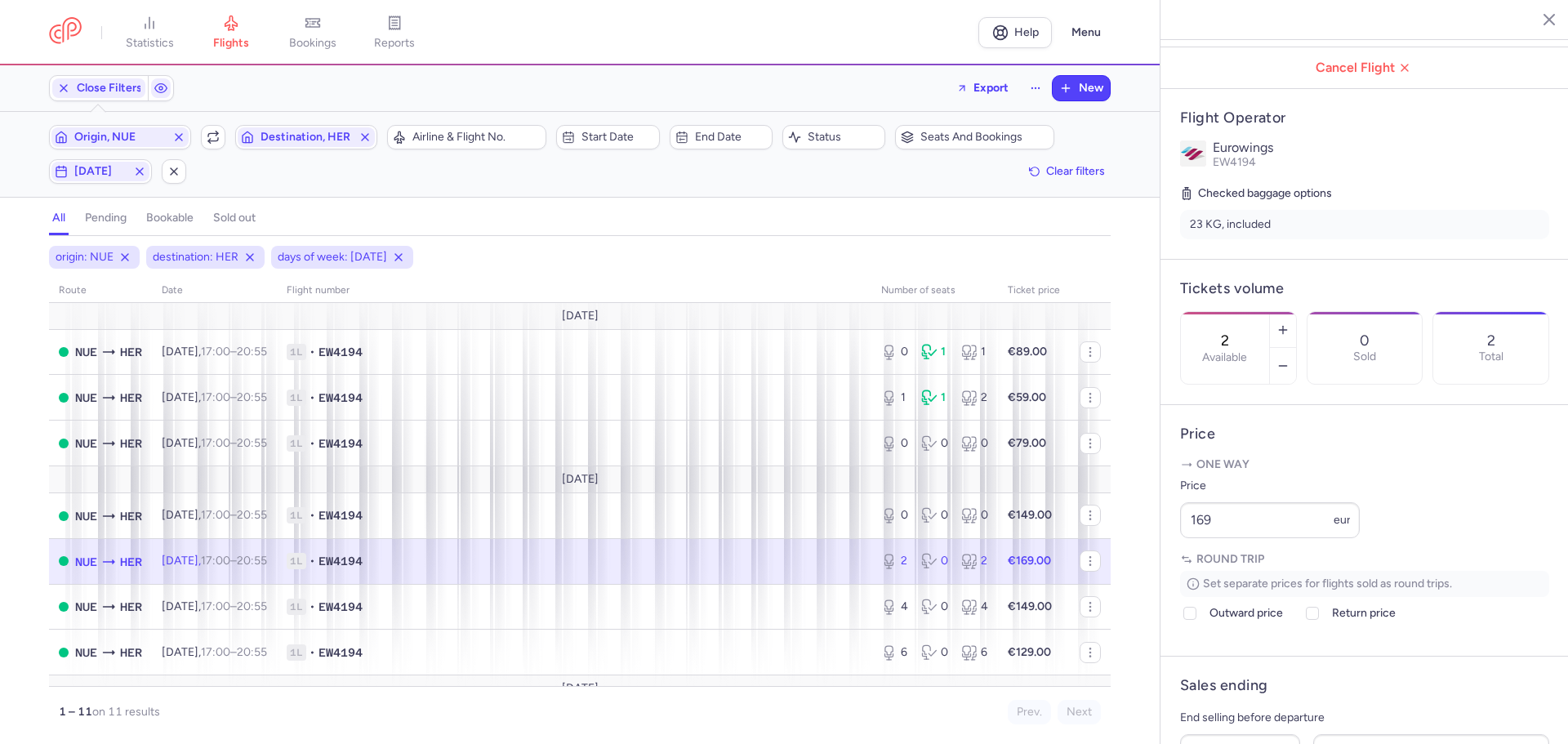
scroll to position [82, 0]
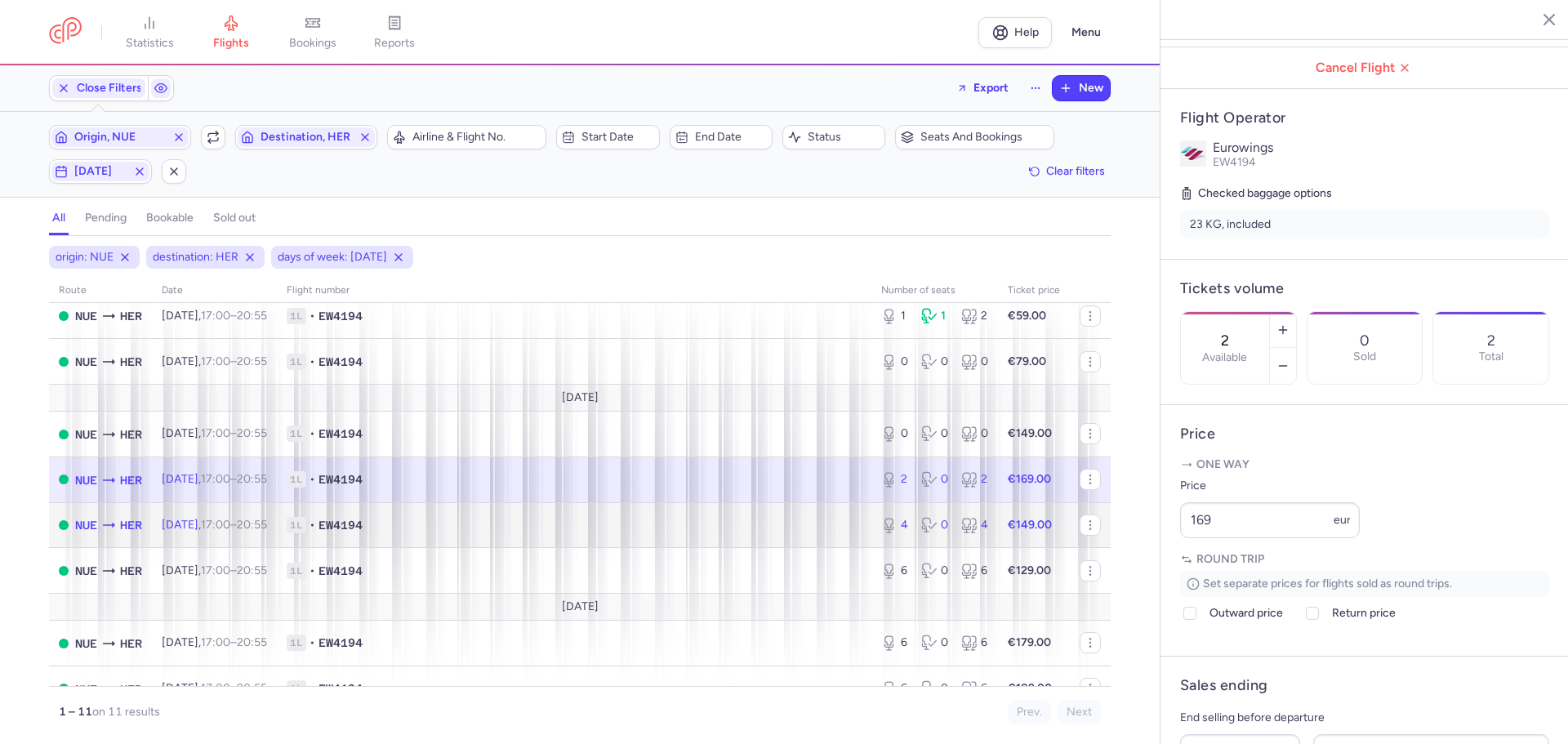
click at [452, 530] on span "1L • EW4194" at bounding box center [574, 525] width 575 height 17
type input "4"
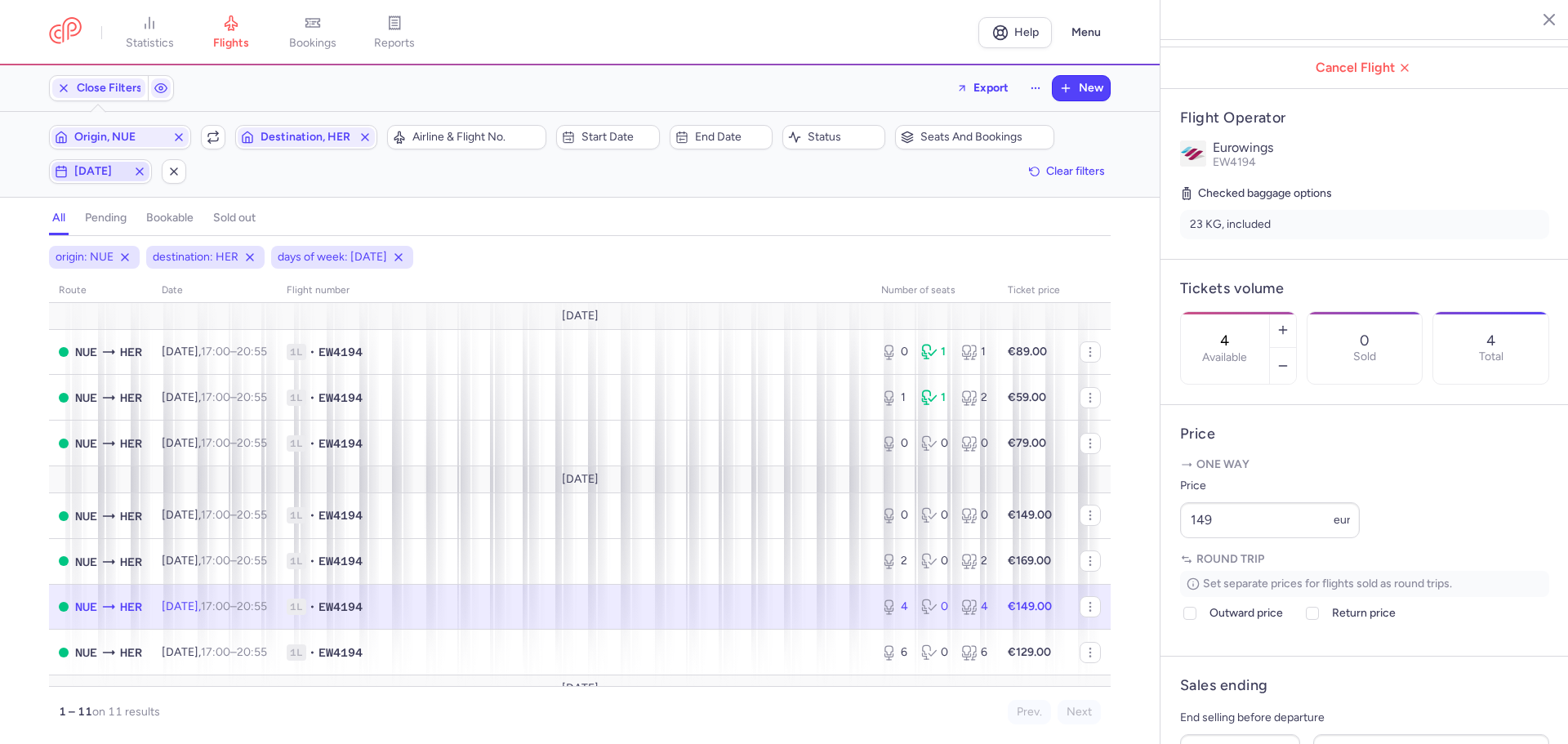
click at [100, 170] on span "thursday" at bounding box center [101, 171] width 53 height 13
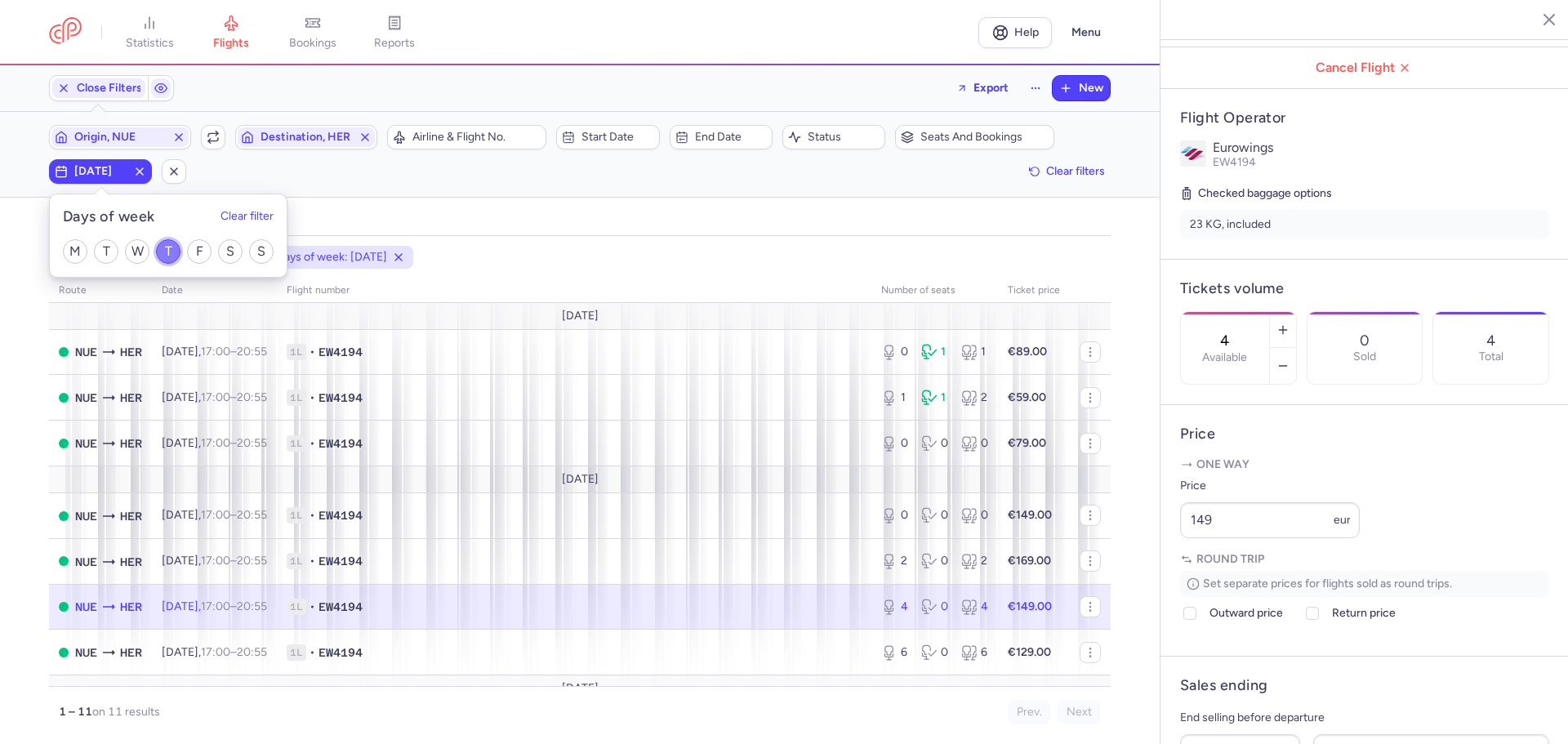
click at [166, 250] on input "T" at bounding box center [168, 252] width 25 height 25
checkbox input "false"
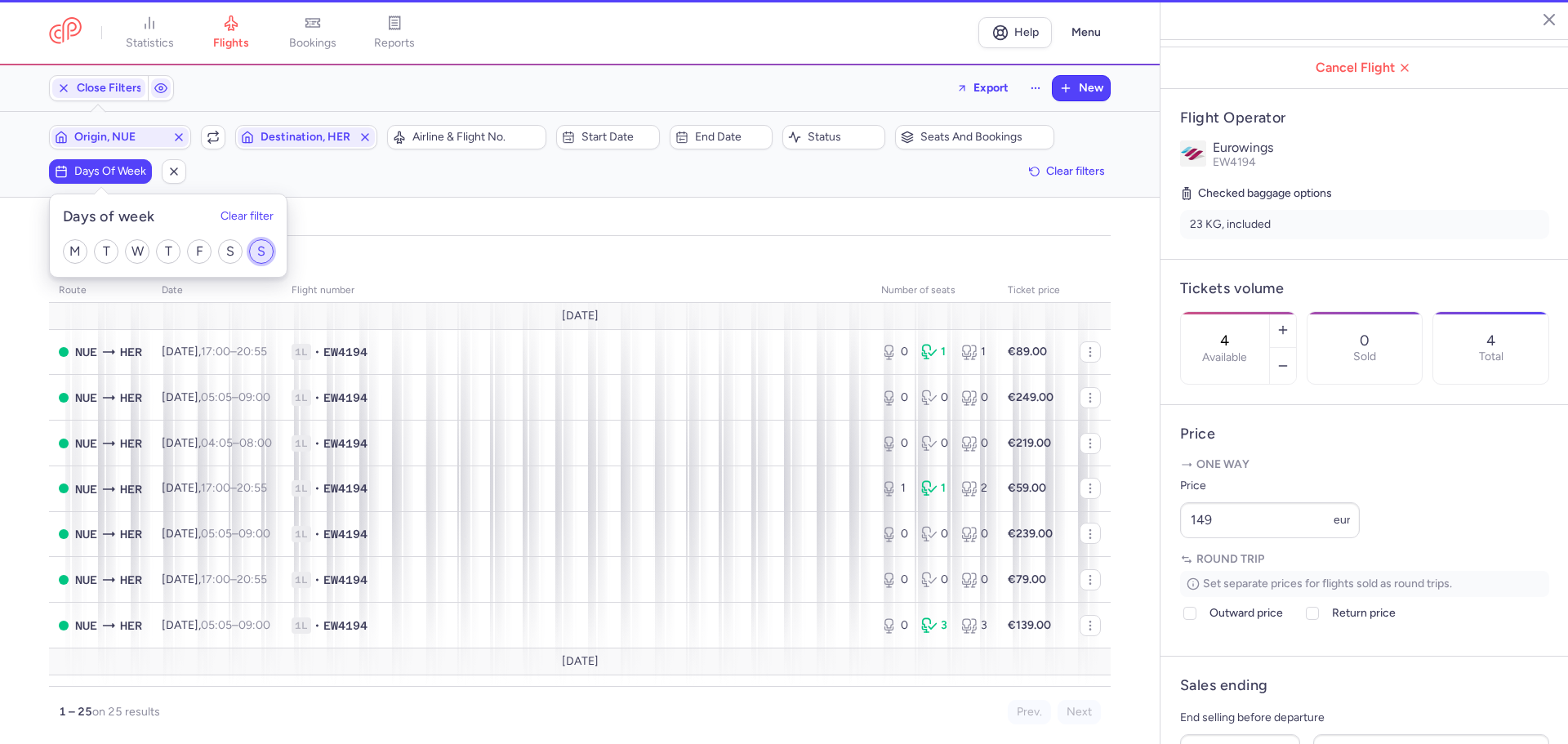
click at [262, 250] on input "S" at bounding box center [261, 252] width 25 height 25
checkbox input "true"
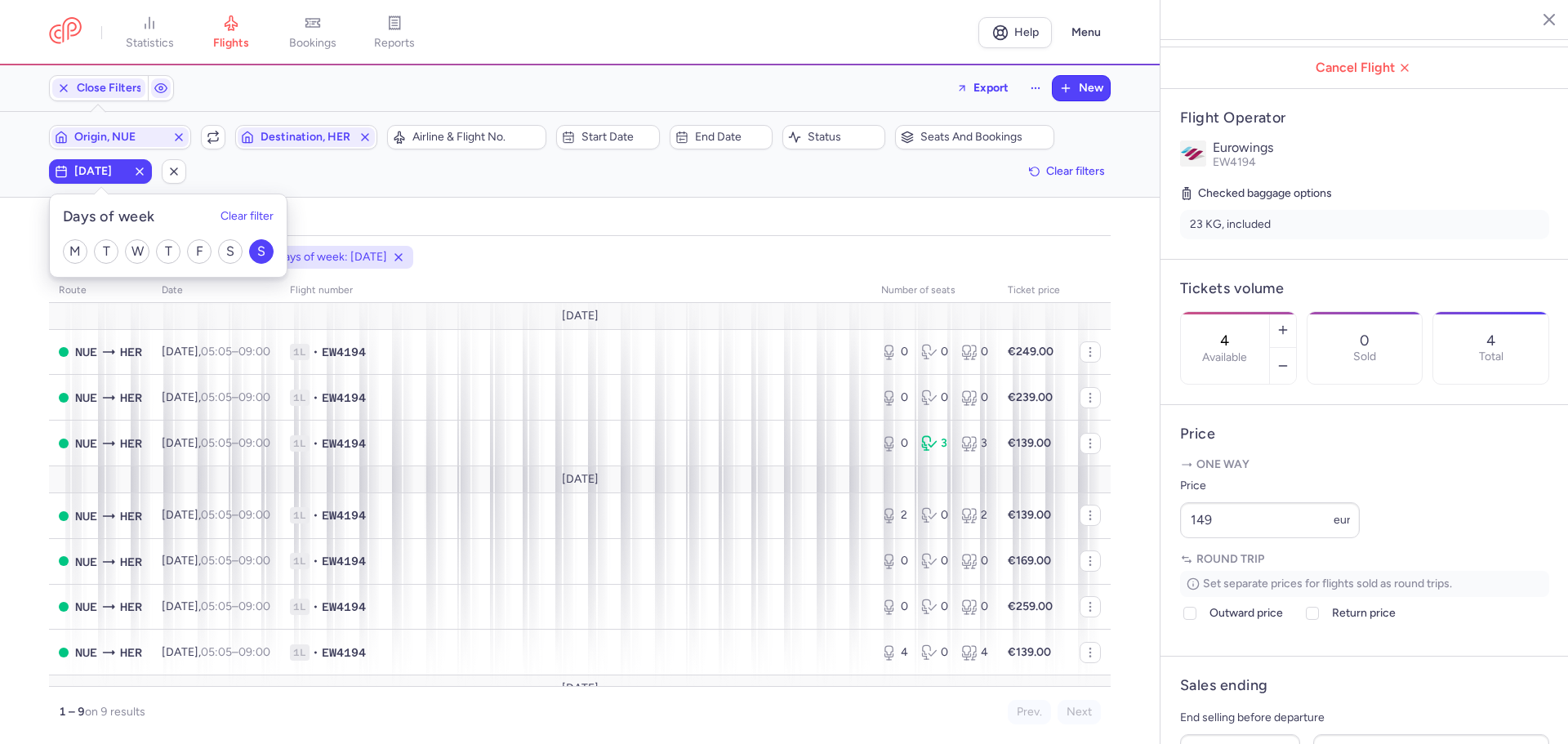
click at [555, 240] on div "origin: NUE destination: HER days of week: SUNDAY route date Flight number numb…" at bounding box center [579, 490] width 1159 height 508
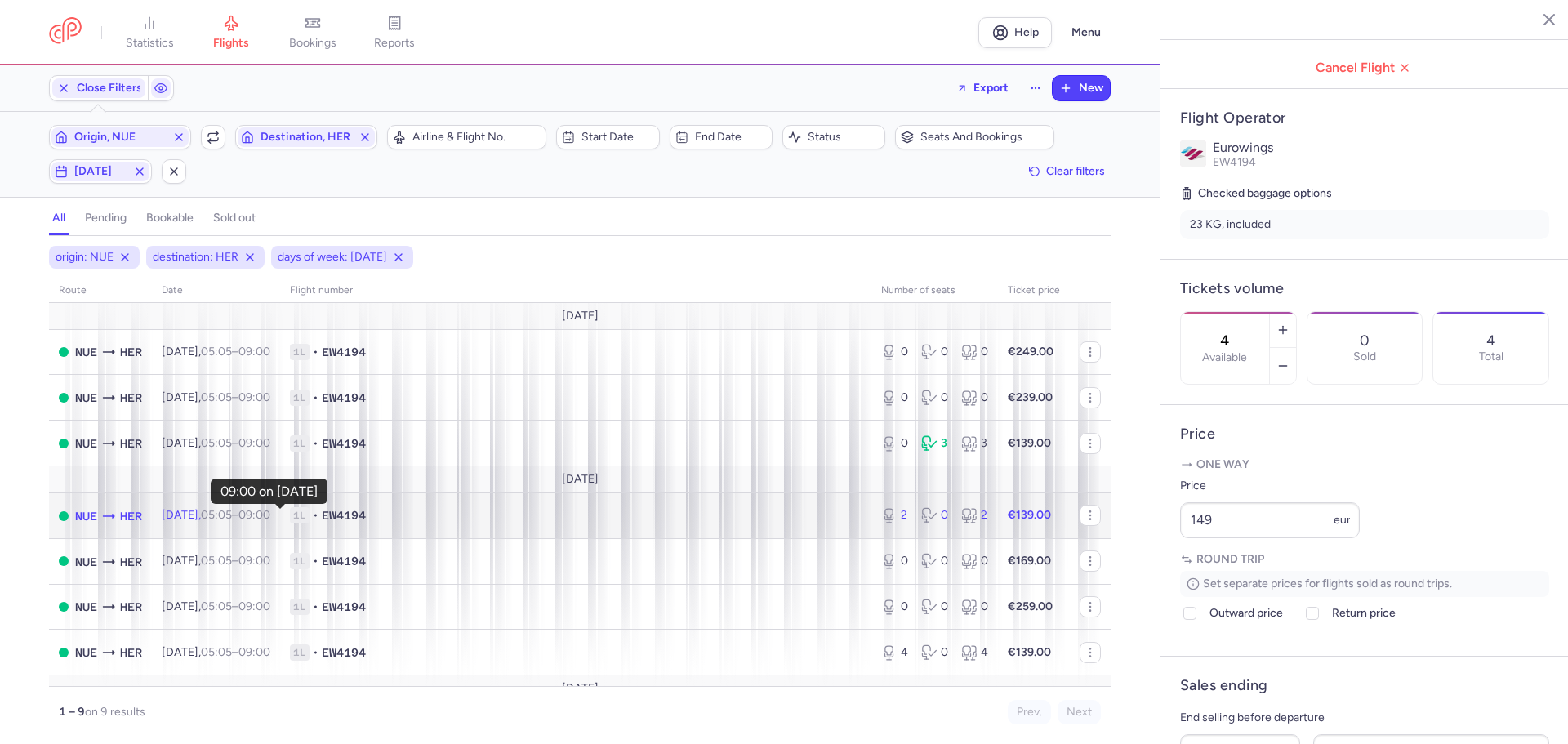
click at [270, 521] on time "09:00 +0" at bounding box center [254, 515] width 32 height 14
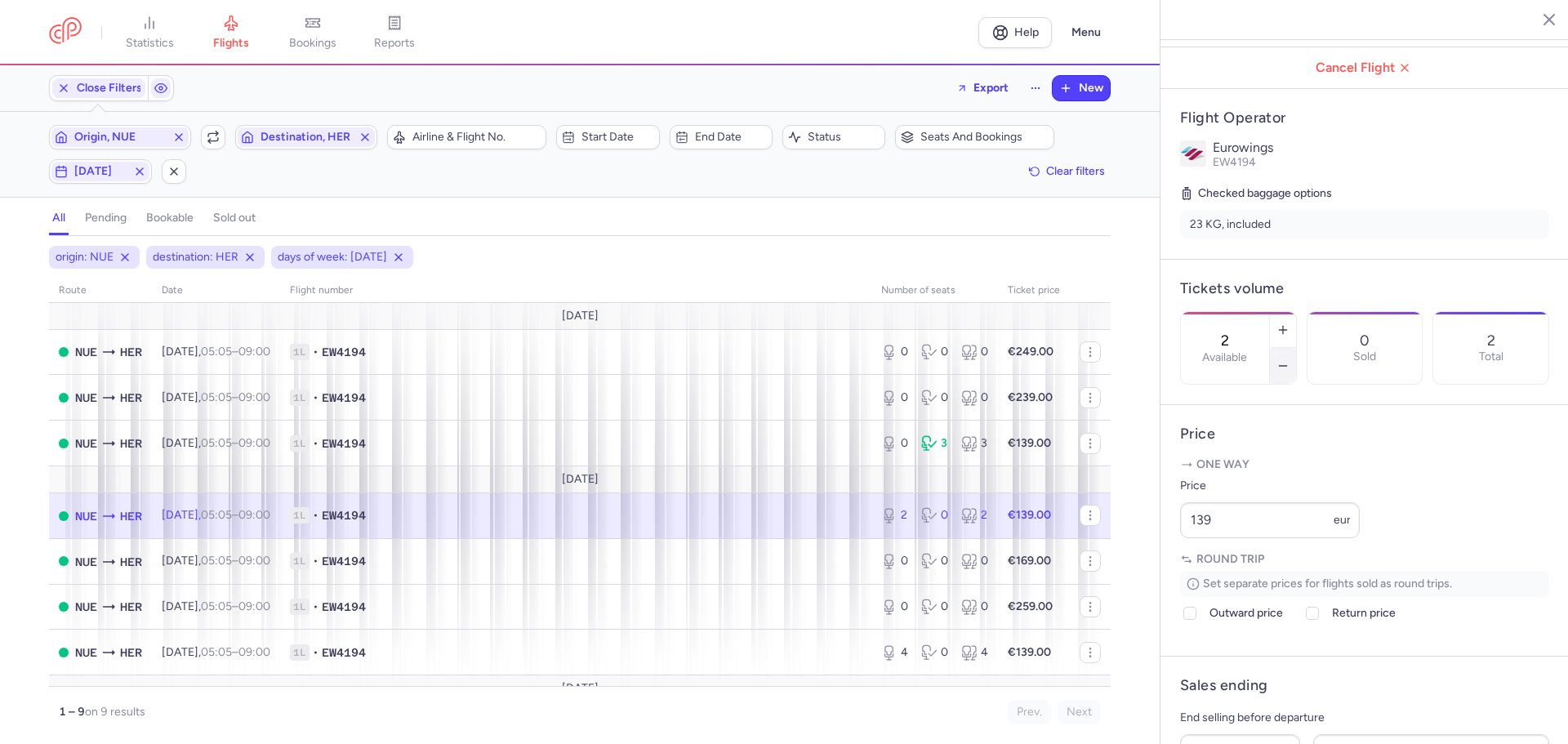
click at [1289, 359] on icon "button" at bounding box center [1283, 365] width 13 height 13
type input "0"
click at [1252, 715] on span "Save changes" at bounding box center [1235, 712] width 81 height 15
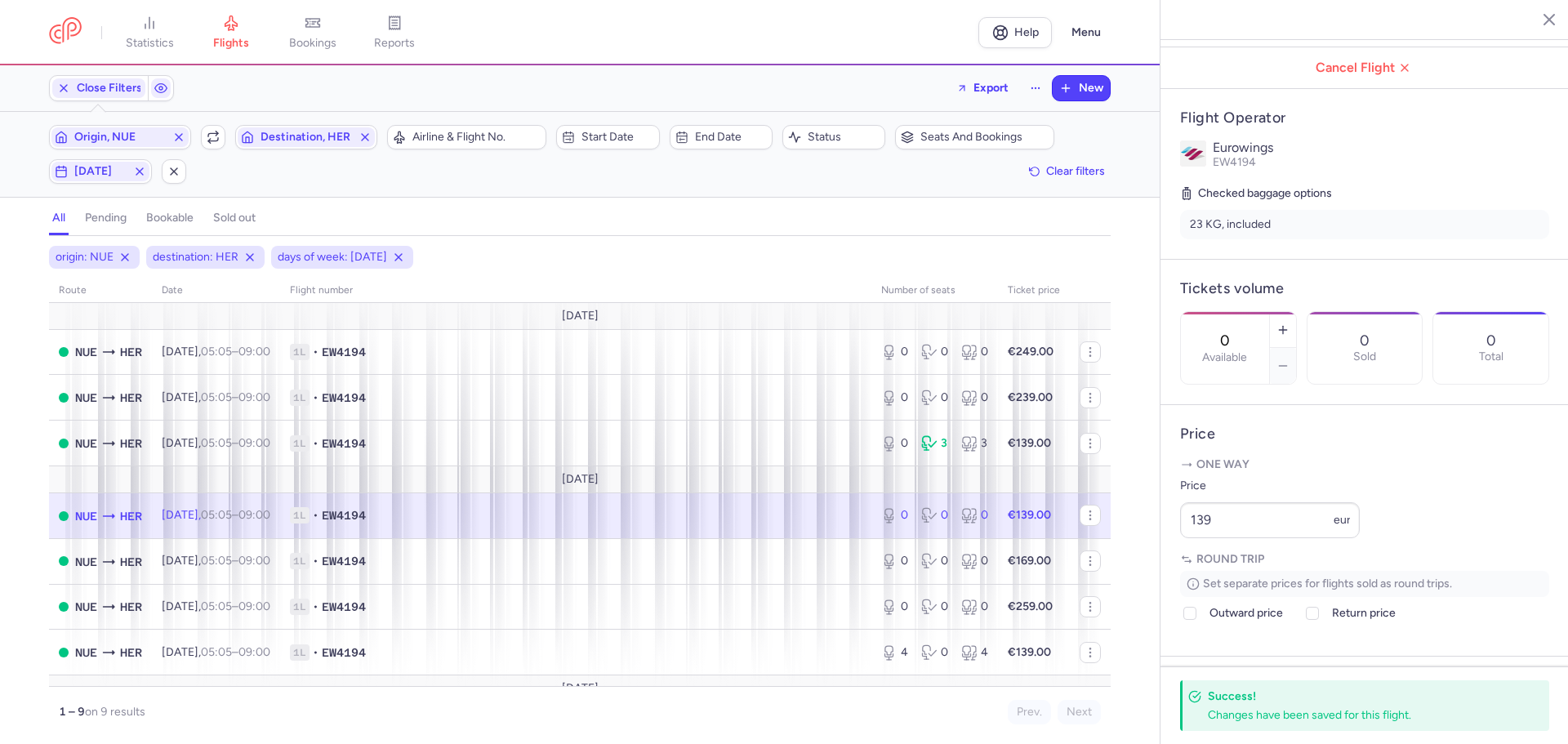
click at [1536, 18] on line "button" at bounding box center [1536, 18] width 8 height 8
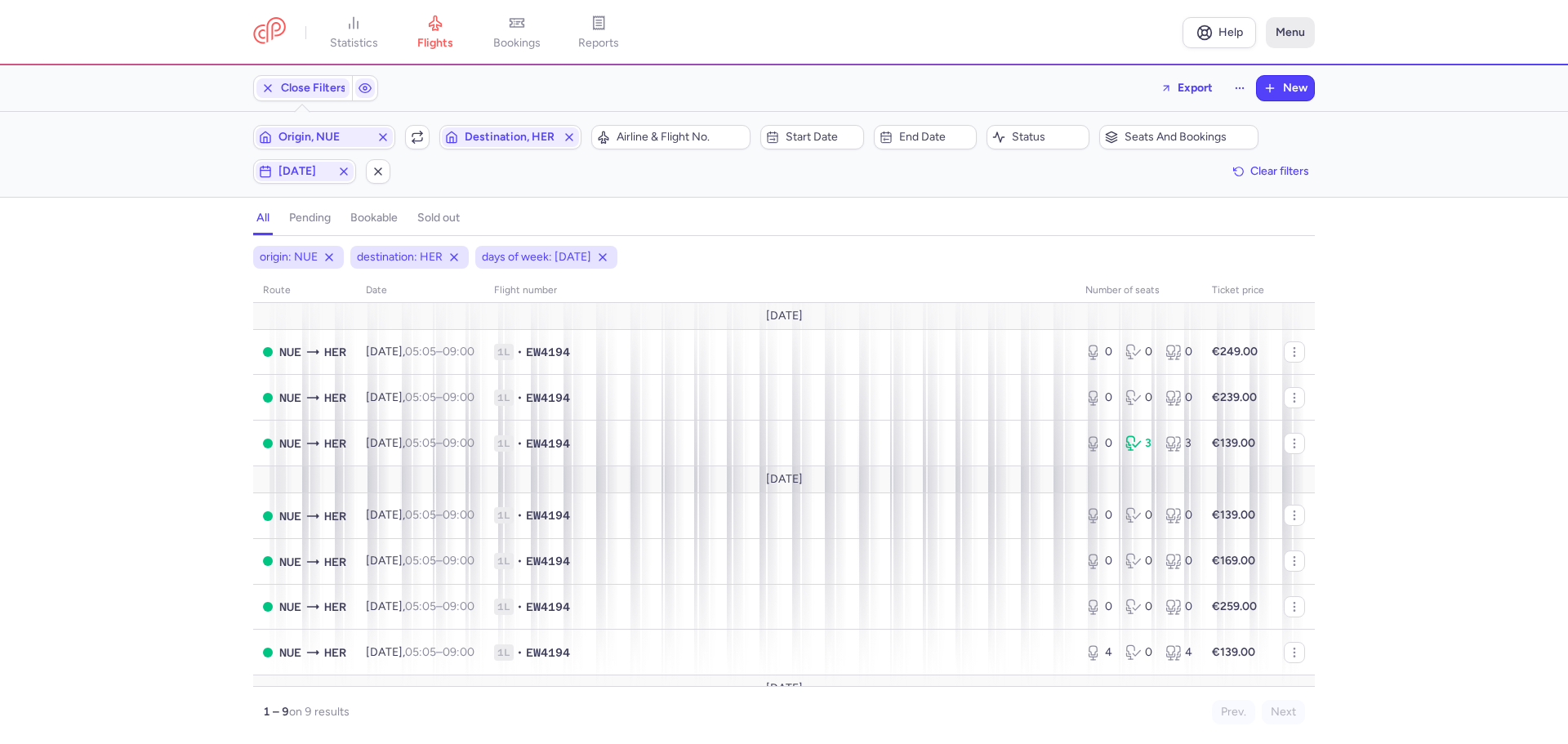
click at [1288, 30] on button "Menu" at bounding box center [1290, 32] width 49 height 31
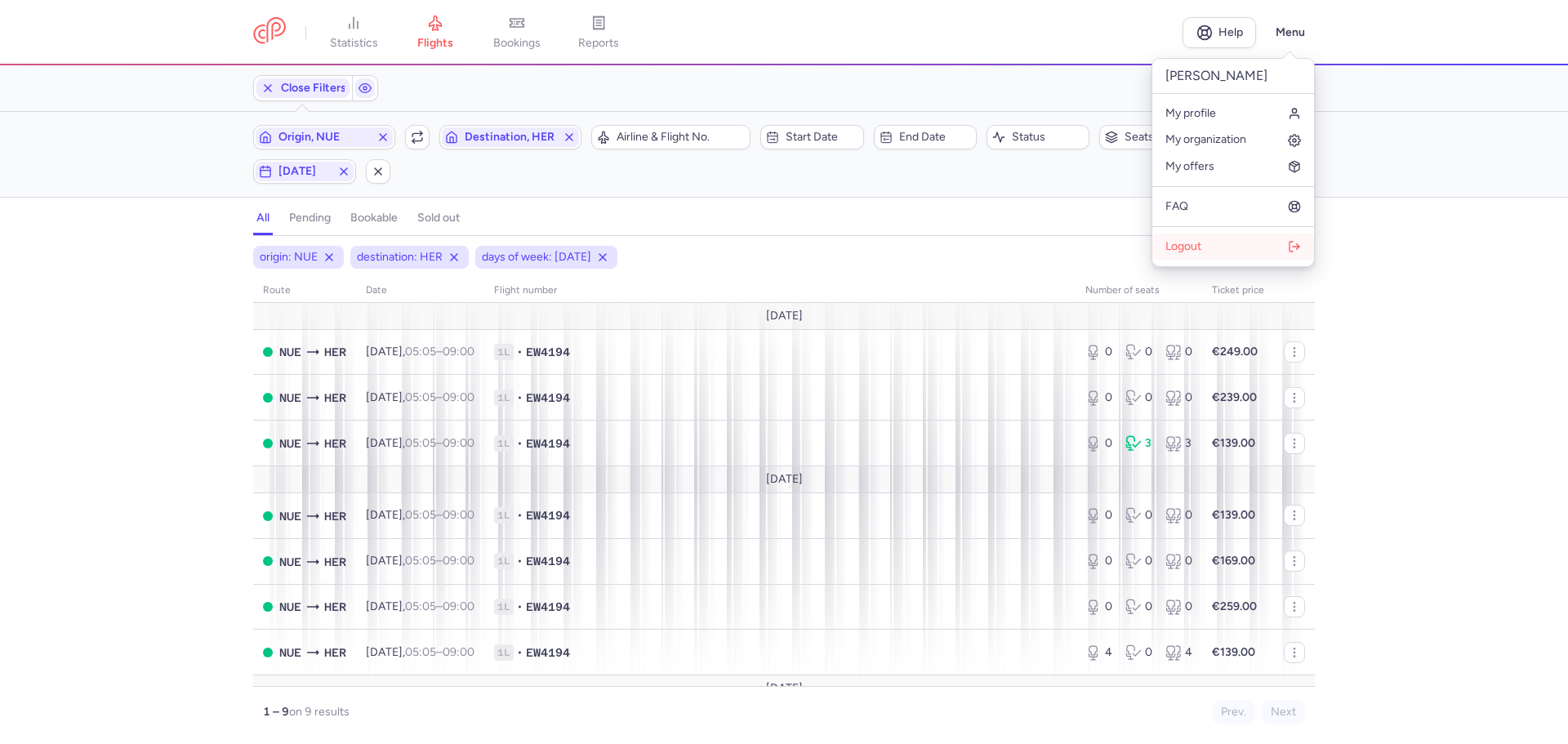
click at [1184, 246] on span "Logout" at bounding box center [1183, 247] width 36 height 13
